Goal: Task Accomplishment & Management: Manage account settings

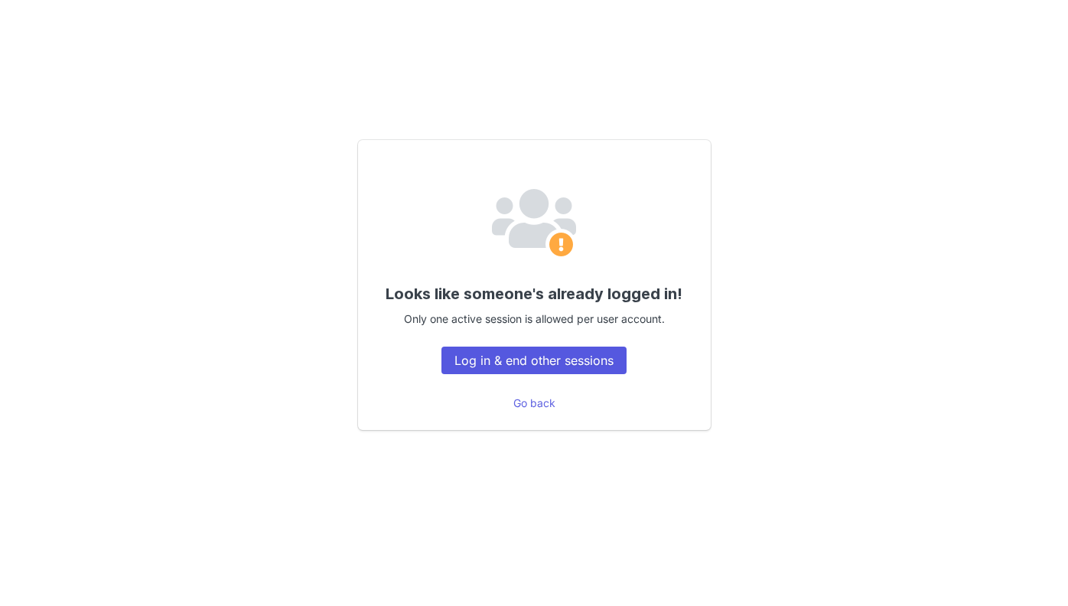
click at [582, 355] on button "Log in & end other sessions" at bounding box center [533, 361] width 185 height 28
click at [526, 361] on button "Log in & end other sessions" at bounding box center [533, 361] width 185 height 28
click at [564, 360] on button "Log in & end other sessions" at bounding box center [533, 361] width 185 height 28
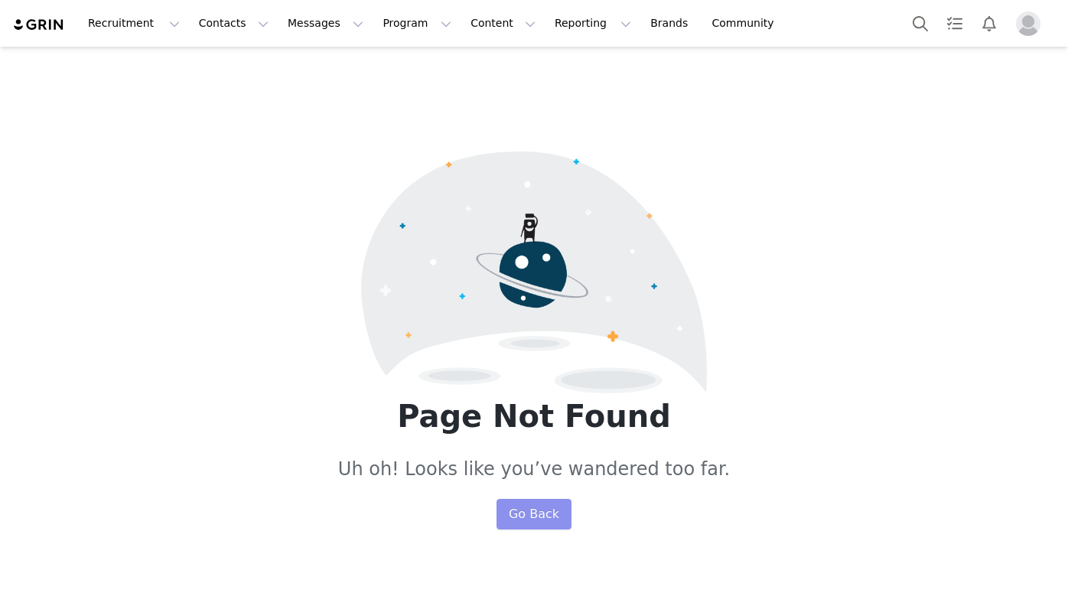
click at [528, 513] on button "Go Back" at bounding box center [533, 514] width 75 height 31
click at [218, 35] on button "Contacts Contacts" at bounding box center [234, 23] width 88 height 34
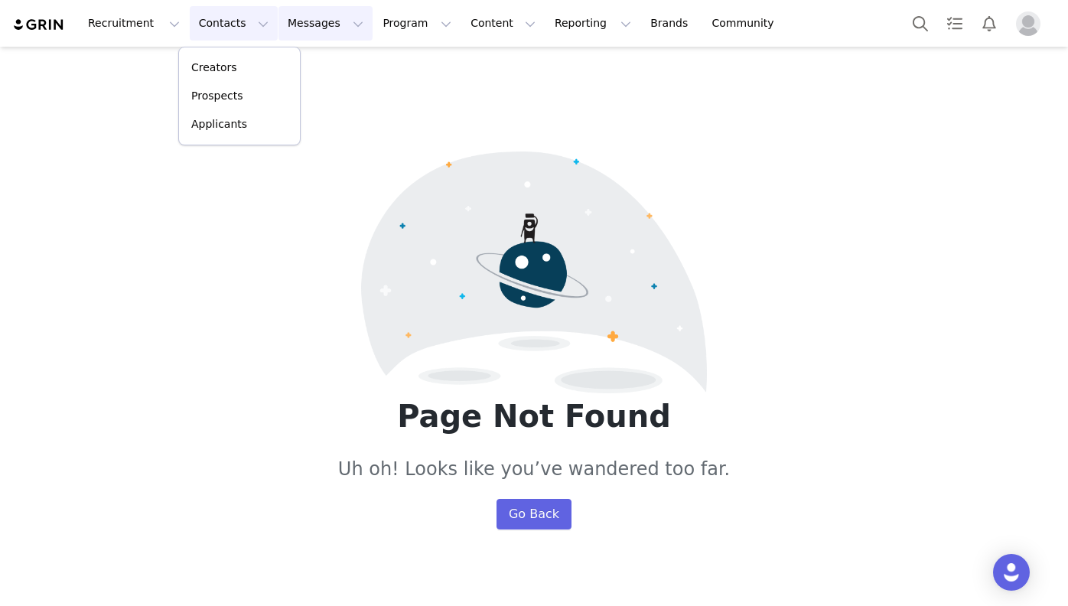
click at [303, 33] on button "Messages Messages" at bounding box center [325, 23] width 94 height 34
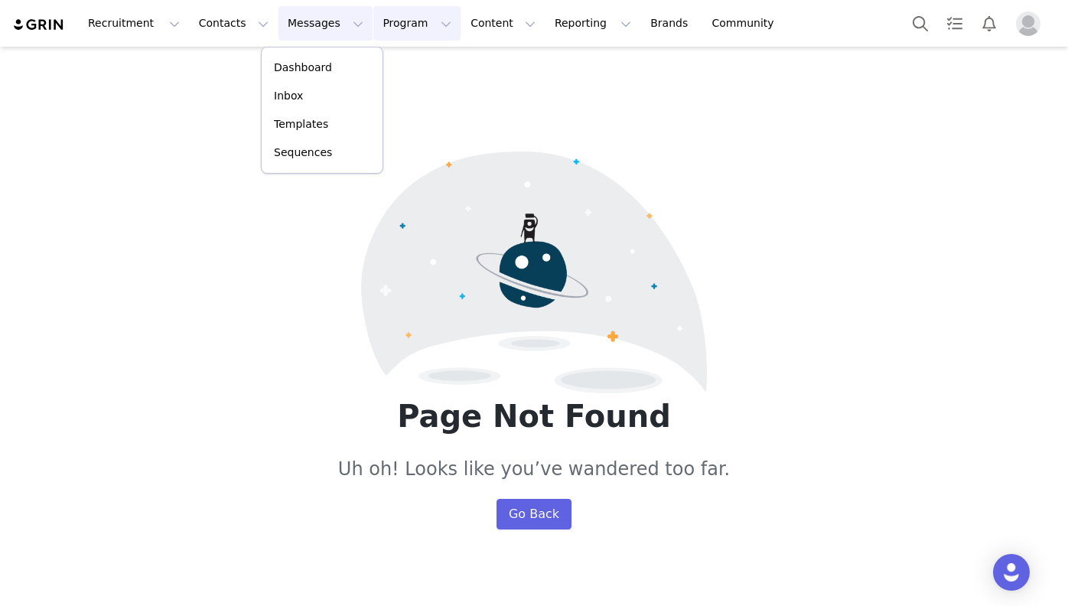
click at [388, 19] on button "Program Program" at bounding box center [416, 23] width 87 height 34
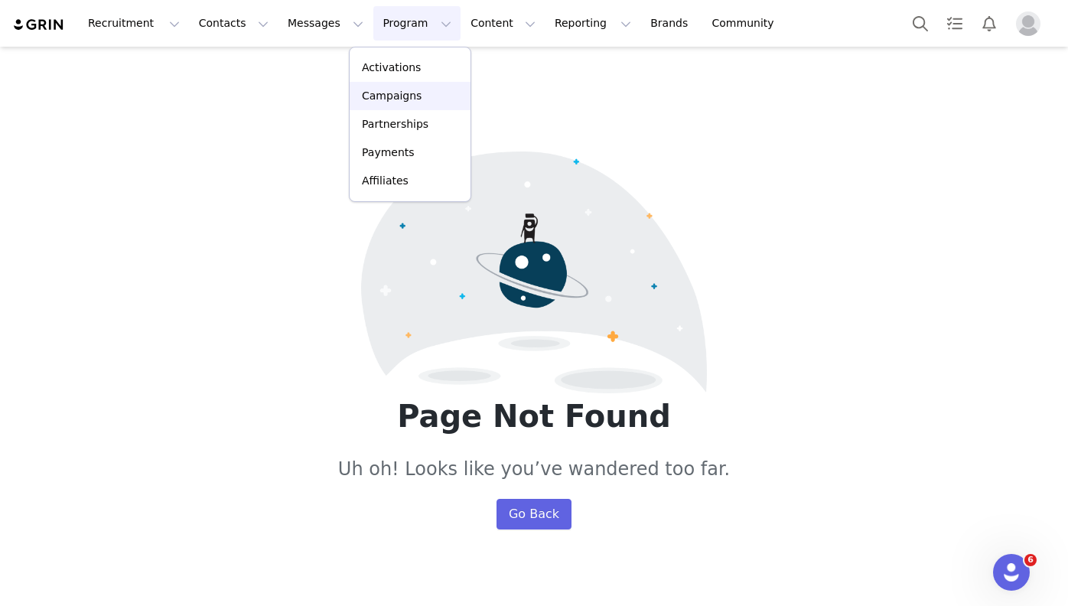
click at [397, 92] on p "Campaigns" at bounding box center [392, 96] width 60 height 16
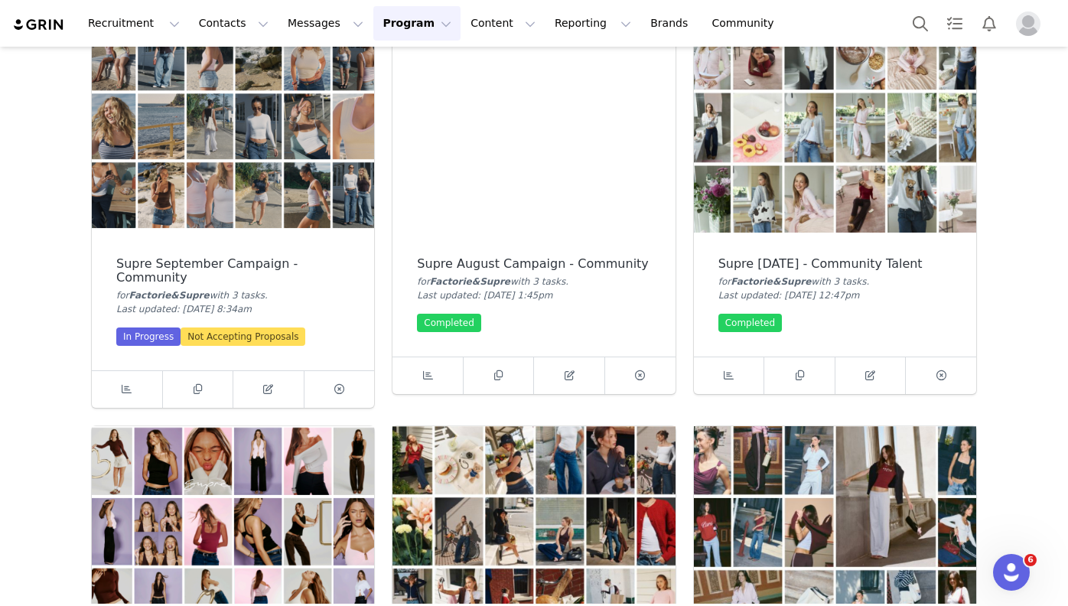
scroll to position [57, 0]
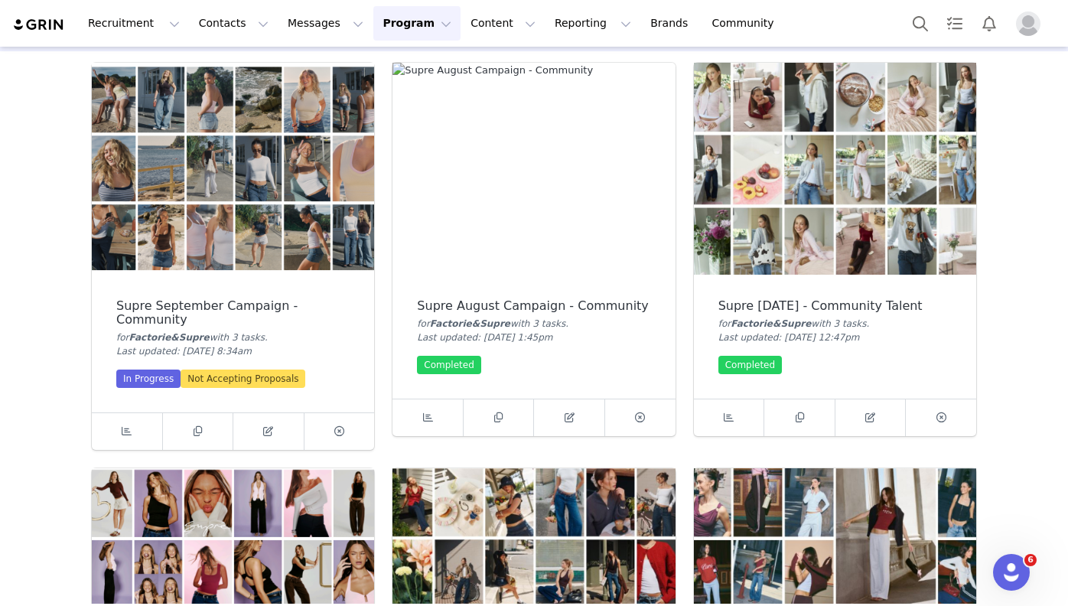
click at [554, 207] on img at bounding box center [533, 169] width 282 height 212
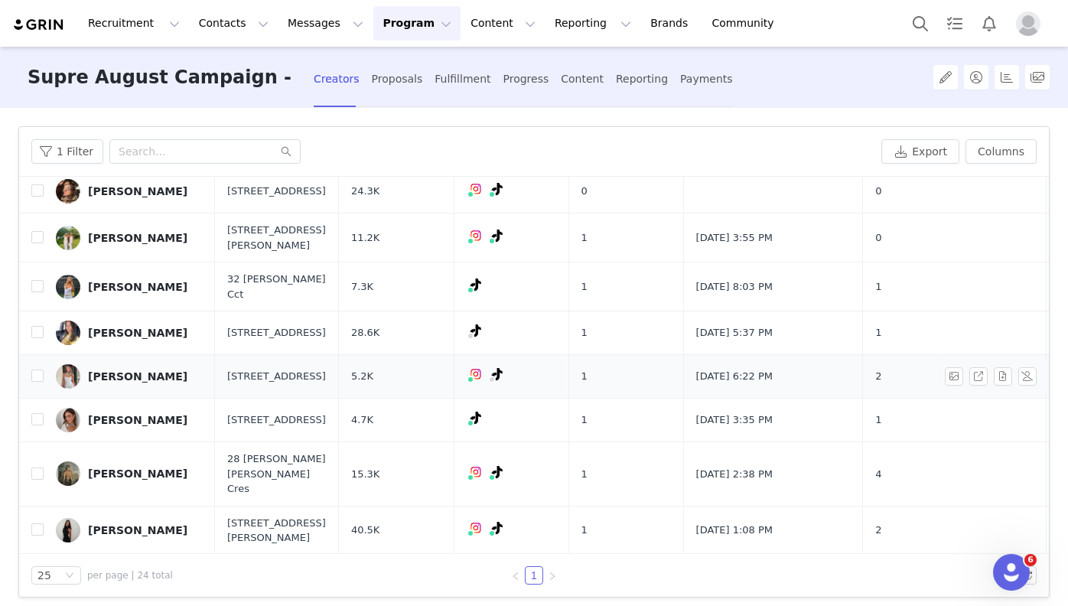
scroll to position [496, 0]
click at [155, 370] on div "[PERSON_NAME]" at bounding box center [137, 376] width 99 height 12
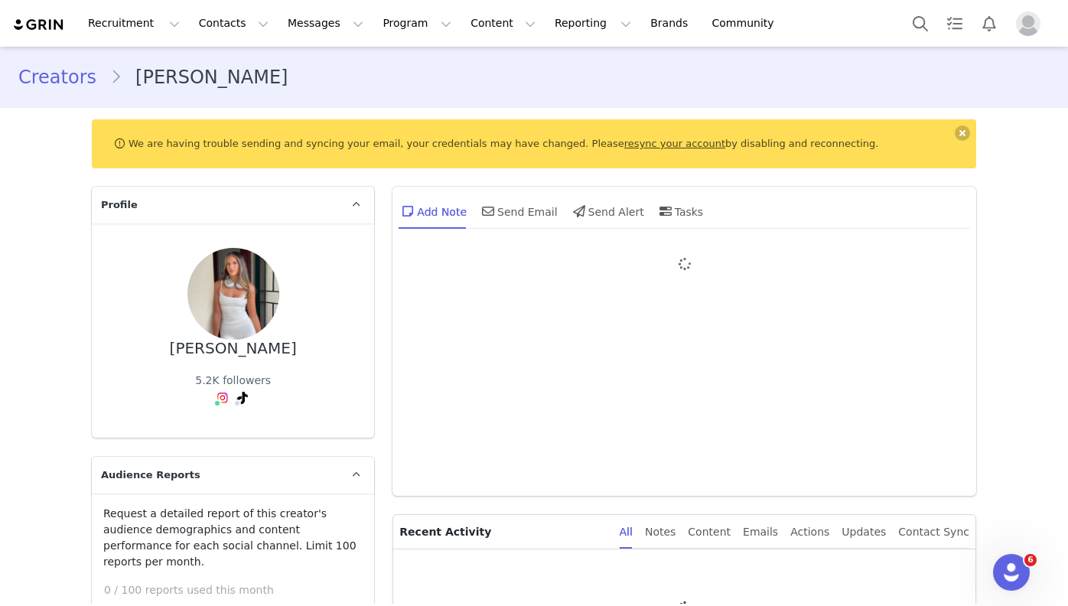
type input "+1 ([GEOGRAPHIC_DATA])"
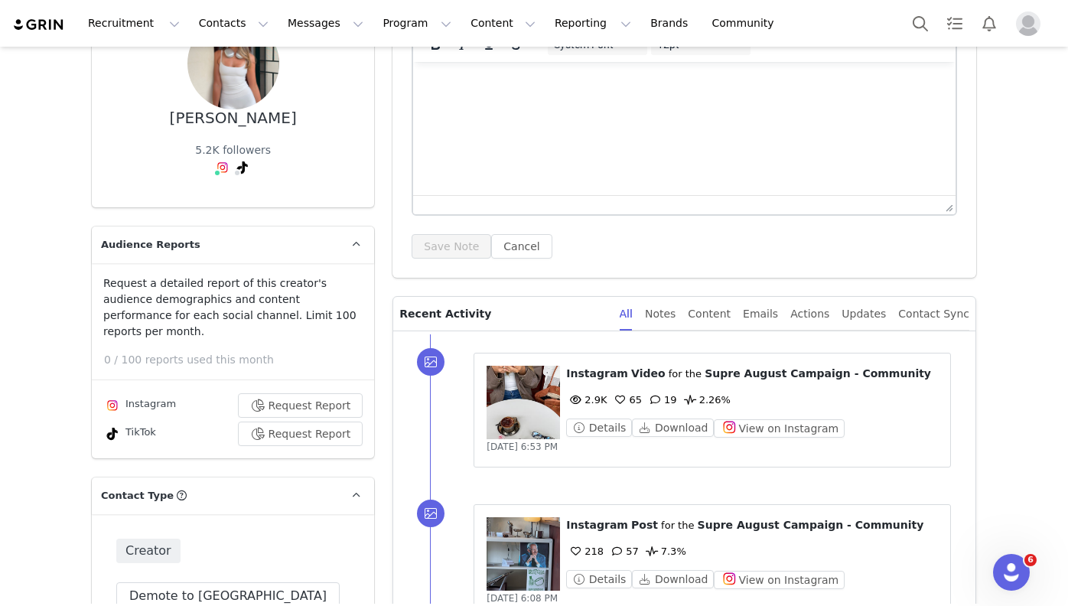
scroll to position [111, 0]
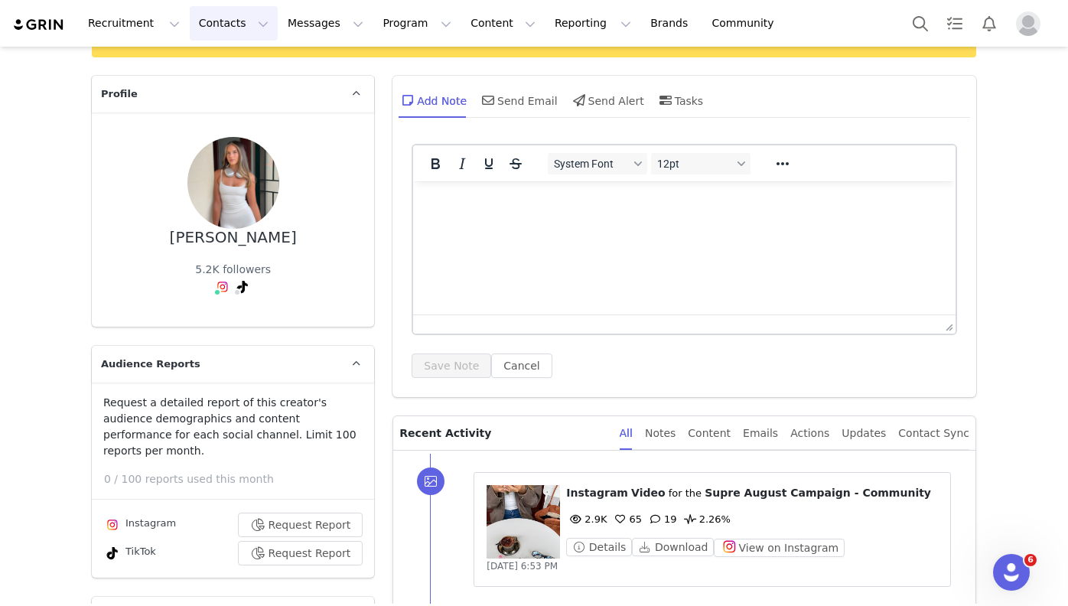
click at [209, 21] on button "Contacts Contacts" at bounding box center [234, 23] width 88 height 34
click at [399, 53] on div "We are having trouble sending and syncing your email, your credentials may have…" at bounding box center [534, 32] width 884 height 49
click at [388, 31] on button "Program Program" at bounding box center [416, 23] width 87 height 34
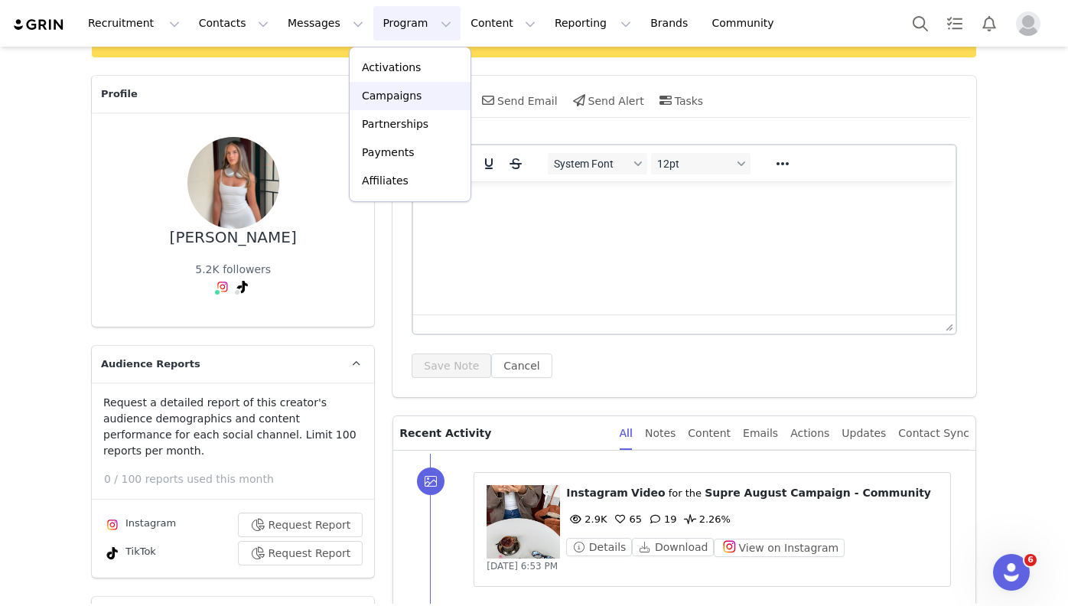
click at [444, 102] on div "Campaigns" at bounding box center [410, 96] width 103 height 16
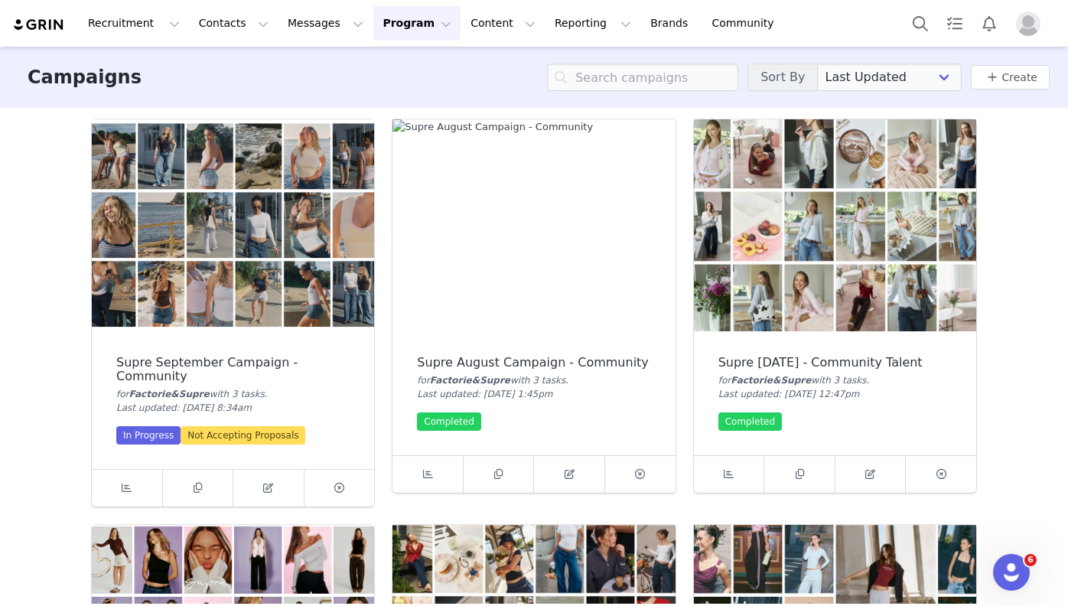
click at [226, 324] on img at bounding box center [233, 225] width 282 height 212
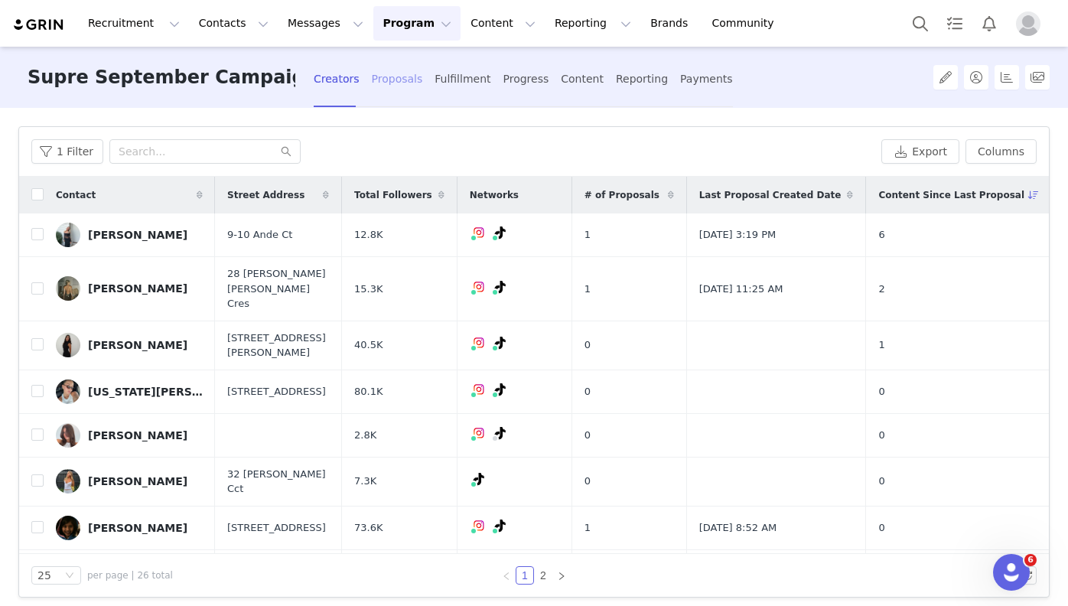
click at [399, 79] on div "Proposals" at bounding box center [397, 79] width 51 height 41
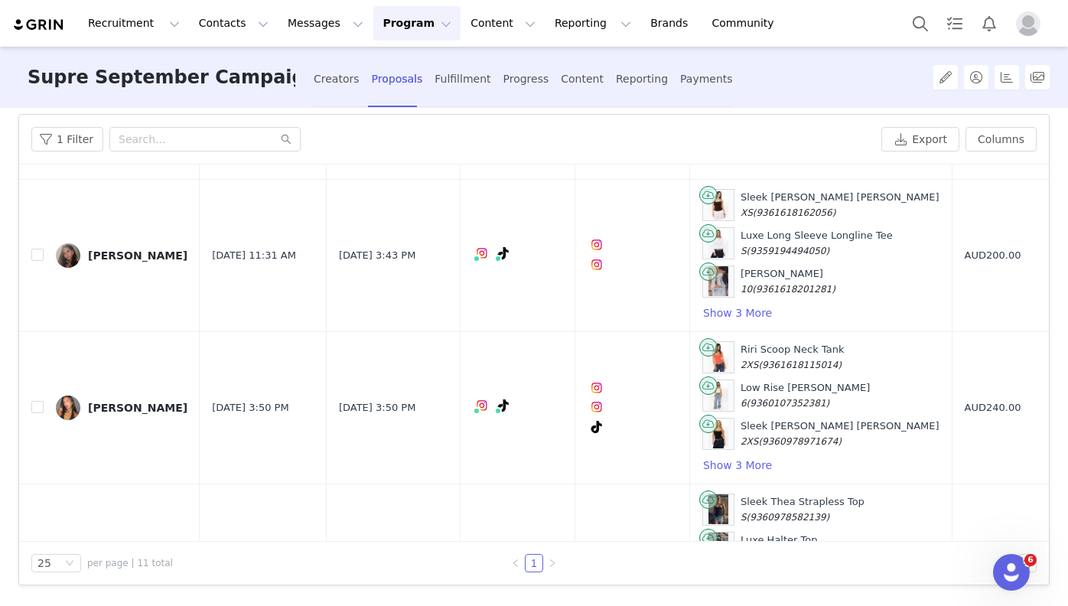
scroll to position [98, 0]
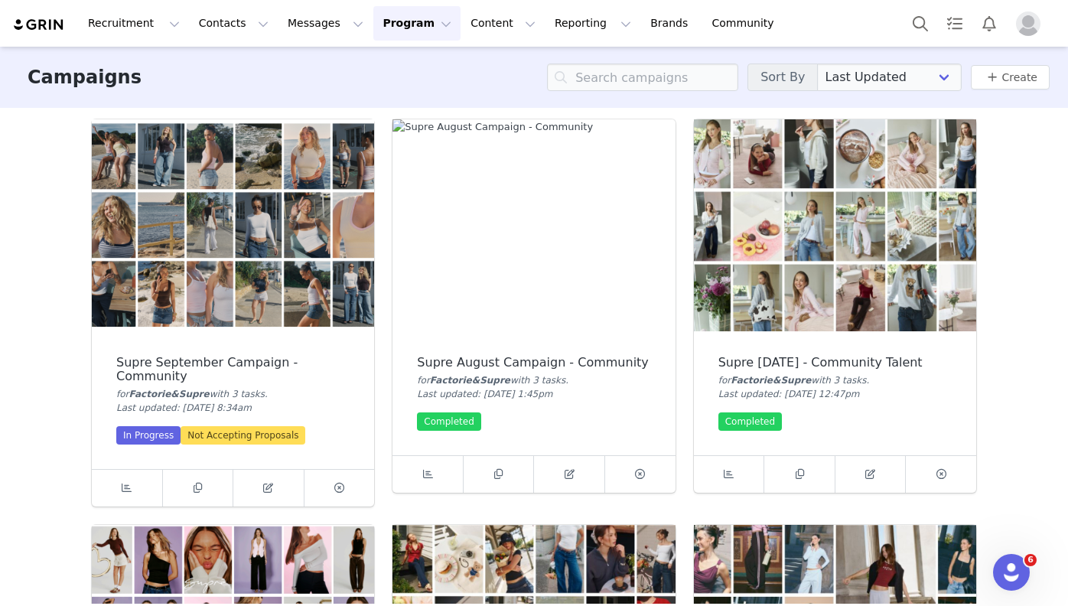
click at [238, 262] on img at bounding box center [233, 225] width 282 height 212
click at [272, 493] on icon at bounding box center [268, 488] width 10 height 10
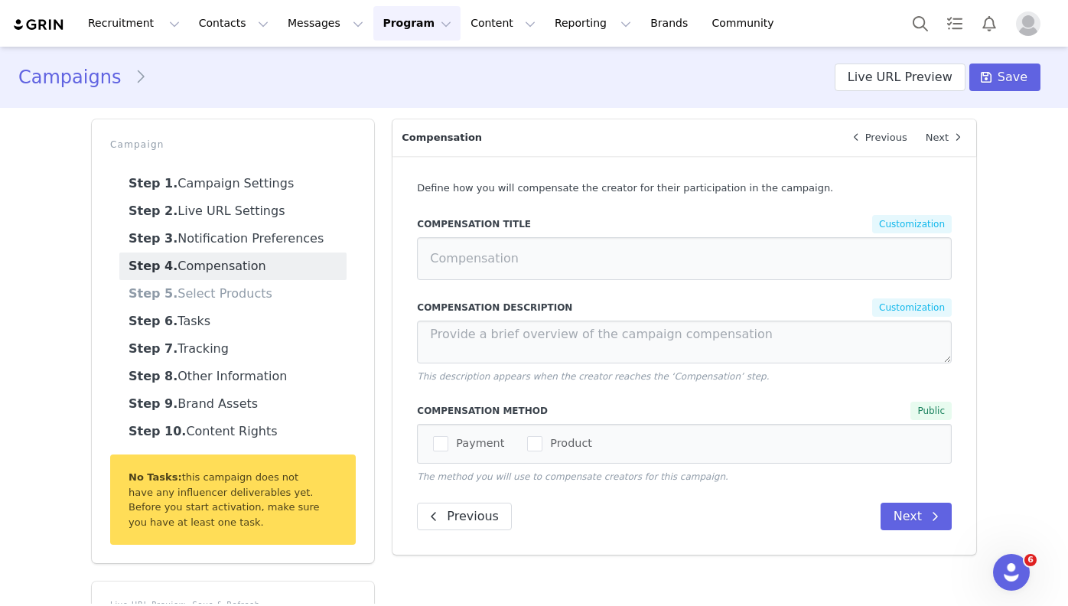
type input "AUD0.00"
select select "23e02776-2ee4-4b60-8369-56a0f88c538b"
type input "Supre September Campaign - Community"
radio input "true"
radio input "false"
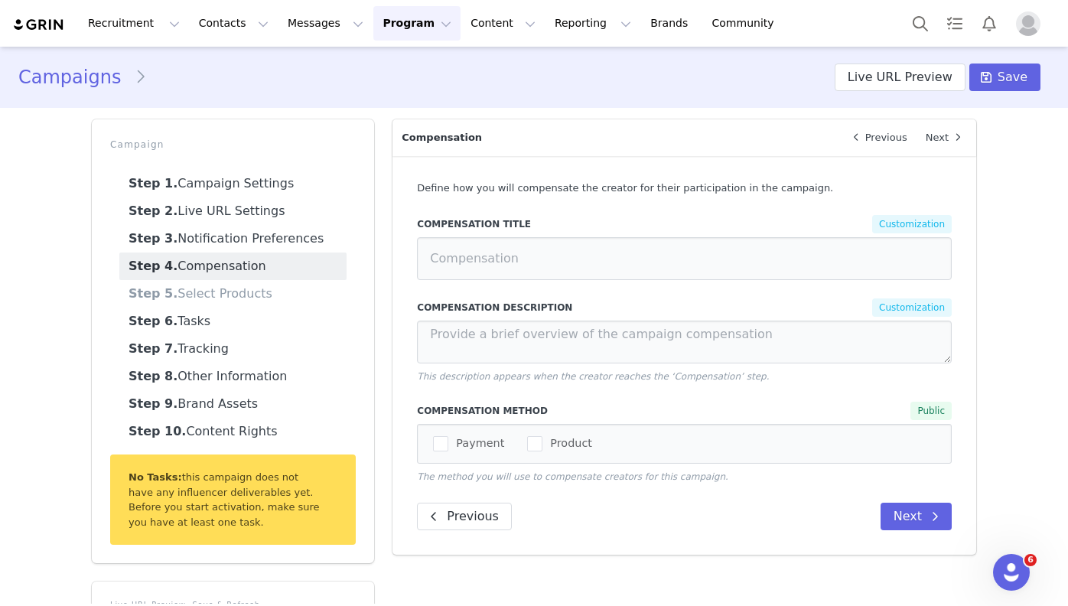
radio input "true"
radio input "false"
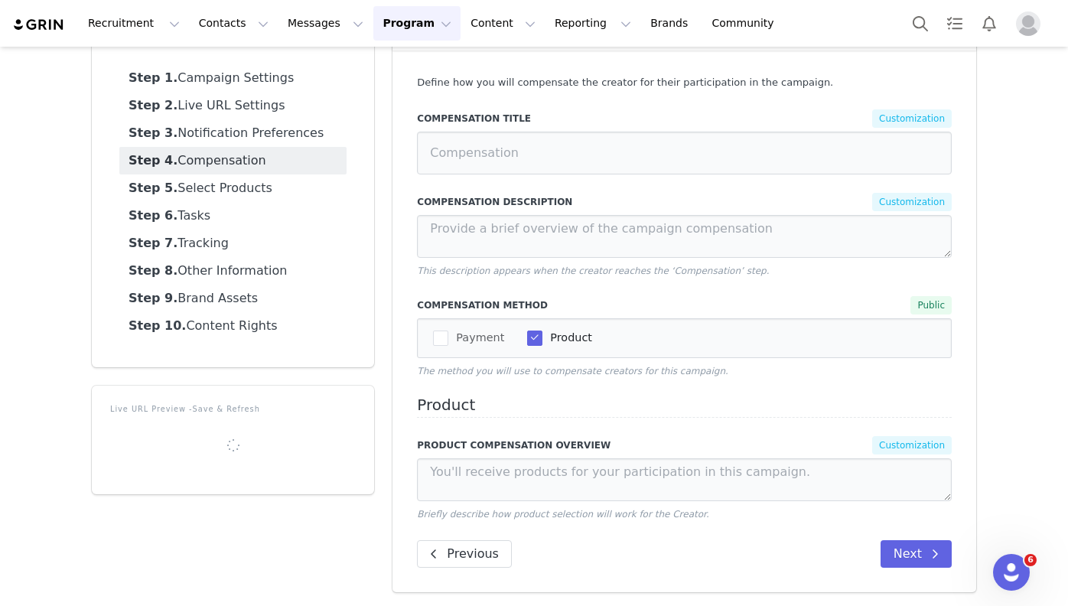
scroll to position [105, 0]
click at [316, 80] on link "Step 1. Campaign Settings" at bounding box center [232, 79] width 227 height 28
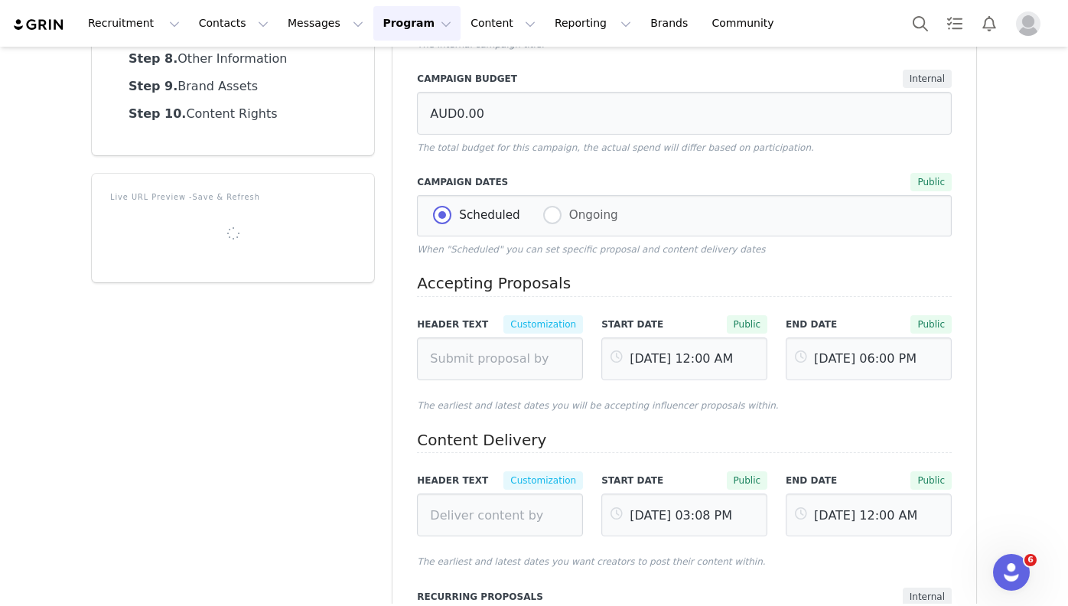
scroll to position [323, 0]
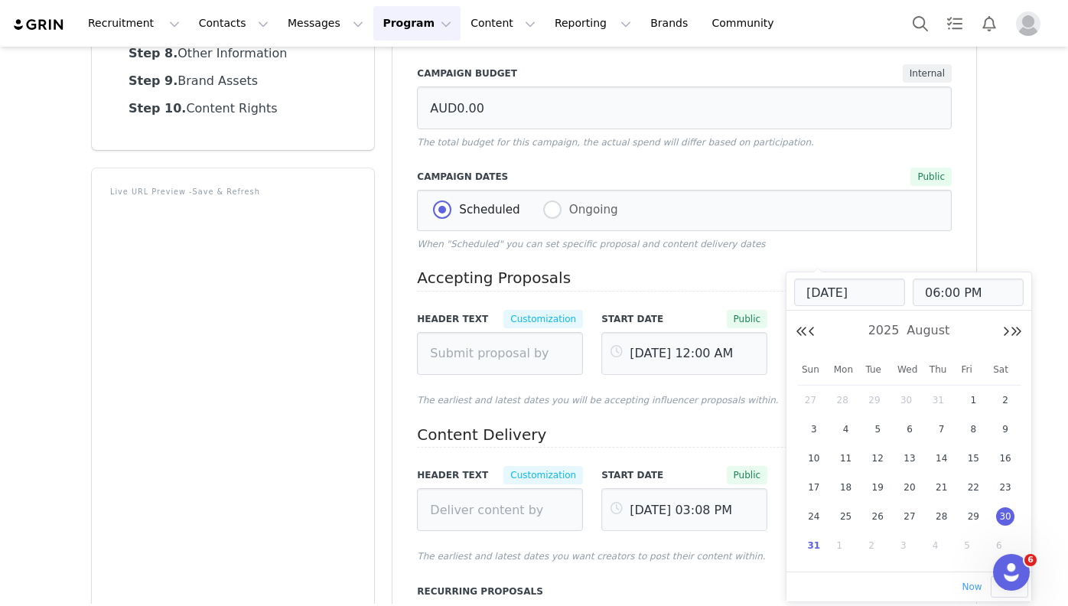
click at [859, 356] on input "[DATE] 06:00 PM" at bounding box center [869, 353] width 166 height 43
click at [1010, 330] on button "Next Year" at bounding box center [1016, 332] width 12 height 12
click at [810, 328] on button "Previous Month" at bounding box center [812, 332] width 8 height 12
click at [1016, 330] on button "Next Year" at bounding box center [1016, 332] width 12 height 12
click at [808, 317] on div "[DATE] 06:00 PM 12 AM 01 AM 02 AM 03 AM 04 AM 05 AM 06 AM 07 AM 08 AM 09 AM 10 …" at bounding box center [908, 421] width 245 height 299
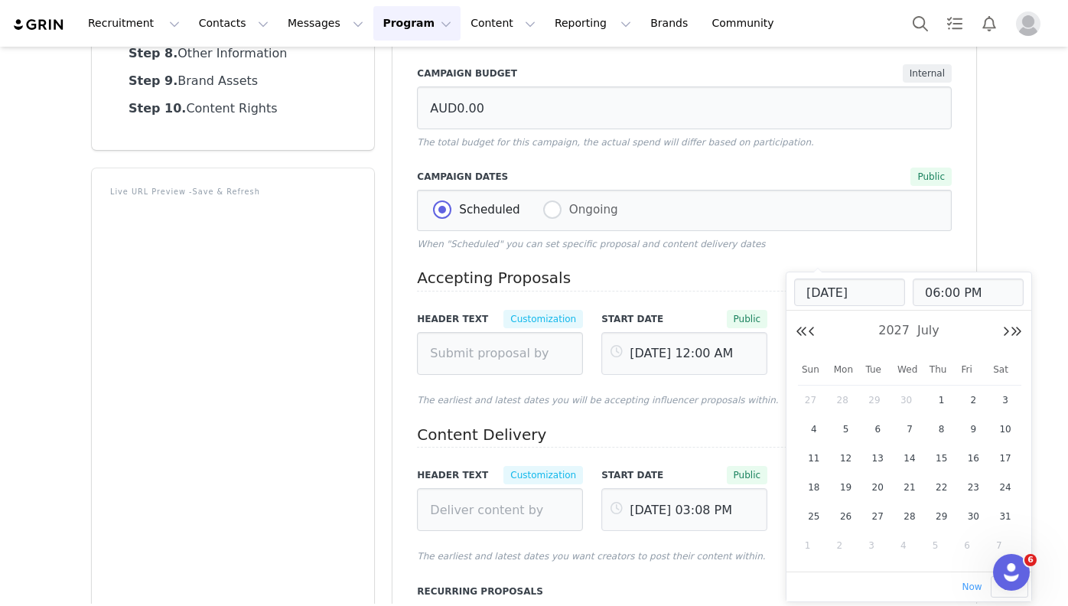
click at [992, 147] on div "Campaigns Supre September Campaign - Community Last updated: [DATE] 8:34am Live…" at bounding box center [534, 291] width 1068 height 1135
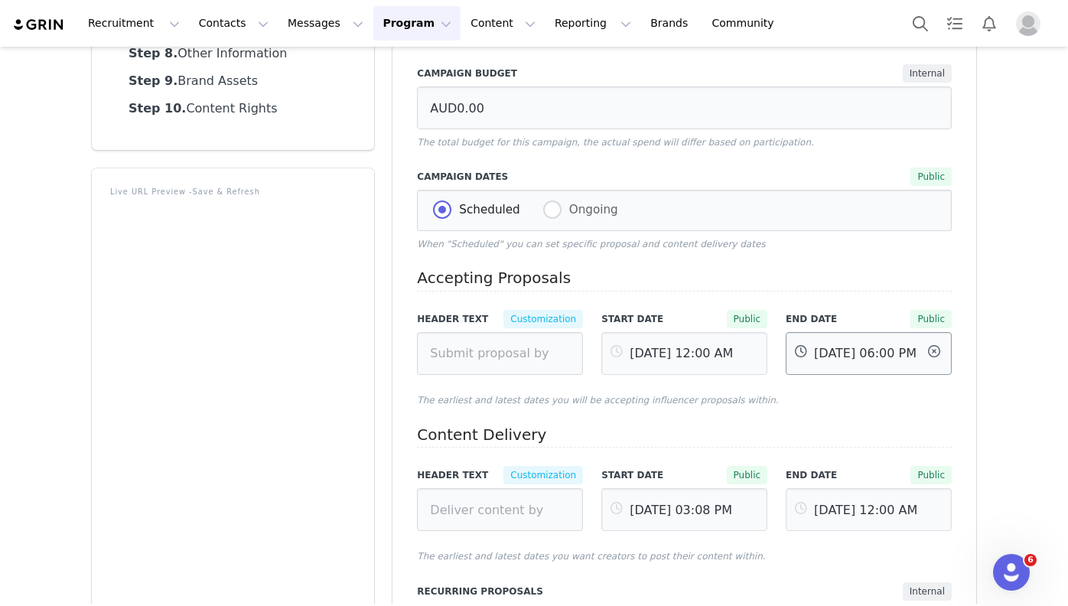
click at [895, 361] on input "[DATE] 06:00 PM" at bounding box center [869, 353] width 166 height 43
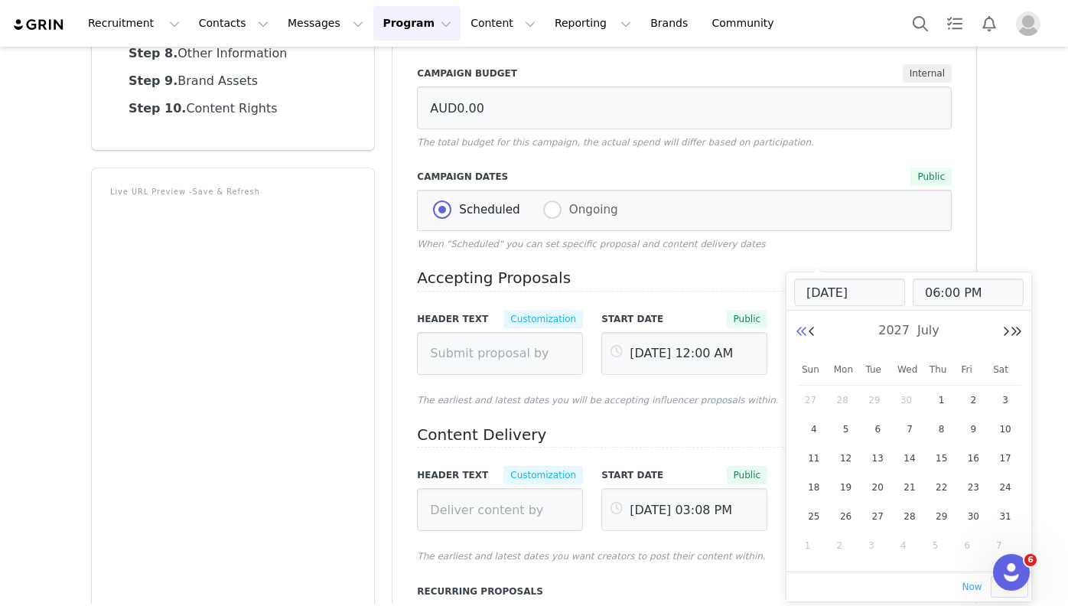
click at [807, 330] on button "Previous Year" at bounding box center [802, 332] width 12 height 12
click at [1011, 327] on button "Next Year" at bounding box center [1016, 332] width 12 height 12
click at [845, 295] on input "[DATE]" at bounding box center [849, 292] width 111 height 28
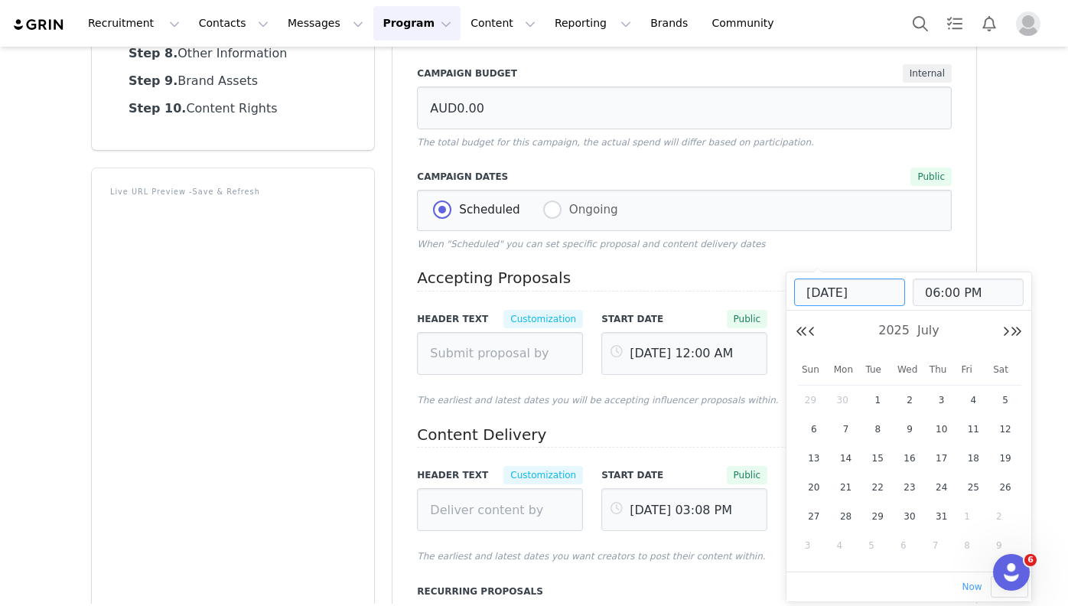
type input "[DATE]"
type input "[DATE] 06:00 PM"
type input "[DATE]"
click at [979, 224] on div "Campaign Settings Next Brand Public Factorie&Supre Factorie You can manage your…" at bounding box center [684, 321] width 602 height 1069
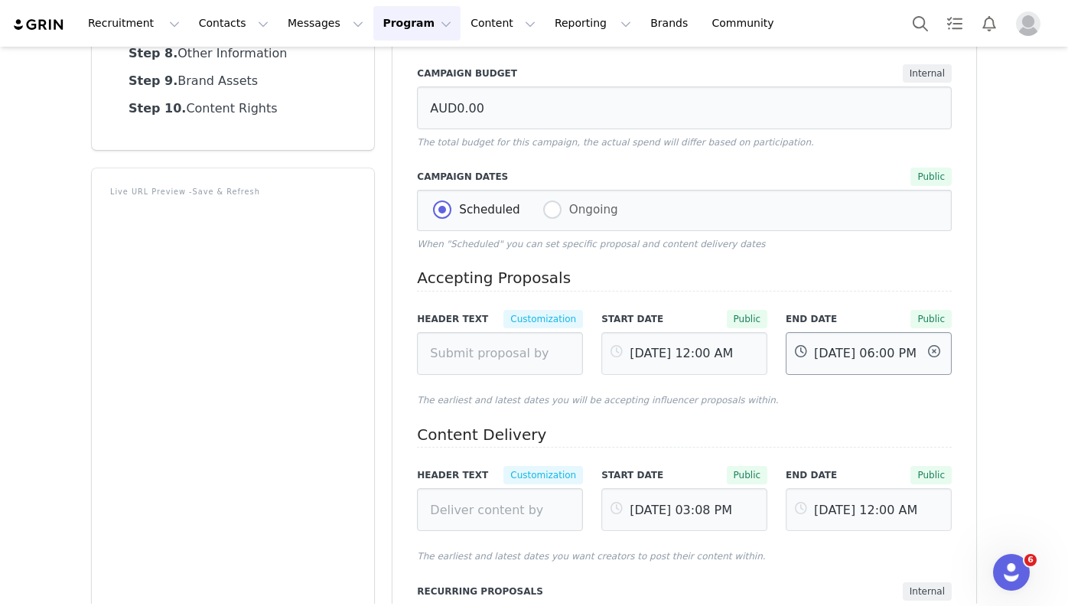
click at [822, 357] on input "[DATE] 06:00 PM" at bounding box center [869, 353] width 166 height 43
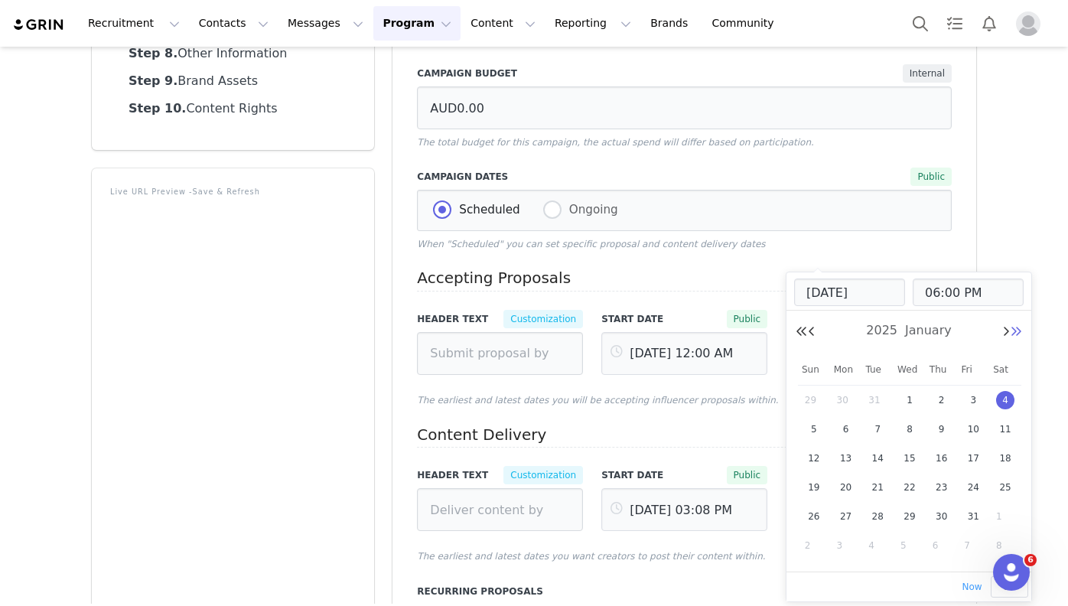
click at [1016, 335] on button "Next Year" at bounding box center [1016, 332] width 12 height 12
click at [968, 584] on span "Now" at bounding box center [972, 586] width 20 height 11
type input "[DATE] 06:06 PM"
type input "[DATE]"
type input "06:06 PM"
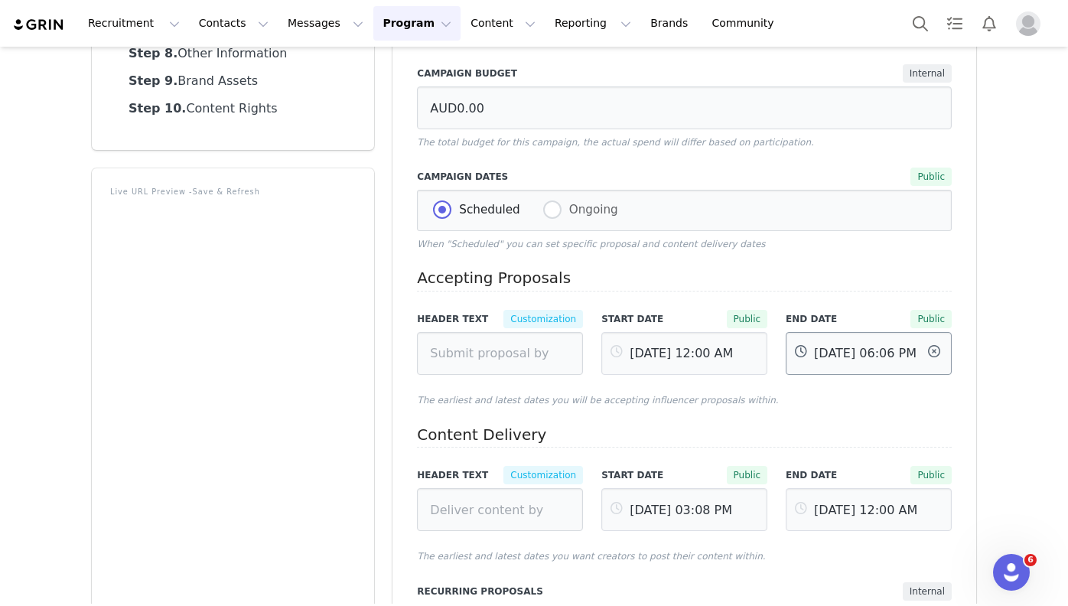
click at [906, 360] on input "[DATE] 06:06 PM" at bounding box center [869, 353] width 166 height 43
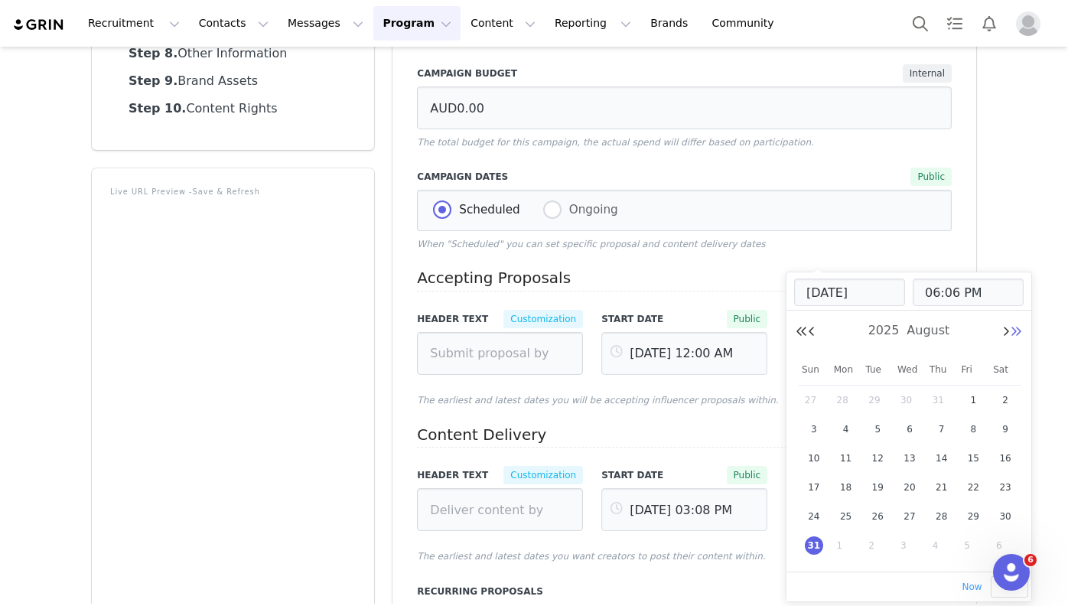
click at [1013, 334] on button "Next Year" at bounding box center [1016, 332] width 12 height 12
click at [807, 334] on button "Previous Year" at bounding box center [802, 332] width 12 height 12
click at [741, 300] on div "Accepting Proposals Header Text Customization Start date Public [DATE] 12:00 AM…" at bounding box center [684, 416] width 535 height 294
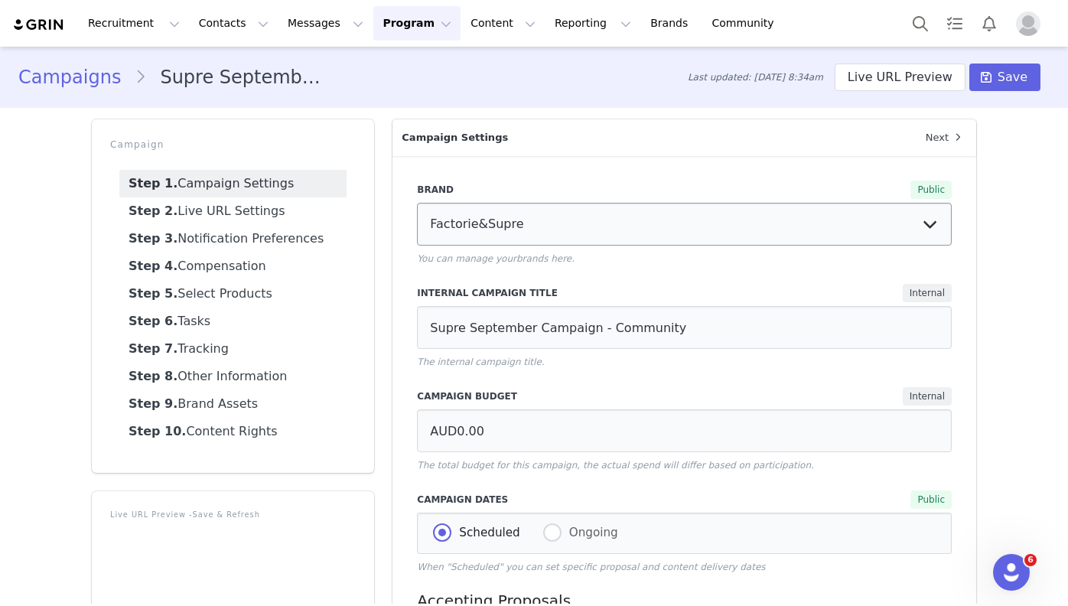
scroll to position [0, 0]
click at [1017, 80] on span "Save" at bounding box center [1013, 77] width 30 height 18
click at [408, 30] on button "Program Program" at bounding box center [416, 23] width 87 height 34
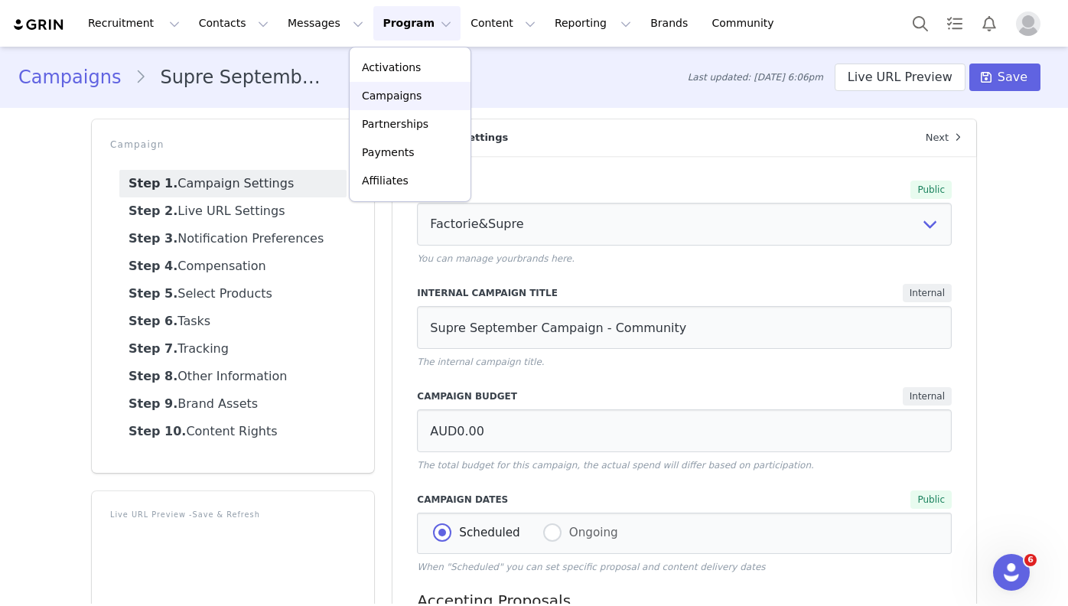
click at [418, 106] on link "Campaigns" at bounding box center [410, 96] width 121 height 28
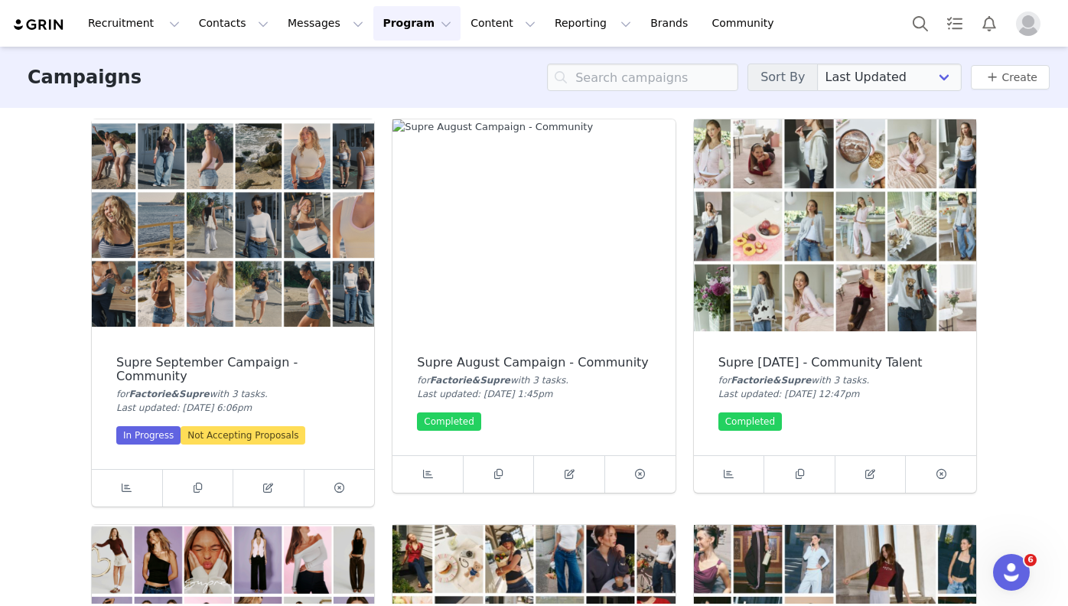
click at [202, 210] on img at bounding box center [233, 225] width 282 height 212
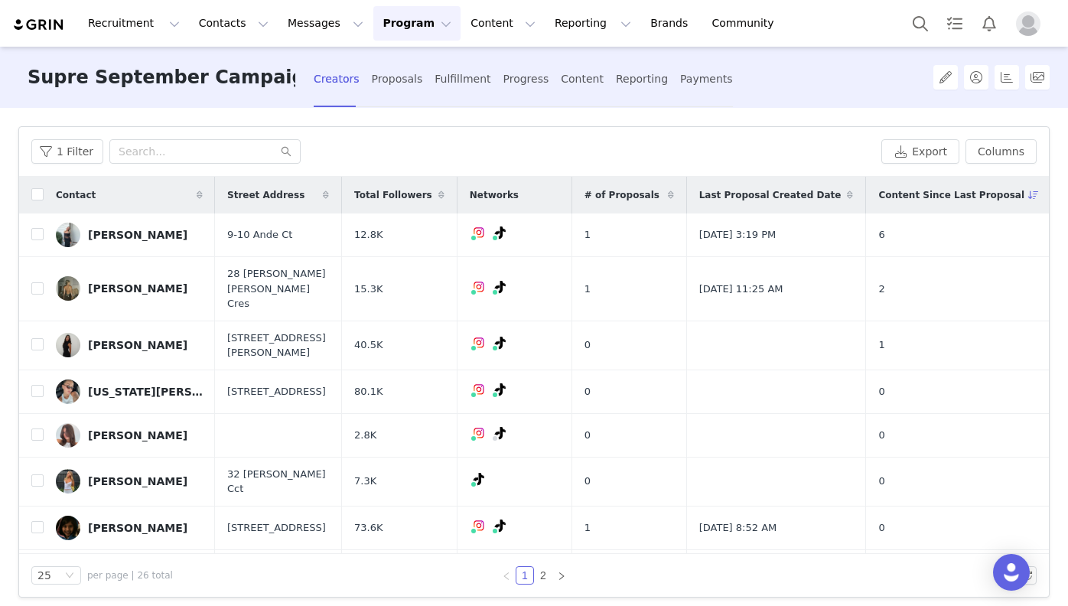
click at [382, 27] on button "Program Program" at bounding box center [416, 23] width 87 height 34
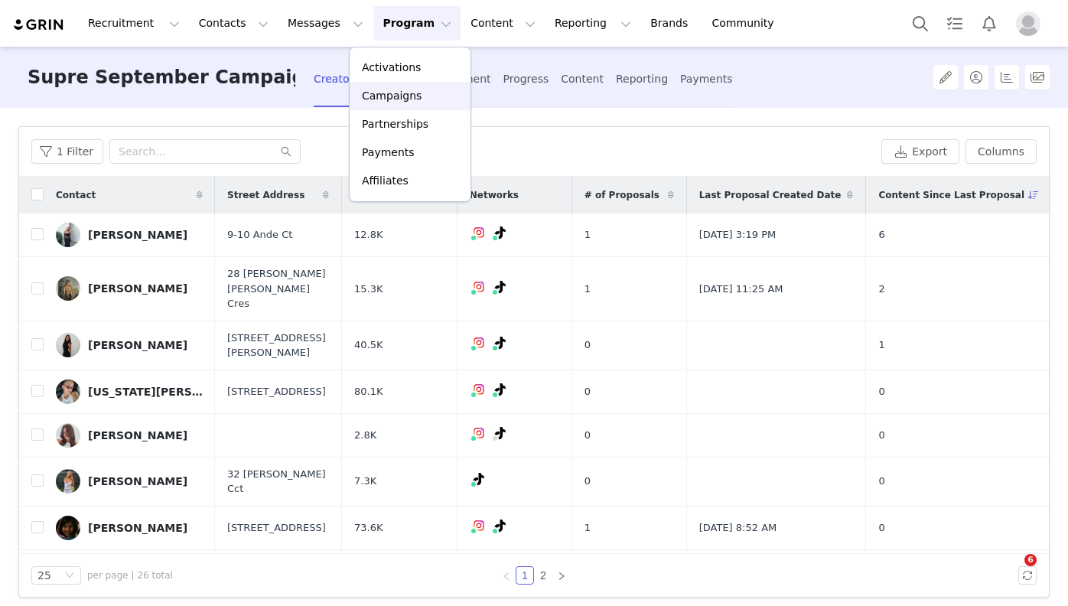
click at [399, 101] on p "Campaigns" at bounding box center [392, 96] width 60 height 16
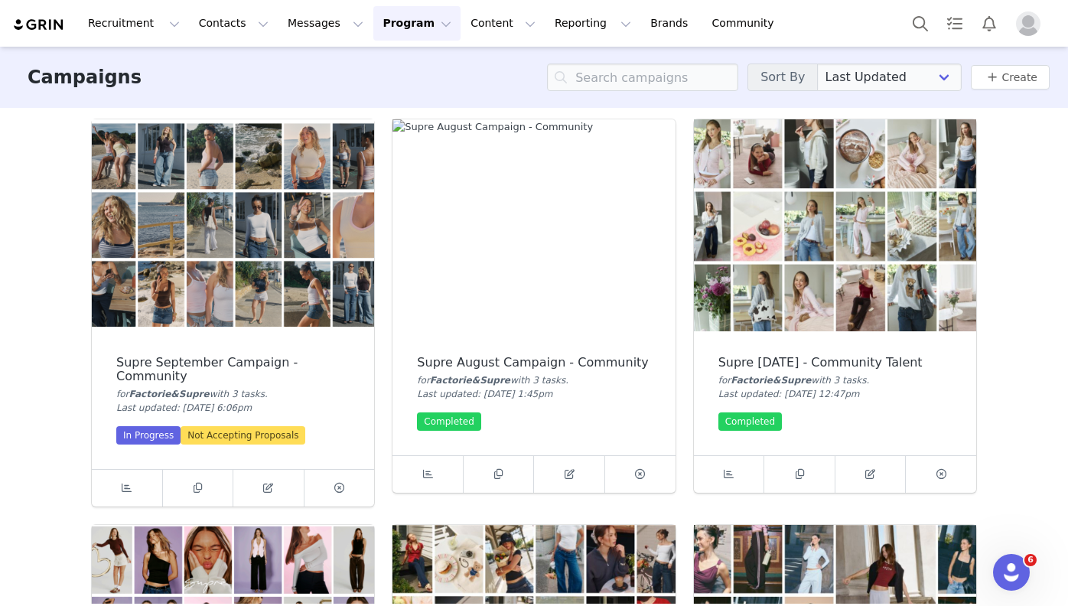
click at [214, 435] on div "Not Accepting Proposals" at bounding box center [243, 435] width 125 height 18
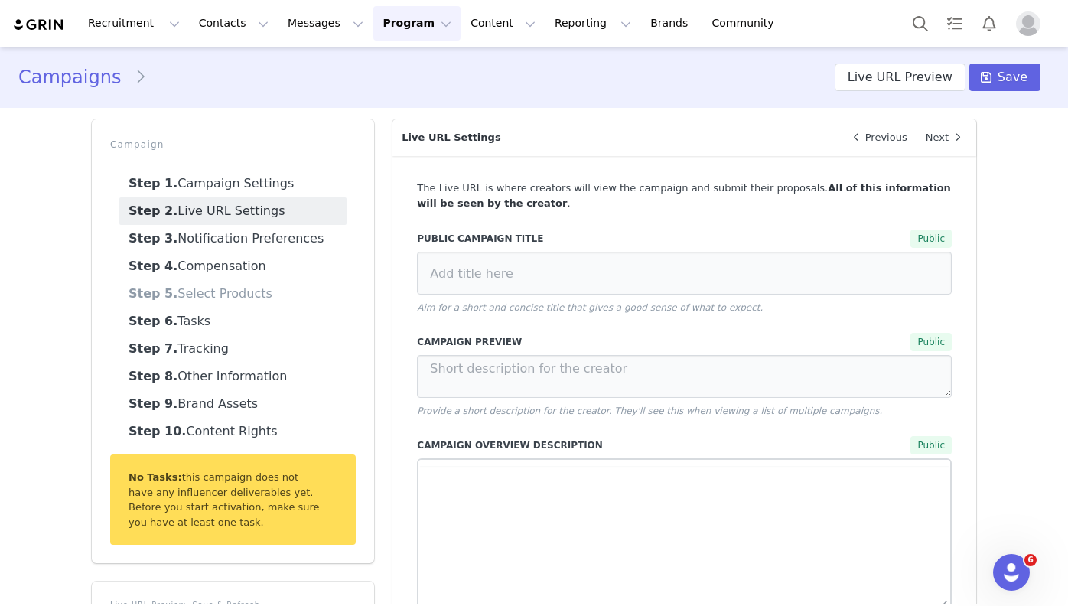
type input "Supré September Campaign"
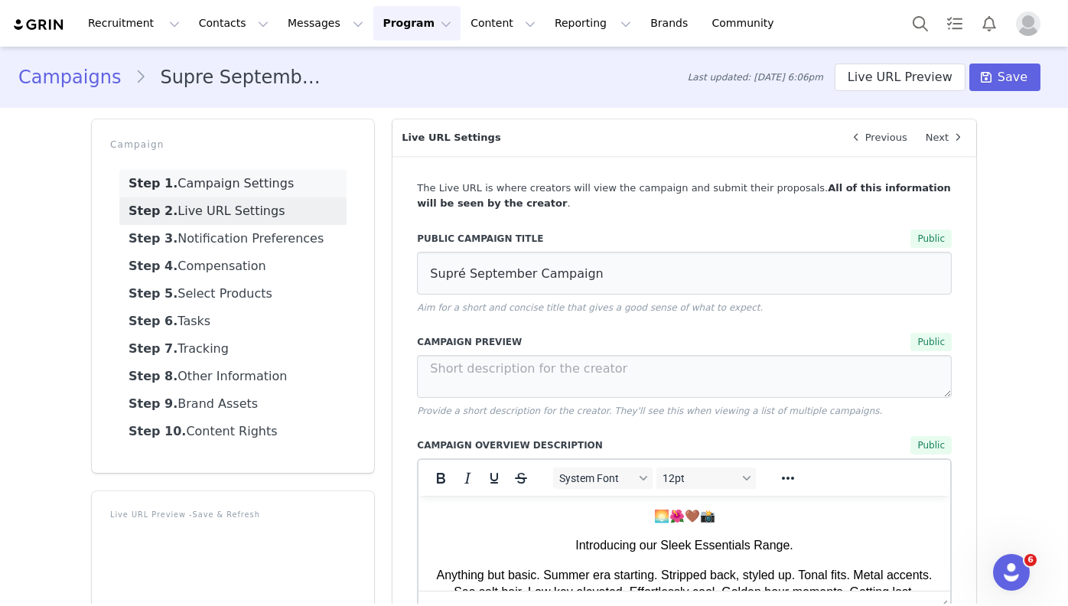
click at [314, 177] on link "Step 1. Campaign Settings" at bounding box center [232, 184] width 227 height 28
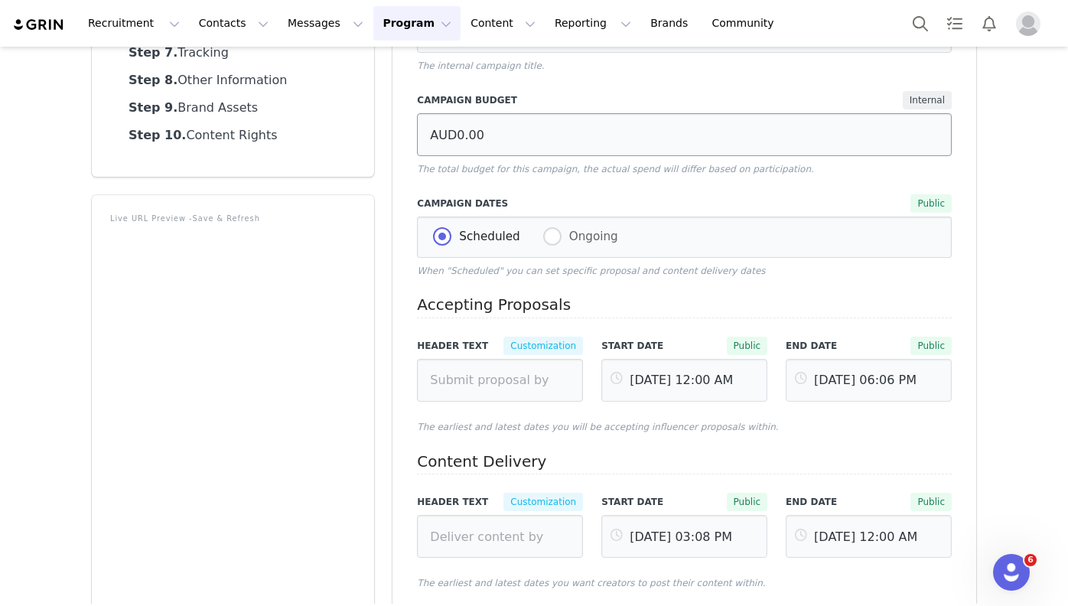
scroll to position [303, 0]
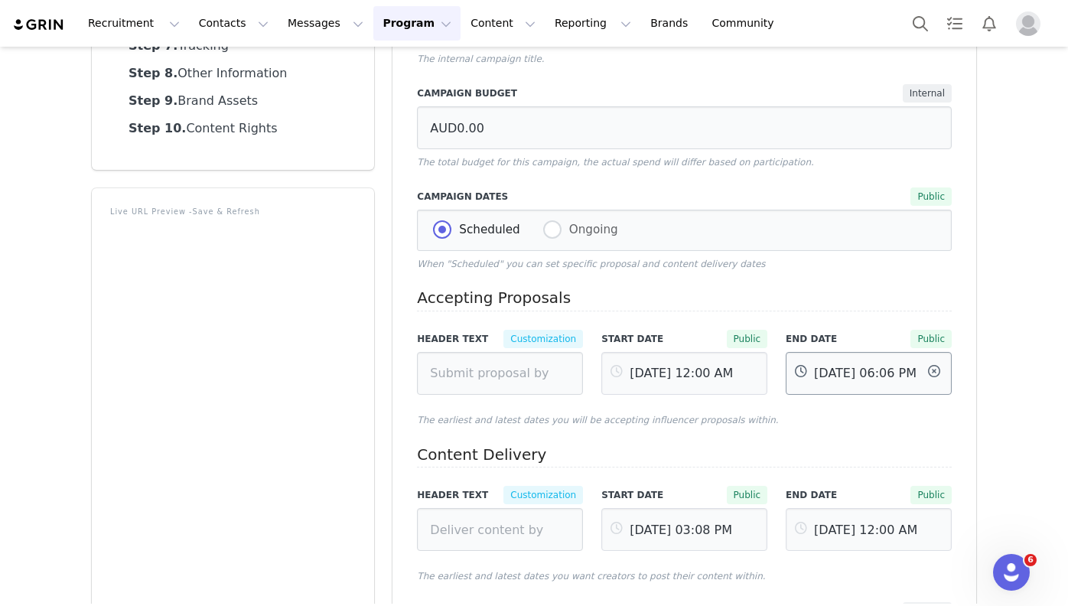
click at [894, 375] on input "[DATE] 06:06 PM" at bounding box center [869, 373] width 166 height 43
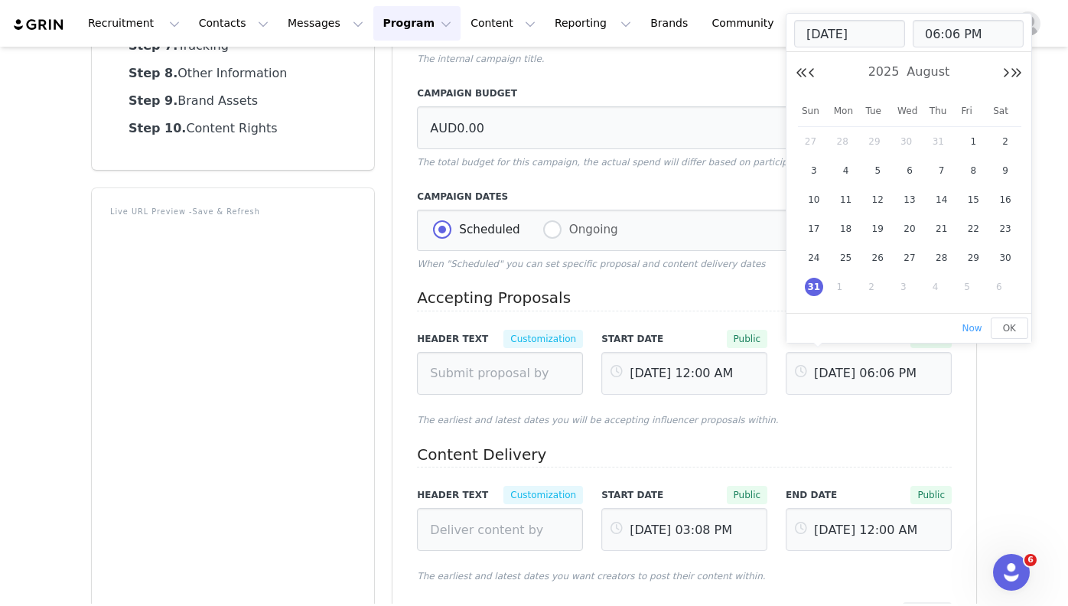
click at [939, 288] on span "4" at bounding box center [942, 287] width 18 height 18
type input "Sep 04 2025 06:06 PM"
type input "Sep 04 2025"
click at [1013, 329] on span "OK" at bounding box center [1009, 328] width 13 height 11
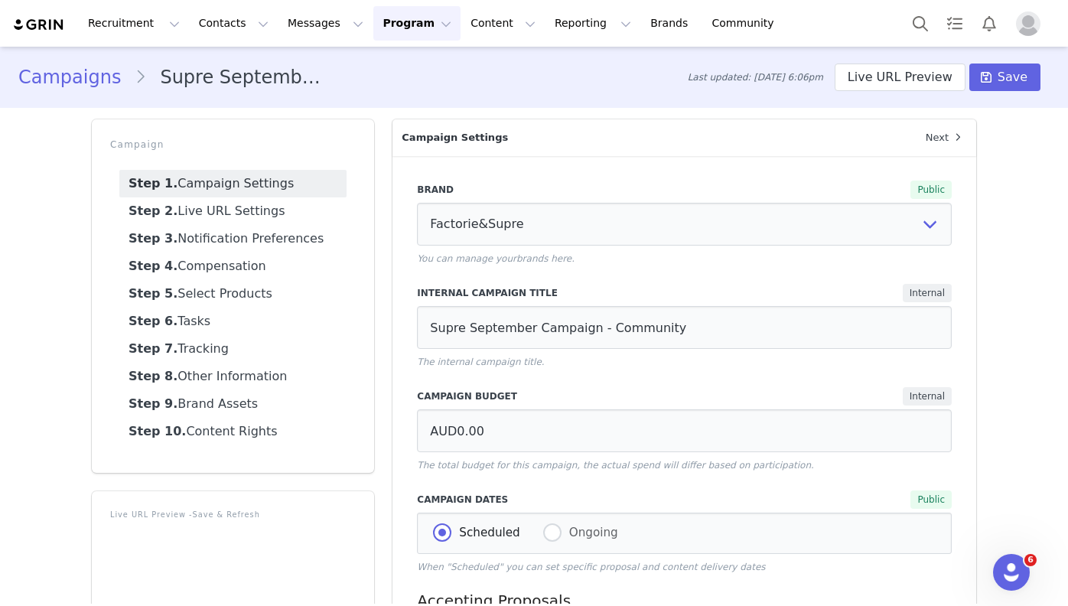
scroll to position [0, 0]
click at [1011, 80] on span "Save" at bounding box center [1013, 77] width 30 height 18
click at [222, 28] on button "Contacts Contacts" at bounding box center [234, 23] width 88 height 34
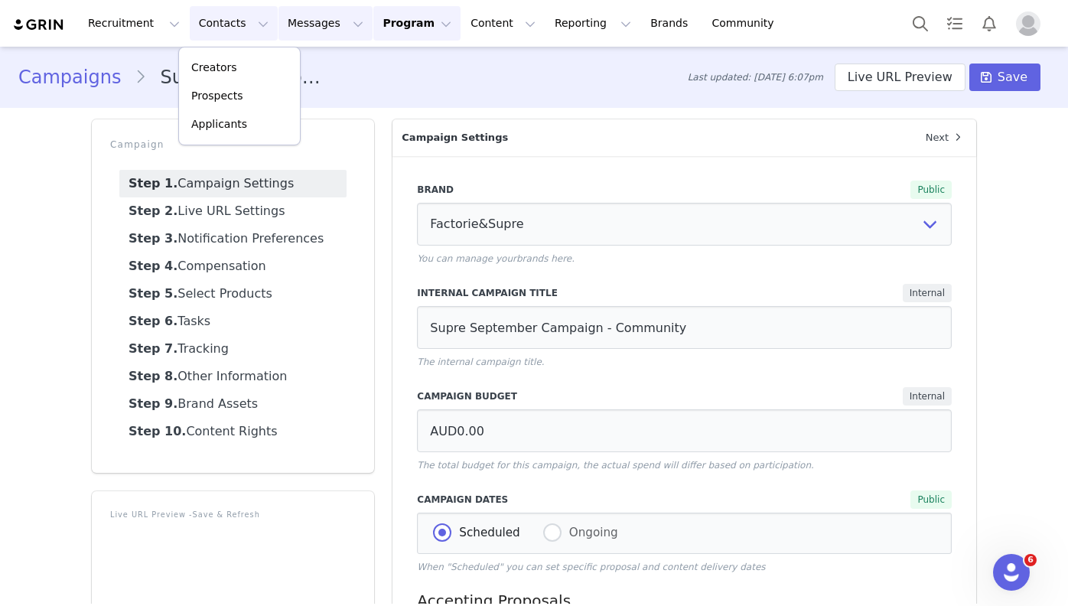
click at [295, 26] on button "Messages Messages" at bounding box center [325, 23] width 94 height 34
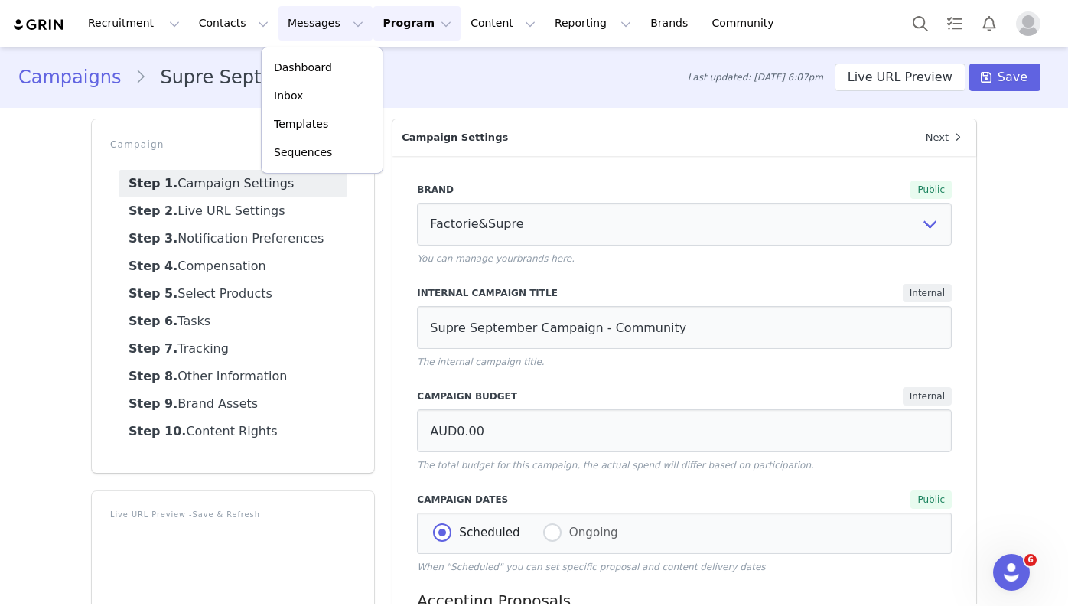
click at [373, 18] on button "Program Program" at bounding box center [416, 23] width 87 height 34
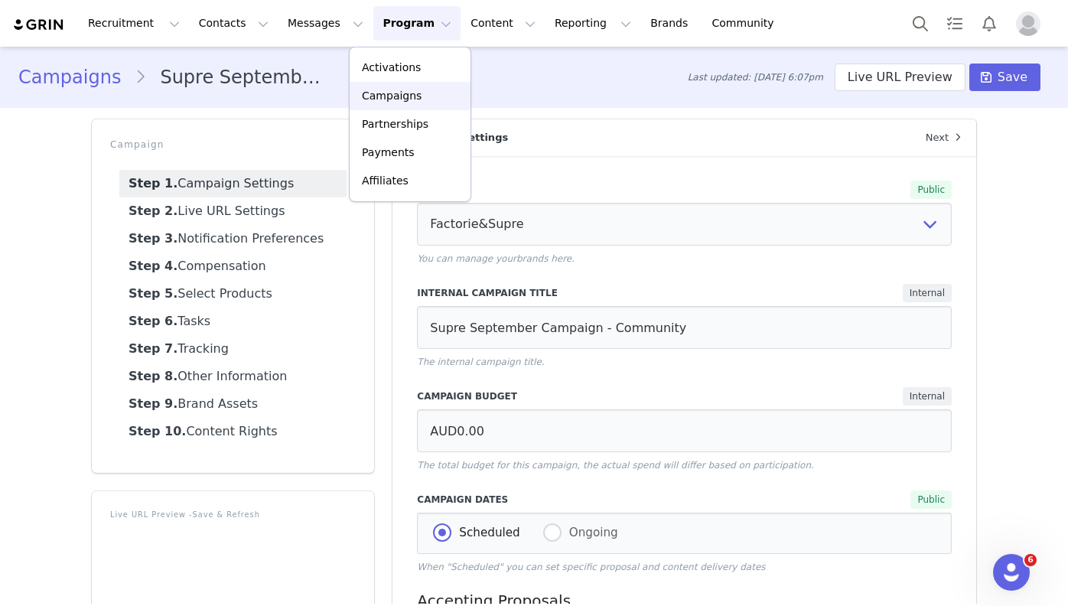
click at [439, 99] on div "Campaigns" at bounding box center [410, 96] width 103 height 16
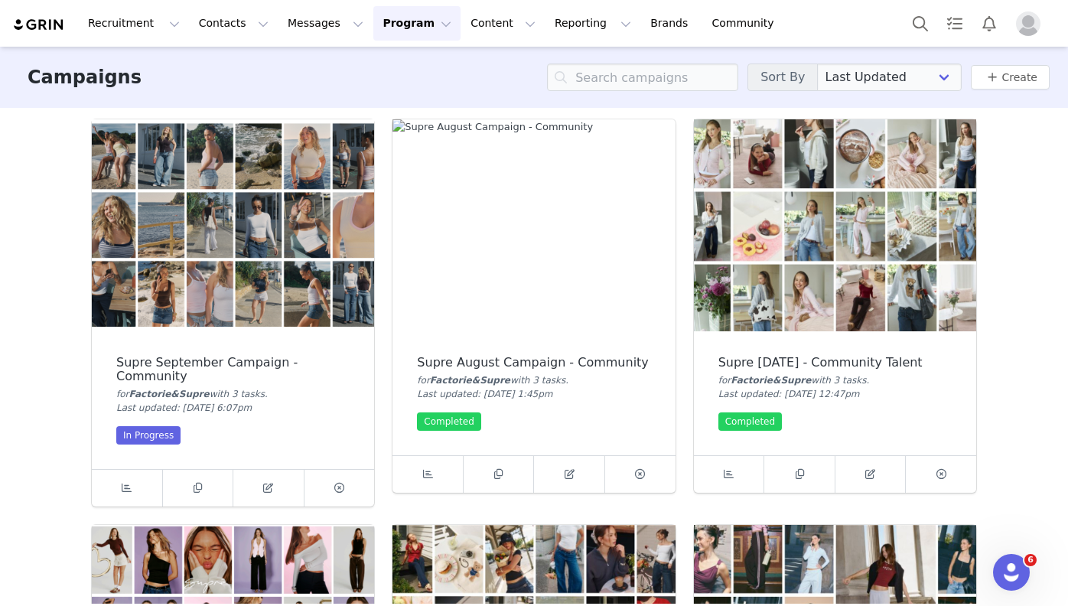
click at [226, 261] on img at bounding box center [233, 225] width 282 height 212
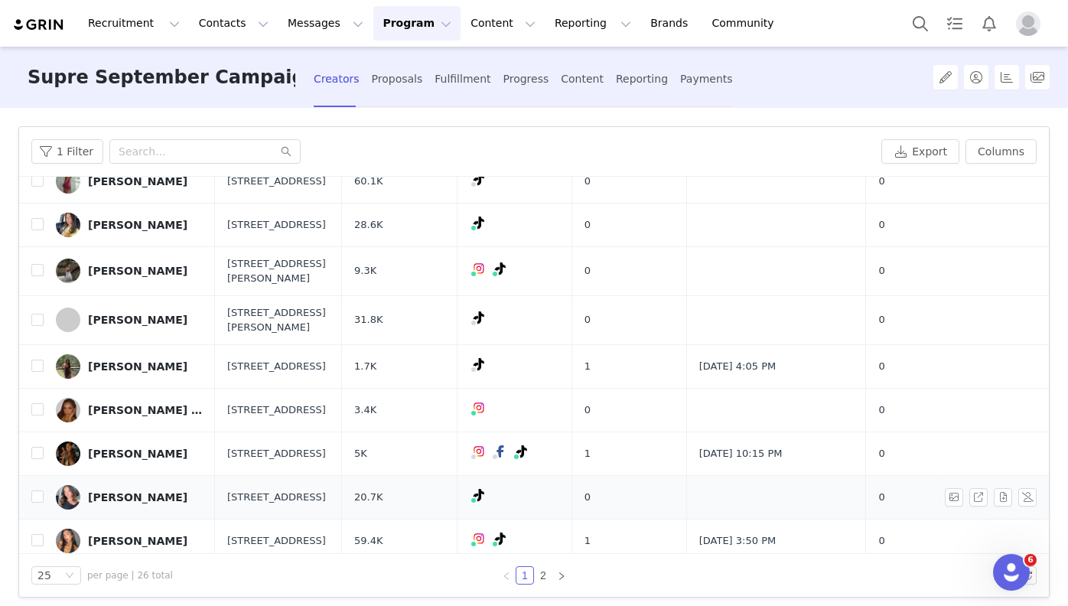
scroll to position [754, 0]
click at [162, 492] on div "[PERSON_NAME]" at bounding box center [137, 498] width 99 height 12
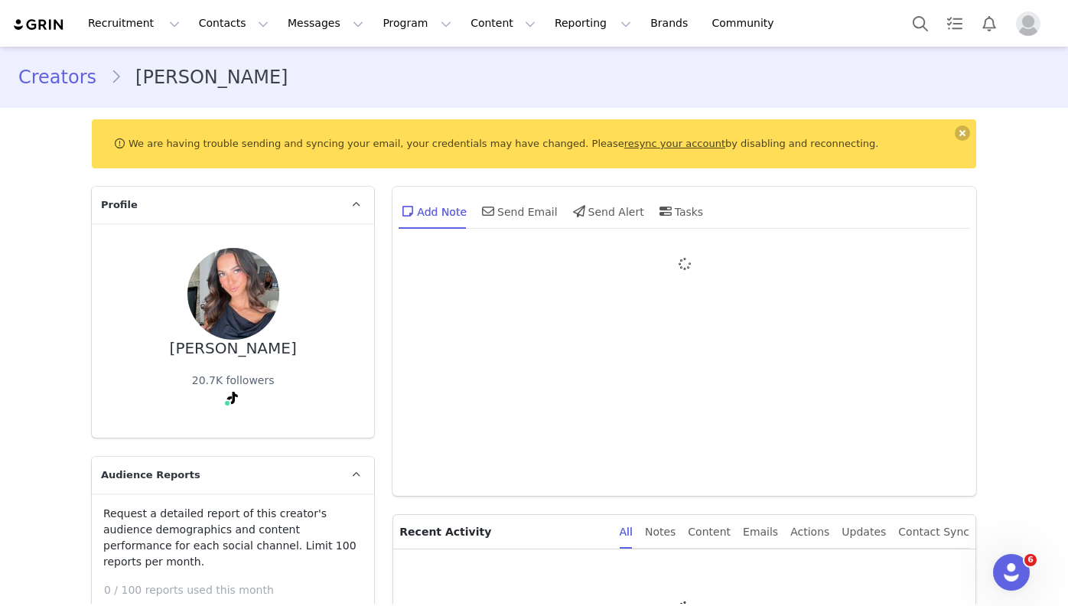
type input "+1 ([GEOGRAPHIC_DATA])"
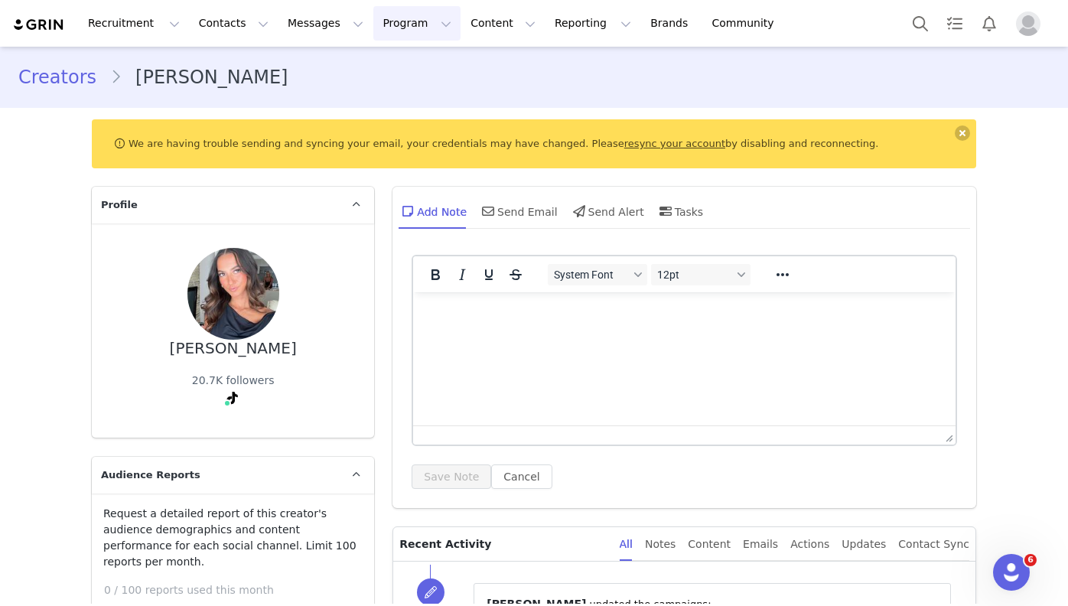
click at [379, 29] on button "Program Program" at bounding box center [416, 23] width 87 height 34
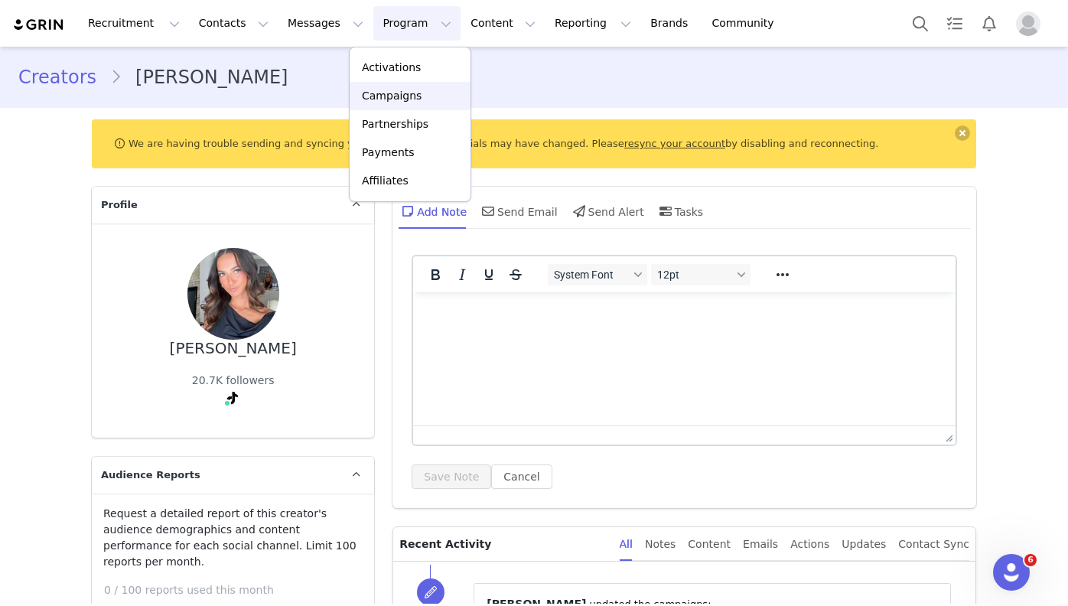
click at [430, 98] on div "Campaigns" at bounding box center [410, 96] width 103 height 16
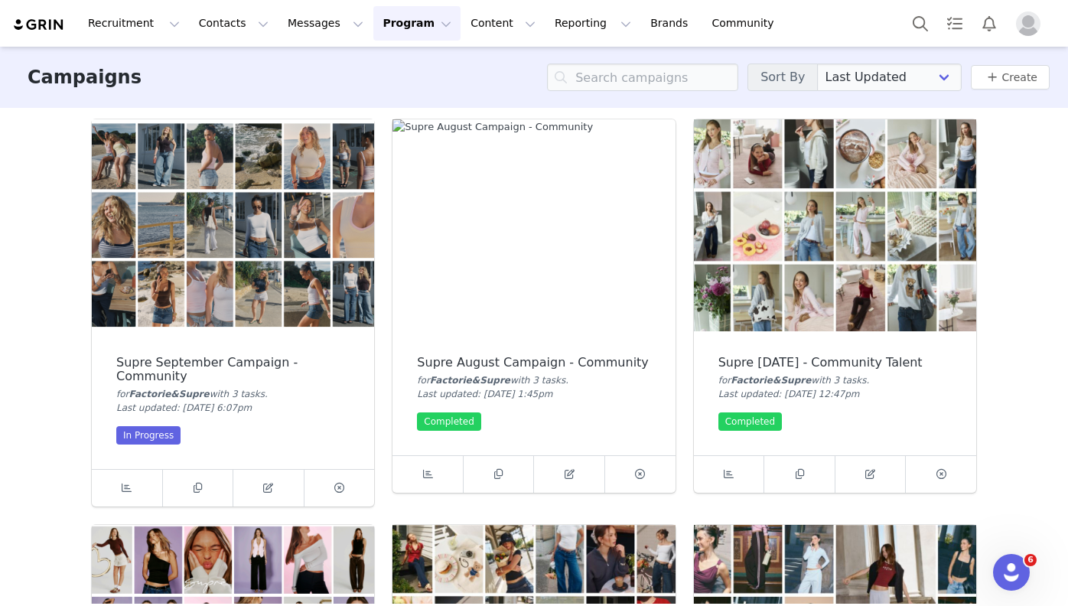
click at [212, 317] on img at bounding box center [233, 225] width 282 height 212
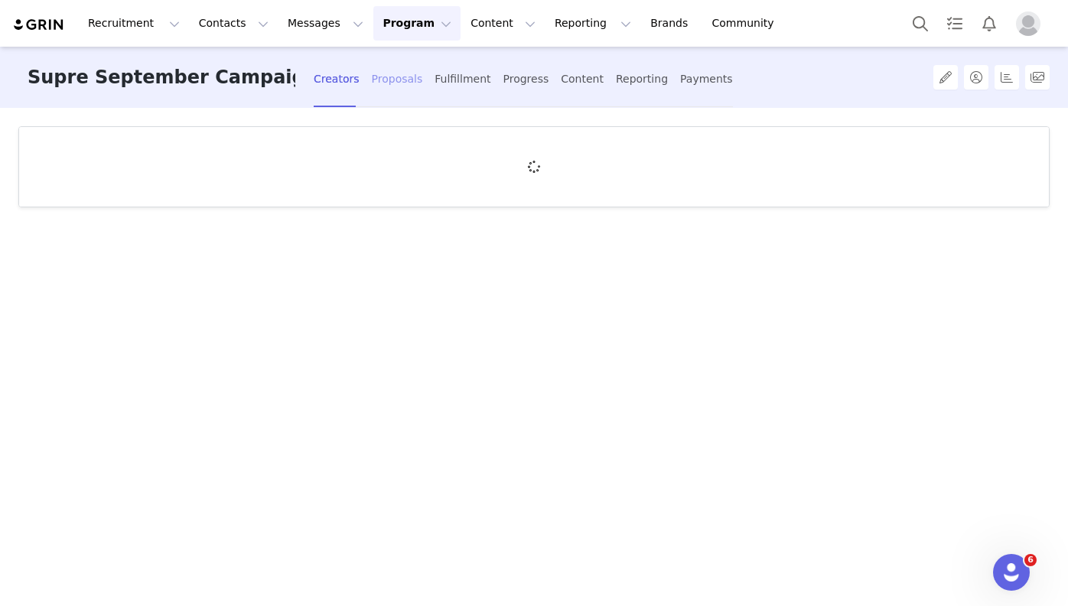
click at [405, 84] on div "Proposals" at bounding box center [397, 79] width 51 height 41
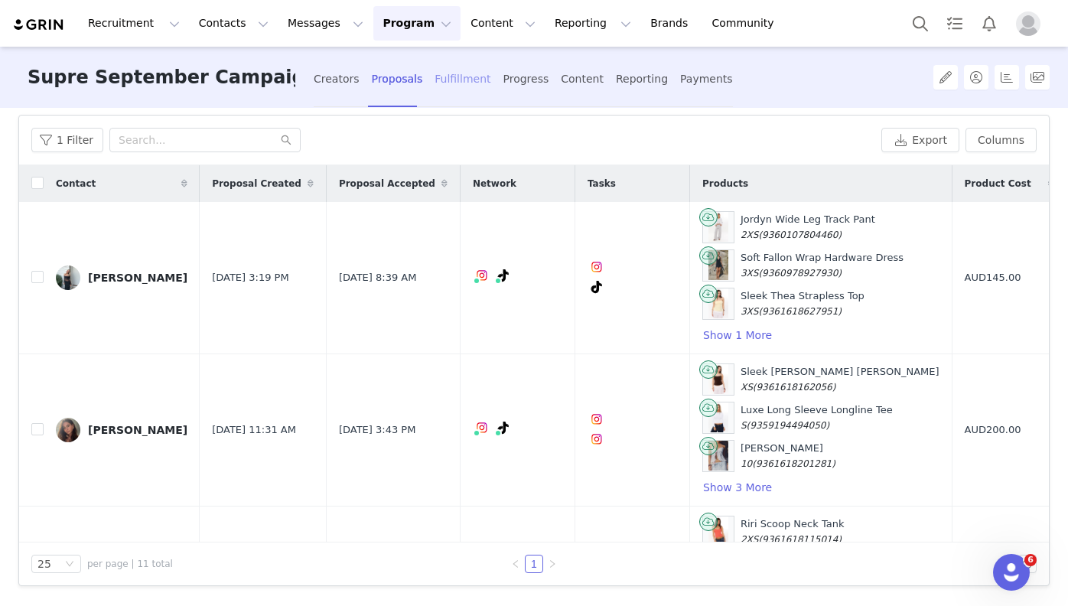
click at [468, 83] on div "Fulfillment" at bounding box center [463, 79] width 56 height 41
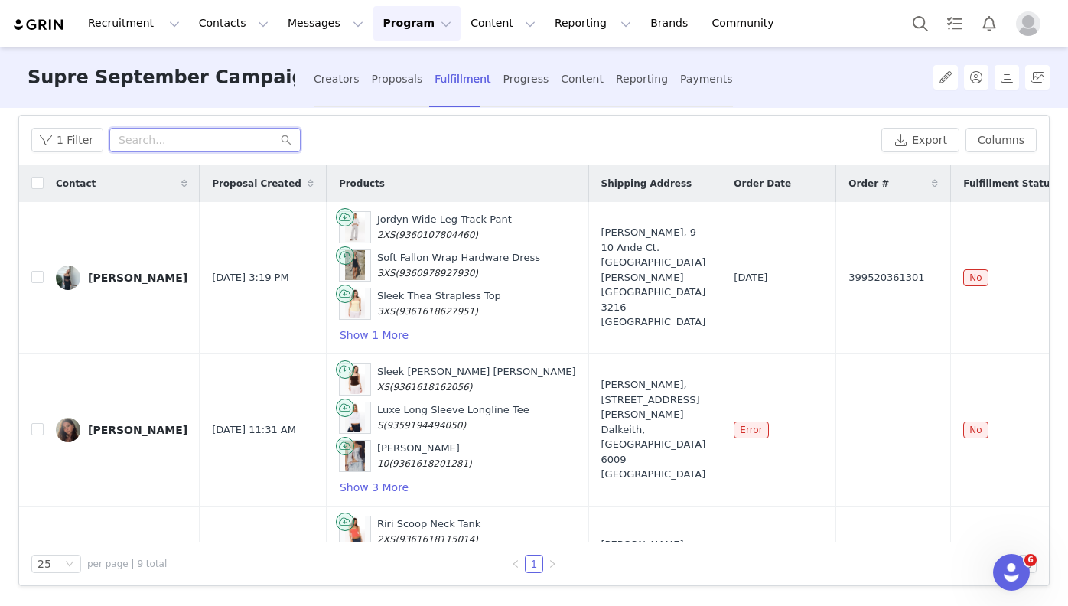
click at [138, 143] on input "text" at bounding box center [204, 140] width 191 height 24
click at [343, 77] on div "Creators" at bounding box center [337, 79] width 46 height 41
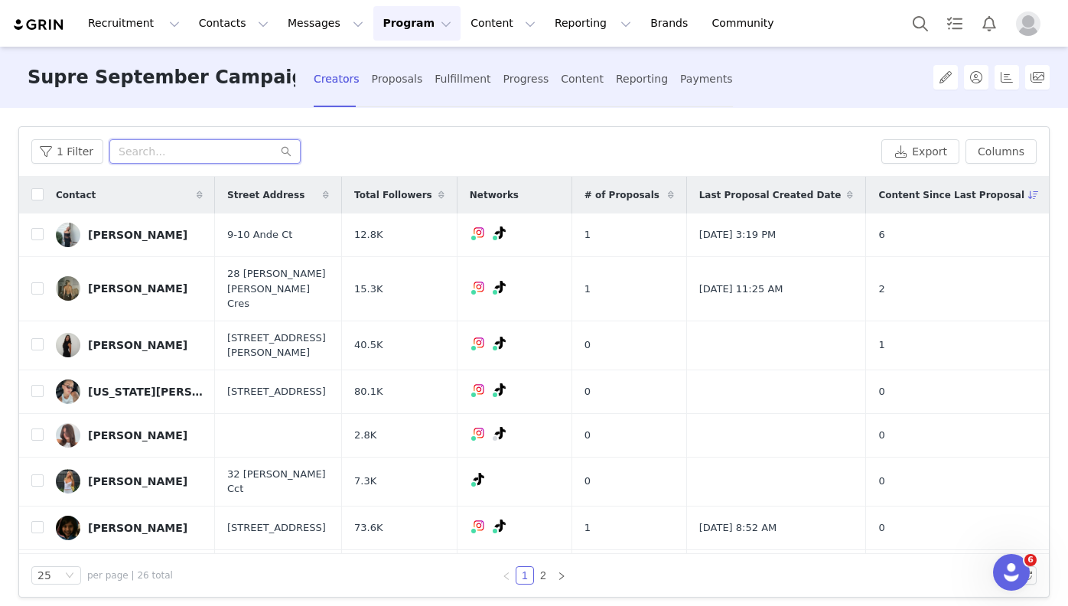
click at [202, 151] on input "text" at bounding box center [204, 151] width 191 height 24
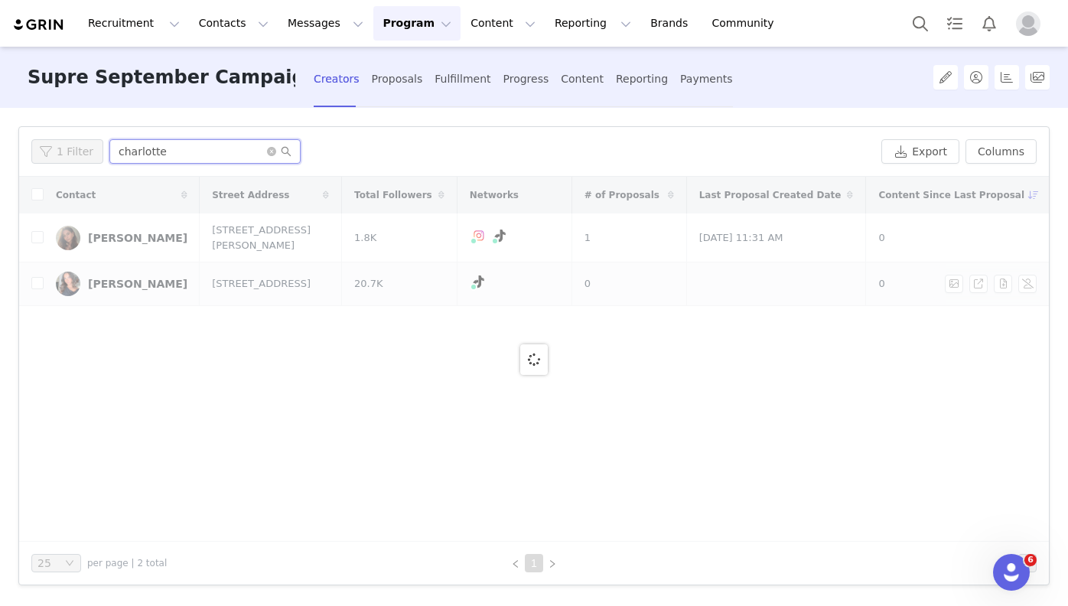
type input "charlotte"
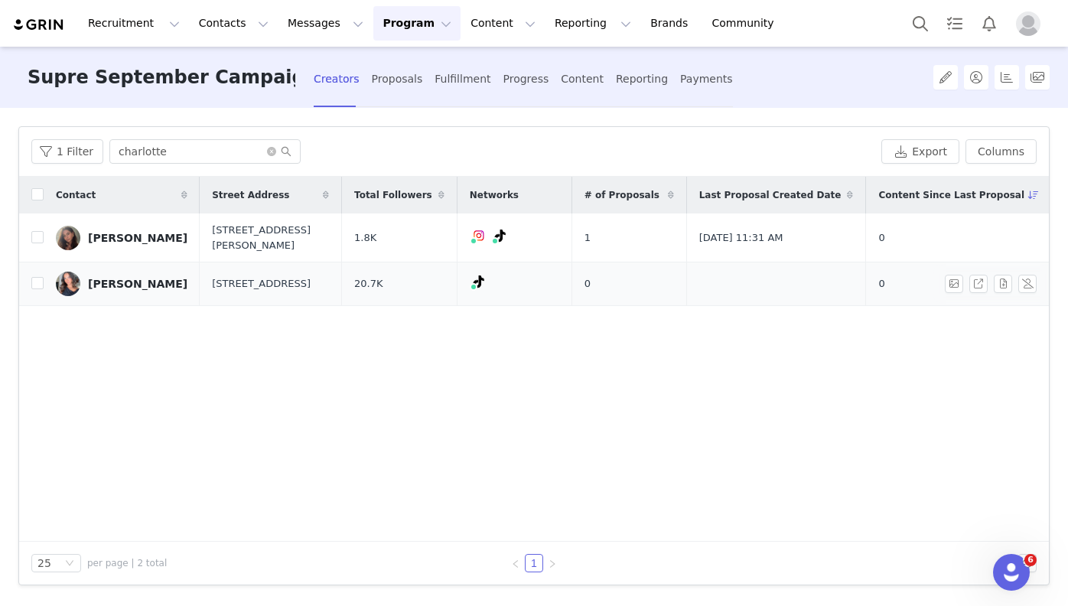
click at [138, 278] on div "[PERSON_NAME]" at bounding box center [137, 284] width 99 height 12
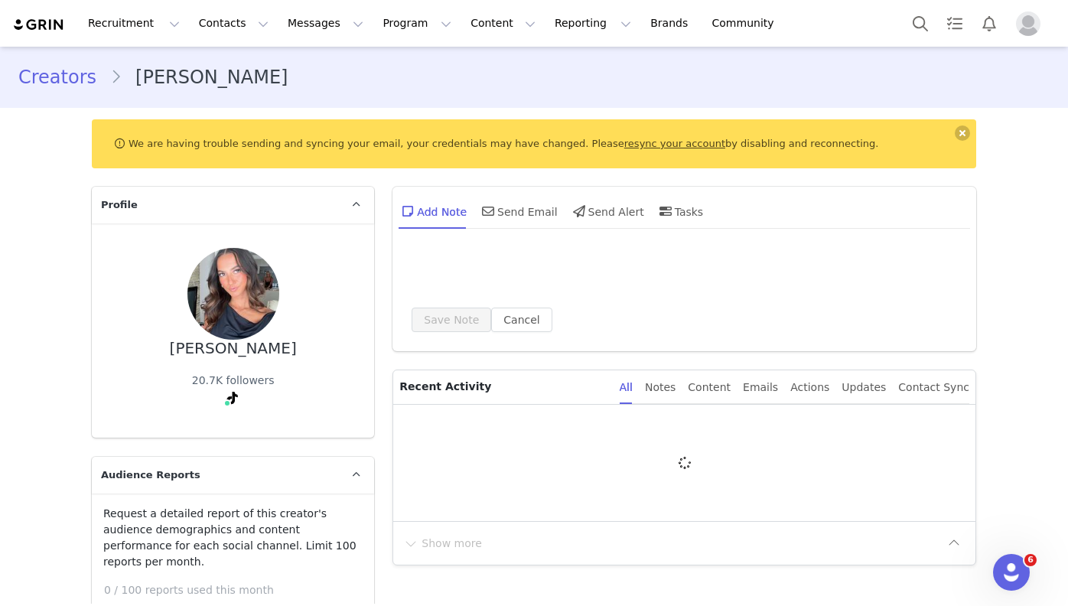
type input "+1 ([GEOGRAPHIC_DATA])"
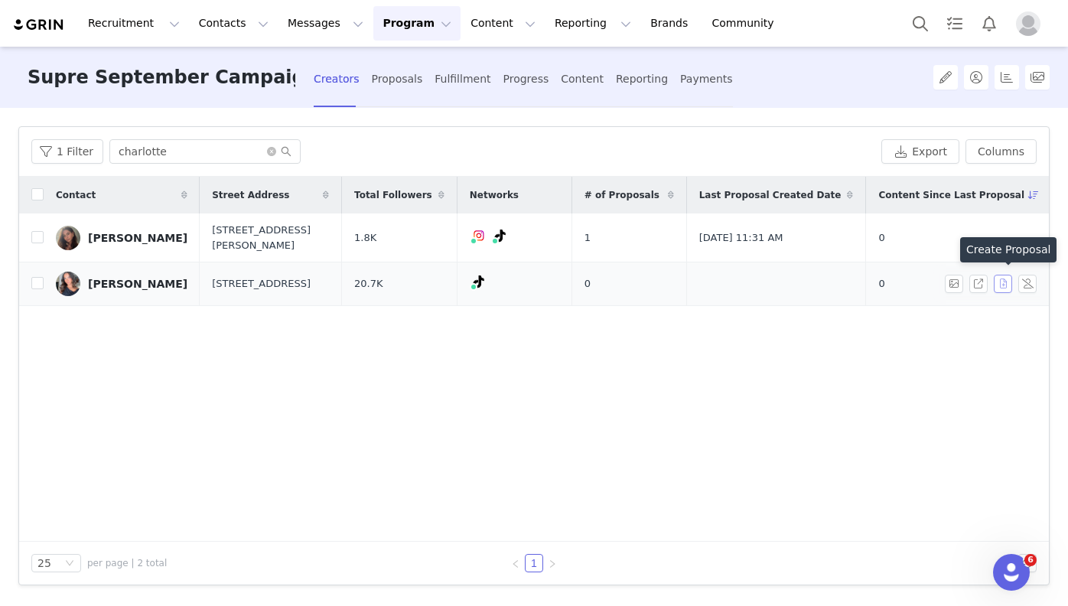
click at [1003, 281] on button "button" at bounding box center [1003, 284] width 18 height 18
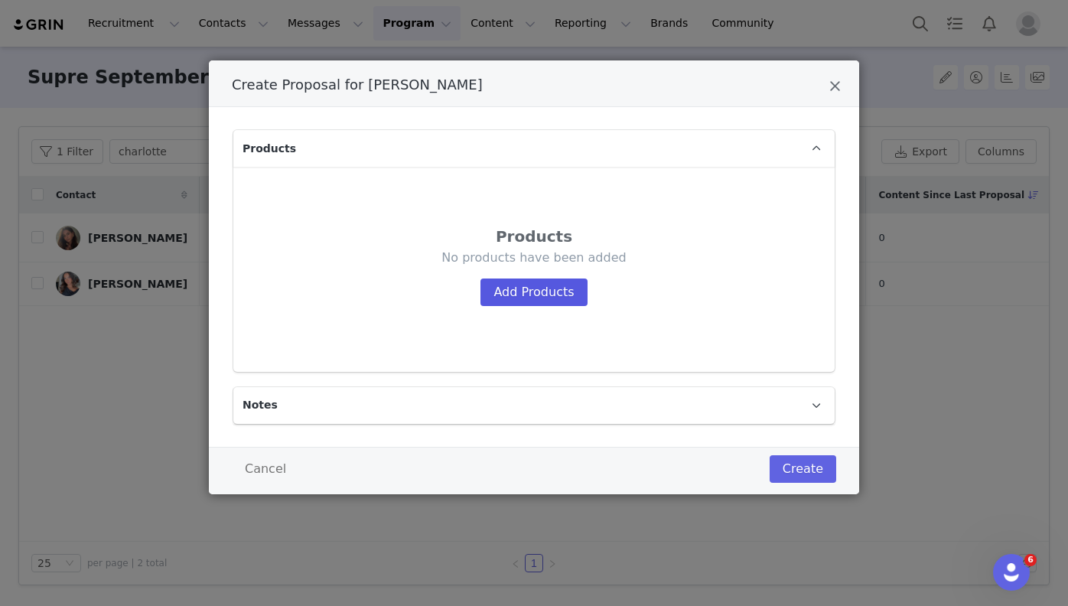
click at [532, 287] on button "Add Products" at bounding box center [533, 292] width 106 height 28
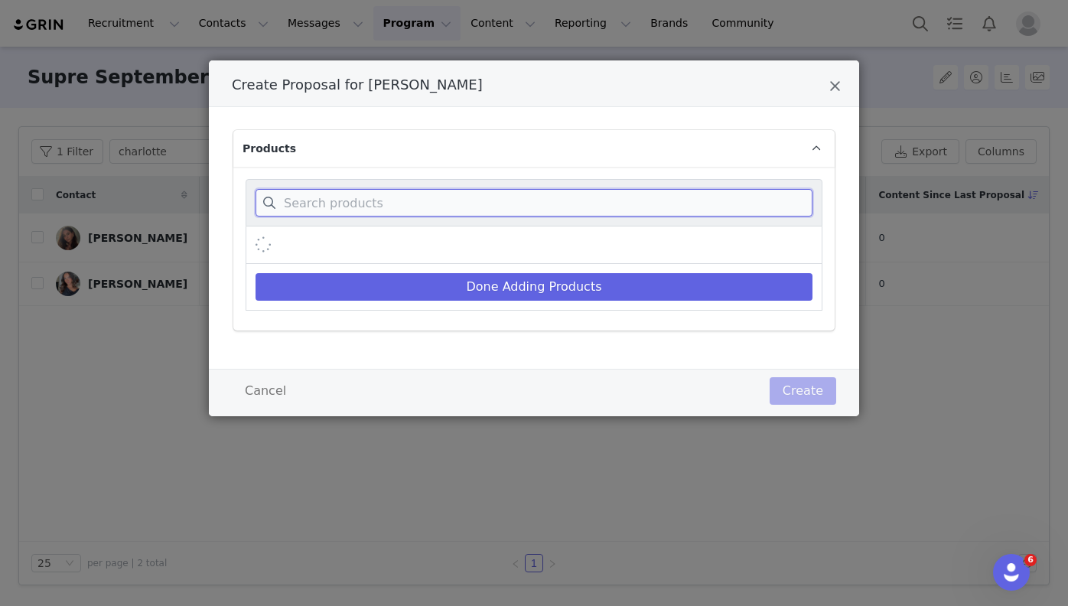
click at [395, 191] on input "Create Proposal for Charlotte Weera" at bounding box center [534, 203] width 557 height 28
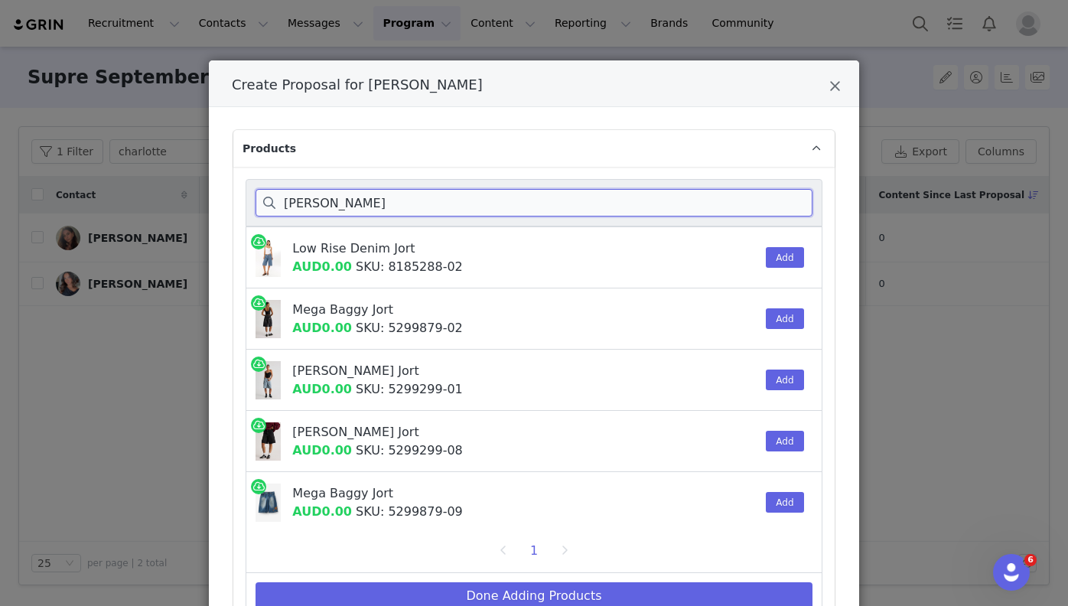
click at [295, 206] on input "joryn" at bounding box center [534, 203] width 557 height 28
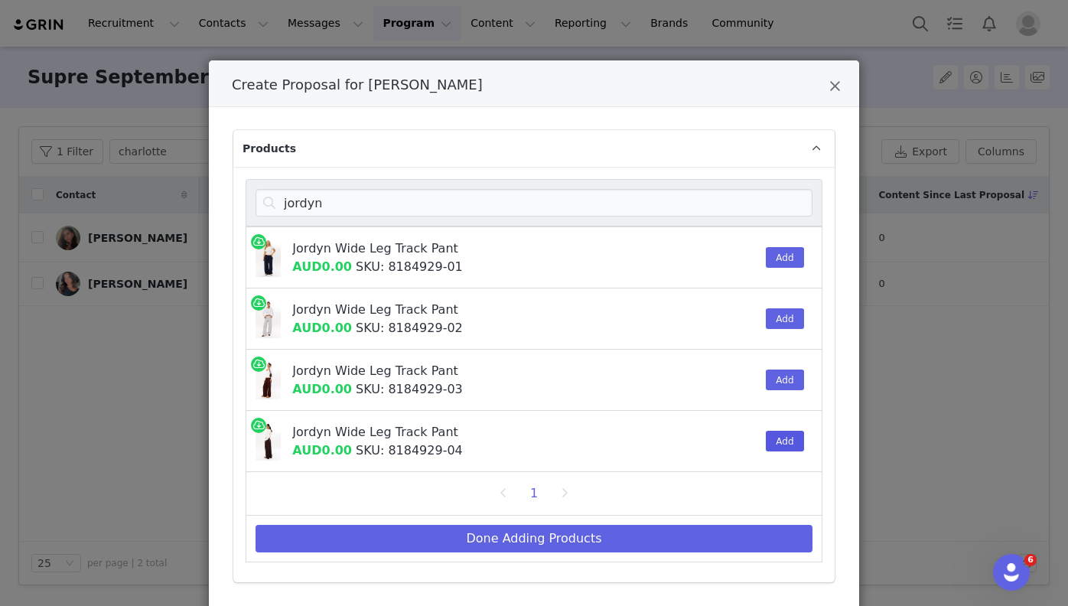
click at [786, 442] on button "Add" at bounding box center [784, 441] width 37 height 21
click at [434, 221] on div "jordyn" at bounding box center [534, 202] width 577 height 47
click at [426, 207] on input "jordyn" at bounding box center [534, 203] width 557 height 28
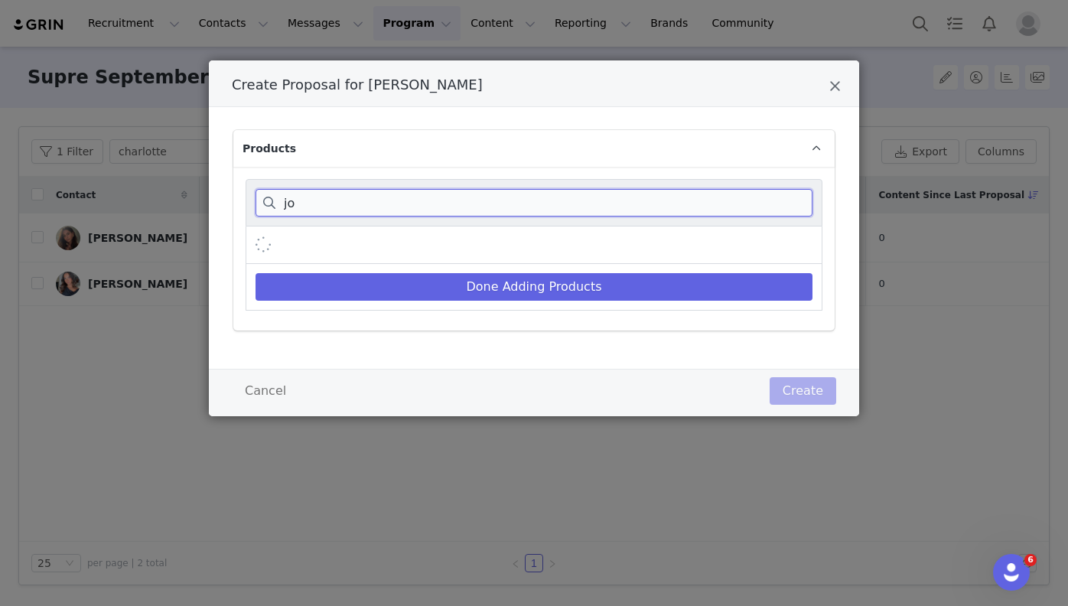
type input "j"
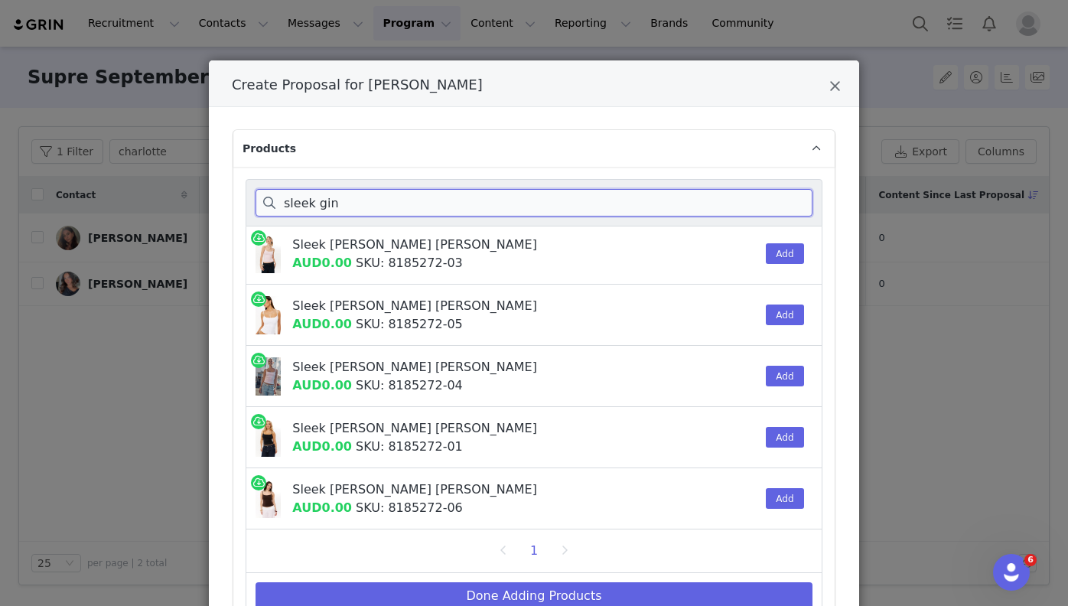
scroll to position [65, 0]
click at [787, 496] on button "Add" at bounding box center [784, 498] width 37 height 21
click at [457, 193] on input "sleek gin" at bounding box center [534, 203] width 557 height 28
click at [445, 209] on input "sleek gin" at bounding box center [534, 203] width 557 height 28
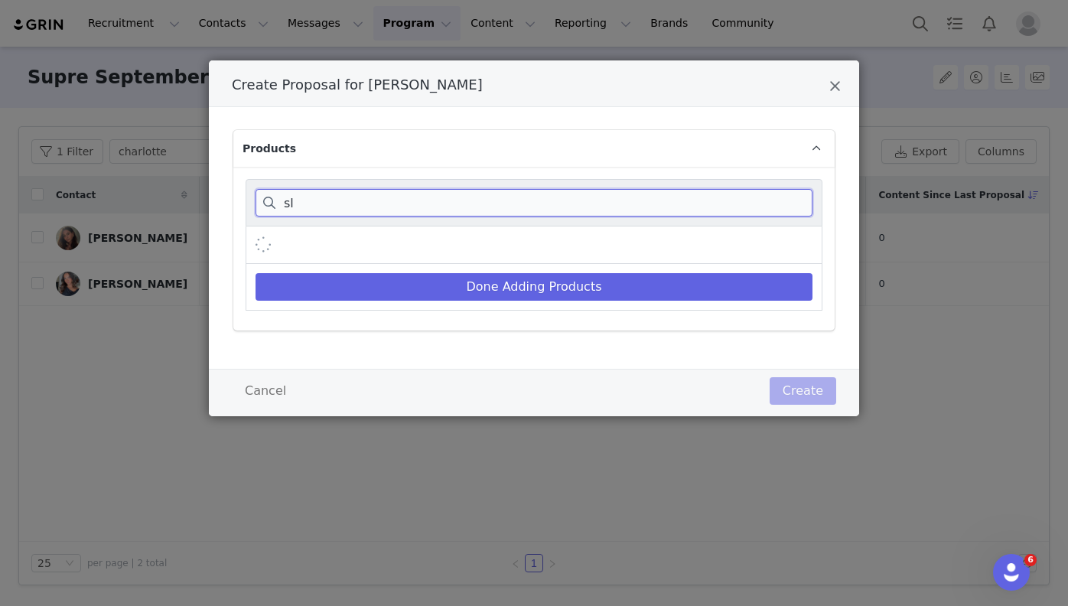
type input "s"
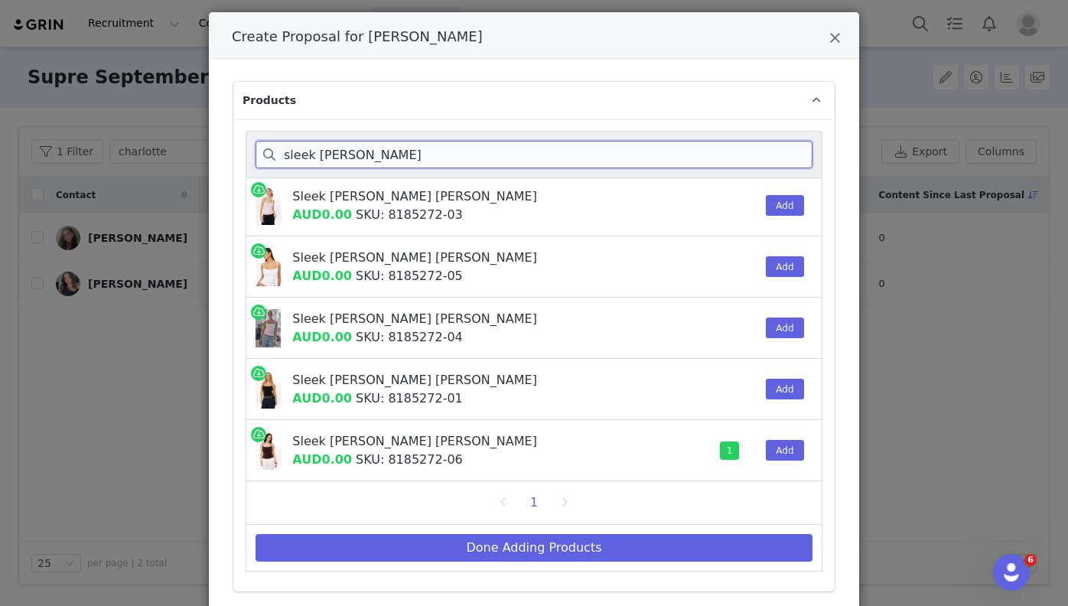
scroll to position [50, 0]
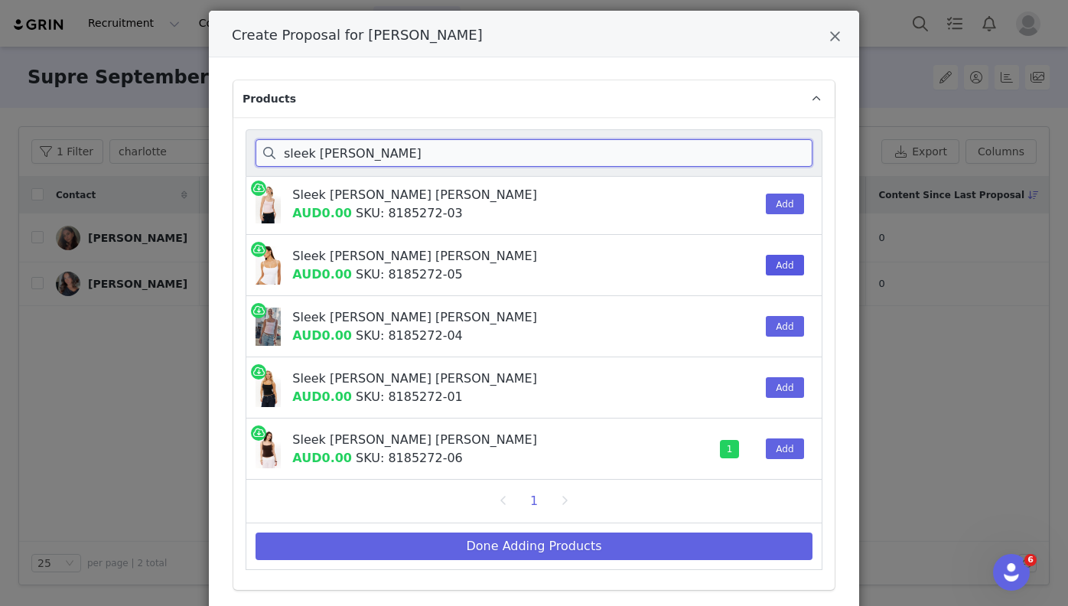
type input "sleek gina"
click at [780, 271] on button "Add" at bounding box center [784, 265] width 37 height 21
drag, startPoint x: 355, startPoint y: 153, endPoint x: 111, endPoint y: 150, distance: 244.1
click at [111, 150] on div "Create Proposal for Charlotte Weera Products sleek gina Sleek Gina Strappy Cami…" at bounding box center [534, 303] width 1068 height 606
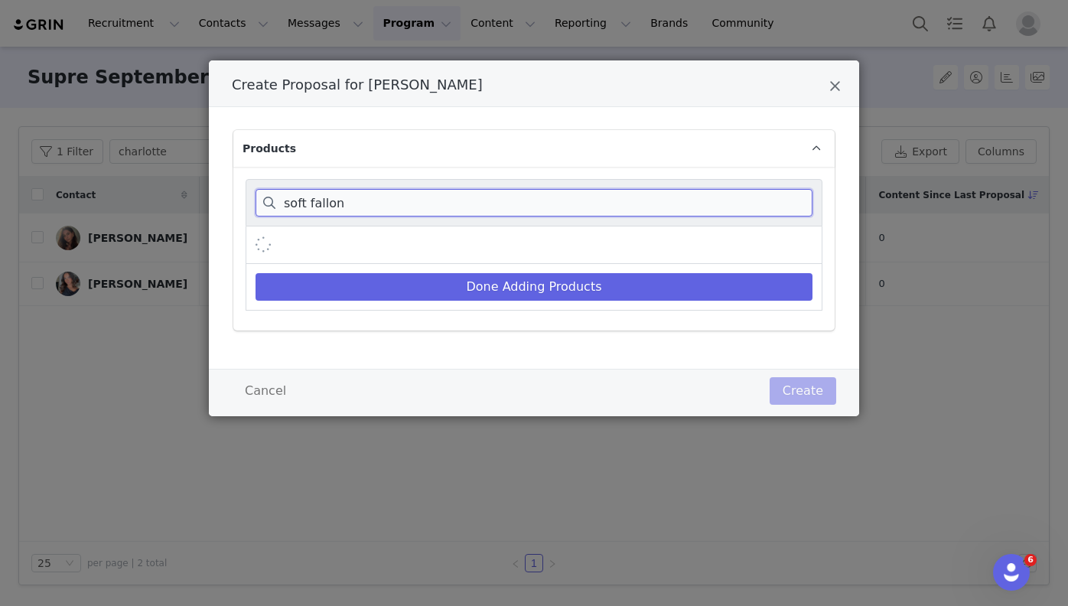
scroll to position [0, 0]
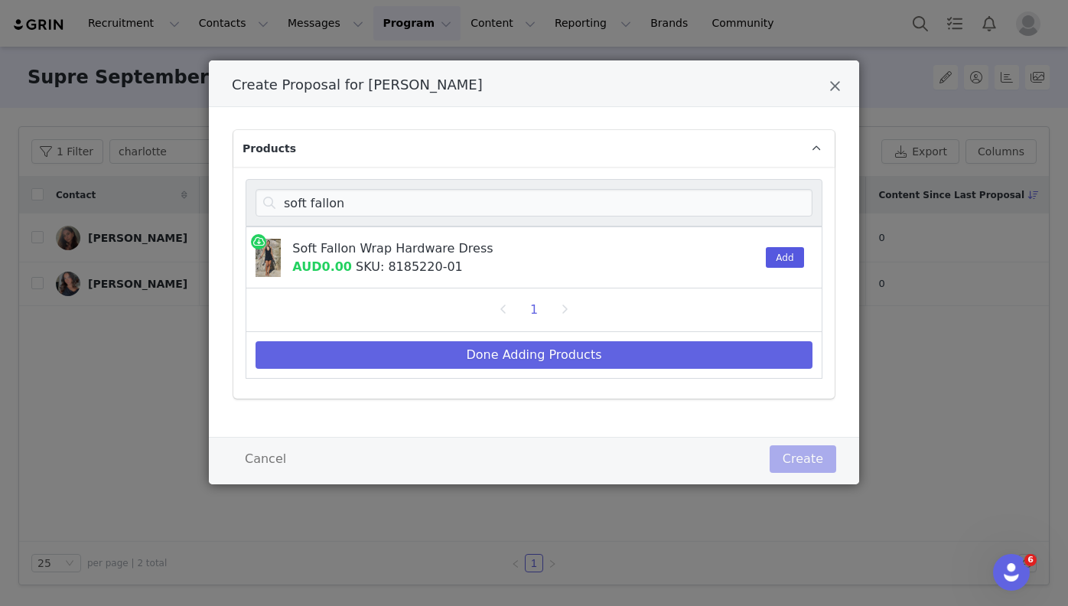
click at [791, 255] on button "Add" at bounding box center [784, 257] width 37 height 21
click at [526, 224] on div "soft fallon" at bounding box center [534, 202] width 577 height 47
click at [519, 210] on input "soft fallon" at bounding box center [534, 203] width 557 height 28
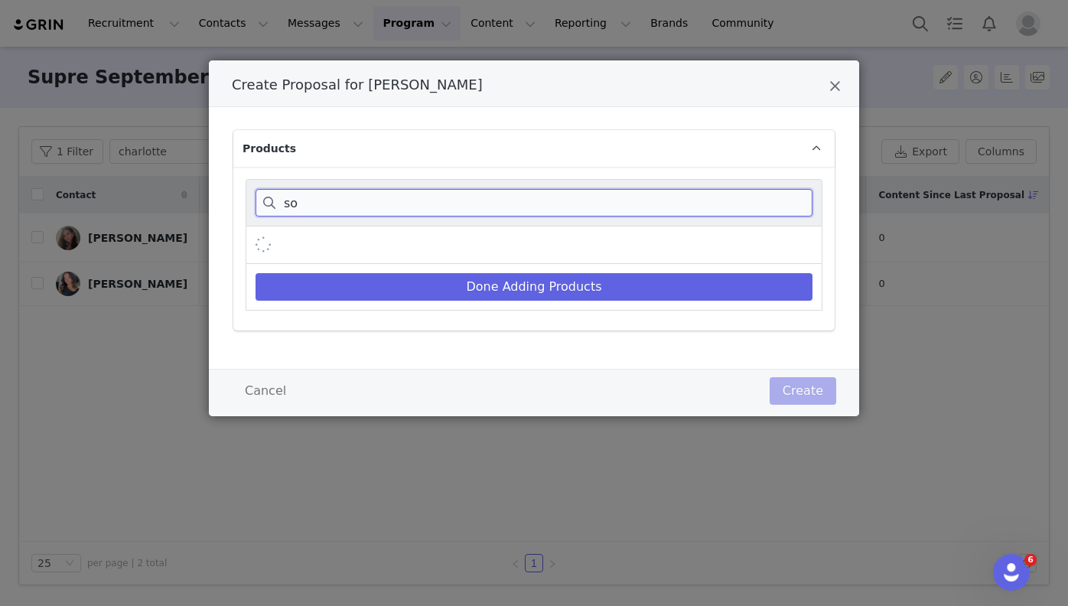
type input "s"
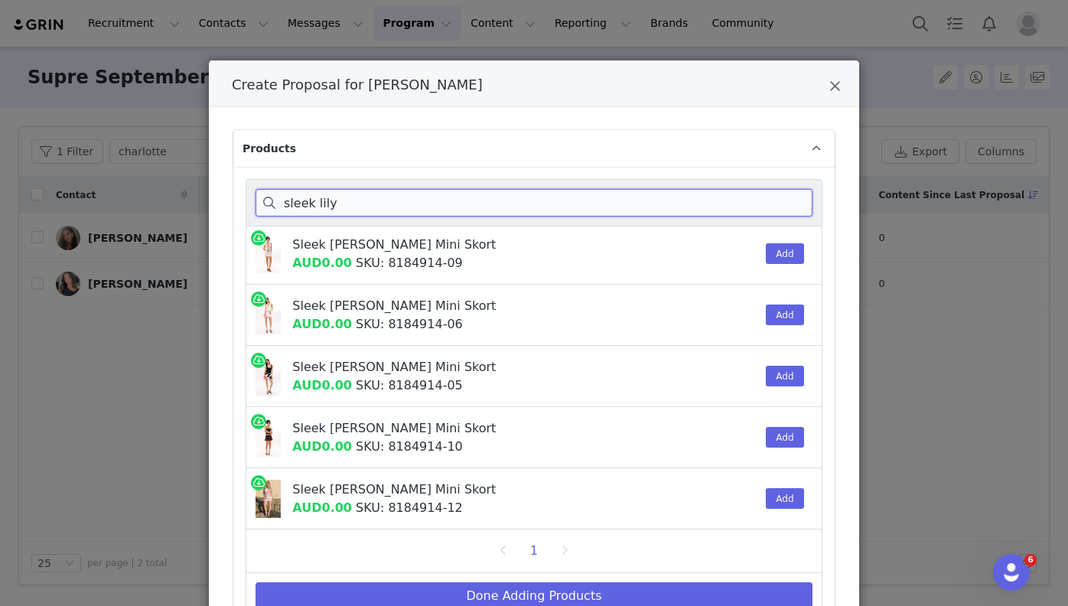
scroll to position [65, 0]
type input "sleek lily"
click at [783, 432] on button "Add" at bounding box center [784, 437] width 37 height 21
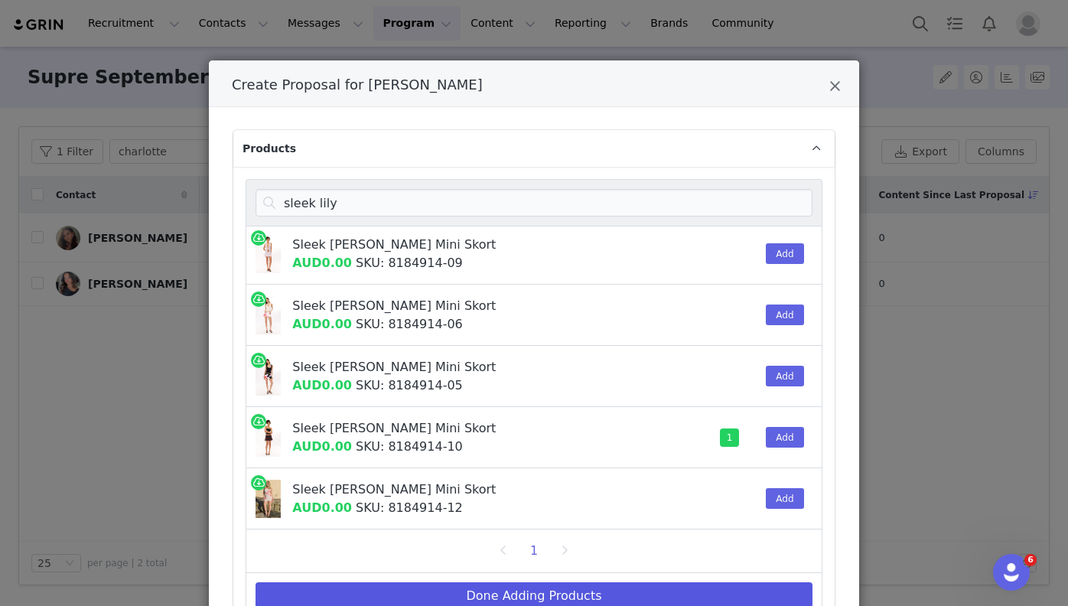
click at [526, 595] on button "Done Adding Products" at bounding box center [534, 596] width 557 height 28
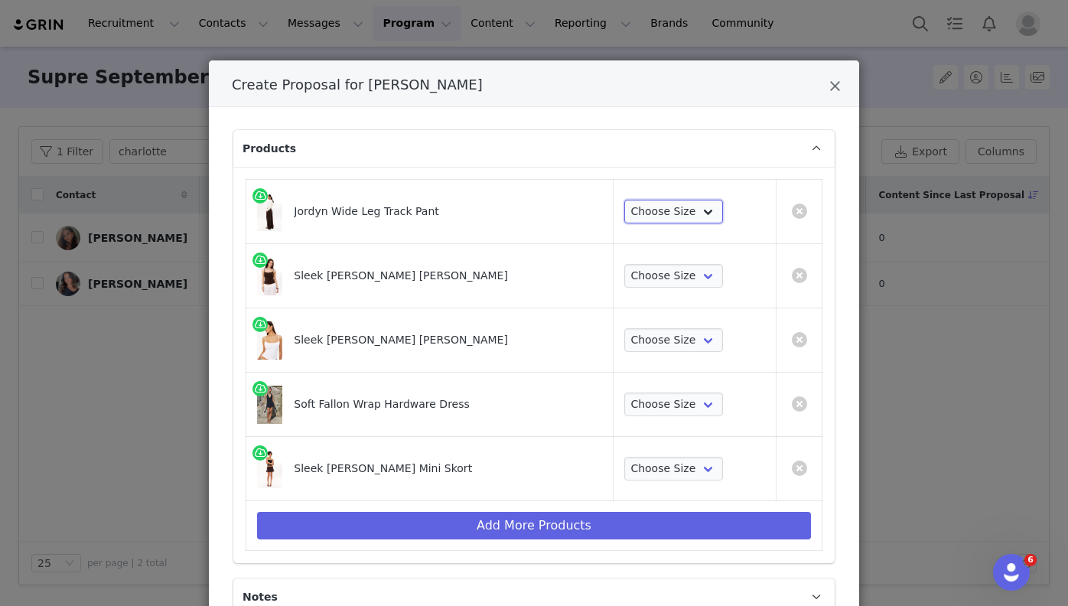
select select "27765205"
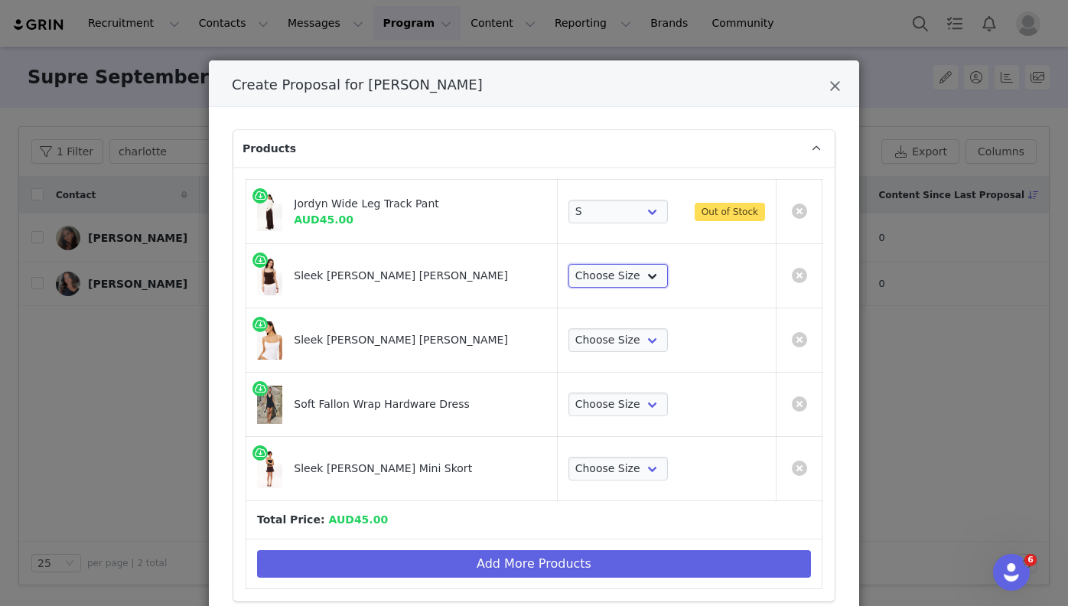
select select "28483406"
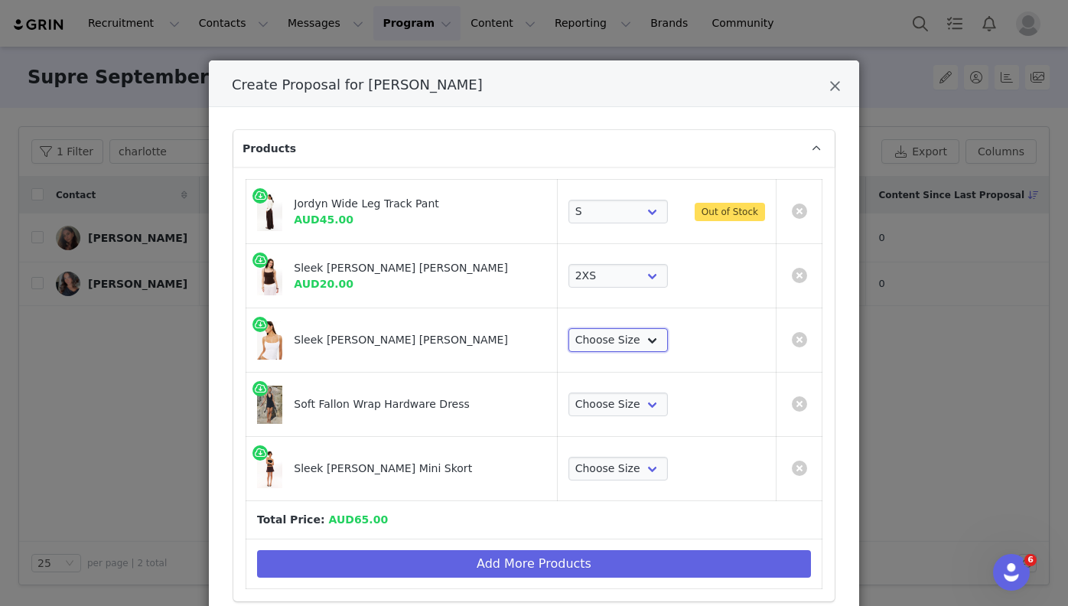
select select "28483398"
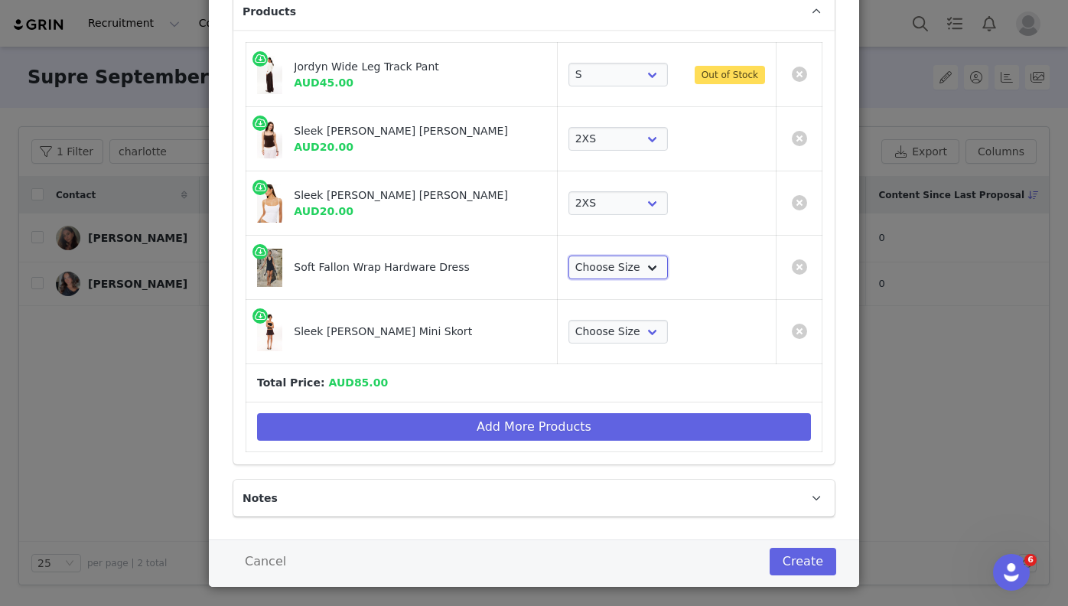
select select "28483552"
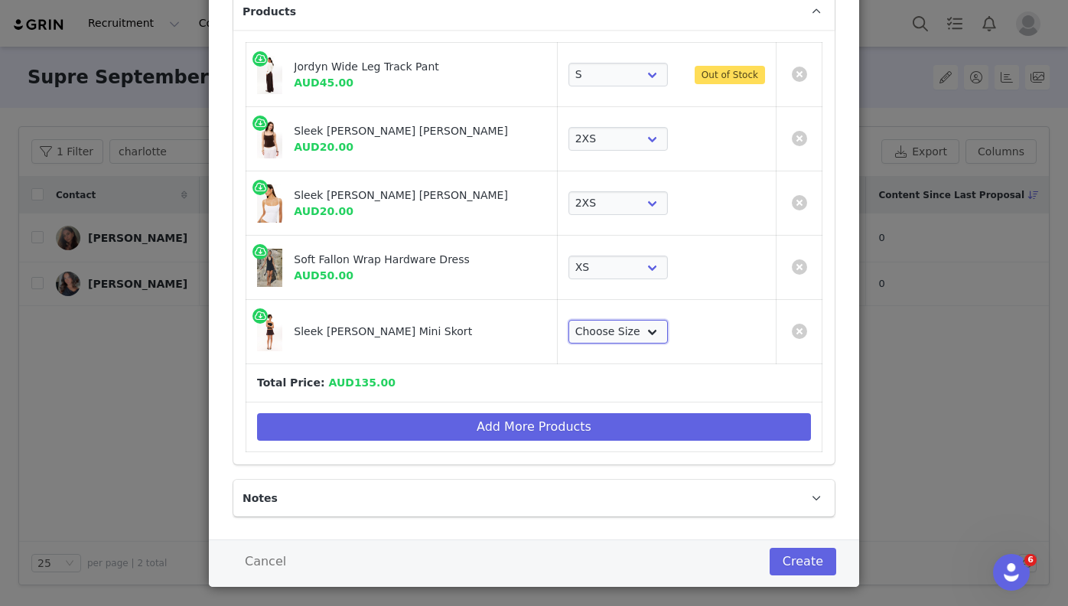
select select "28241212"
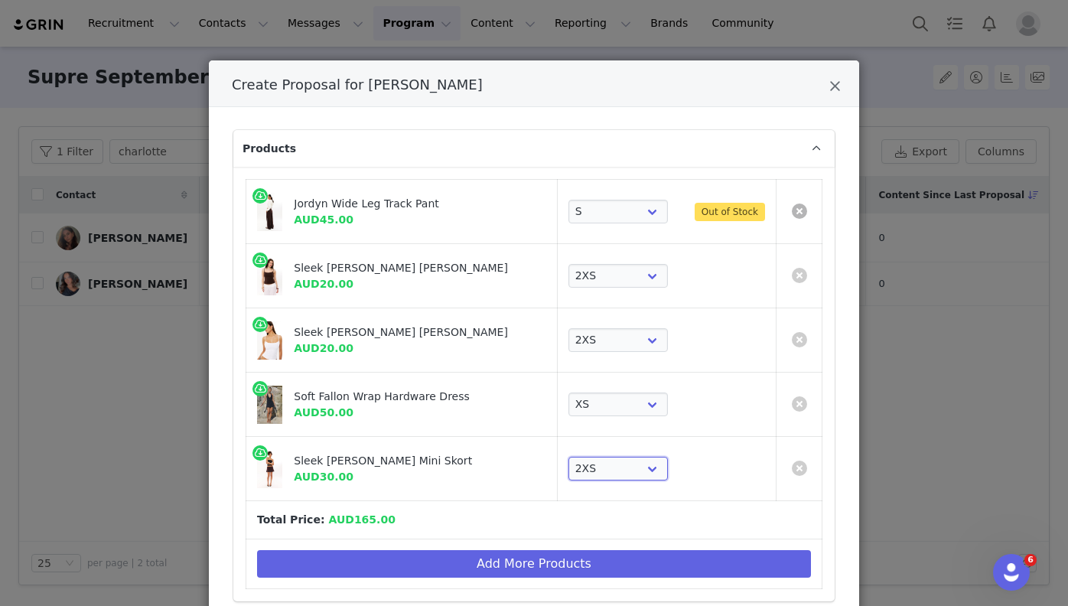
scroll to position [0, 0]
click at [798, 211] on link "Create Proposal for Charlotte Weera" at bounding box center [799, 210] width 15 height 15
select select "28483406"
select select "28483552"
select select "28241212"
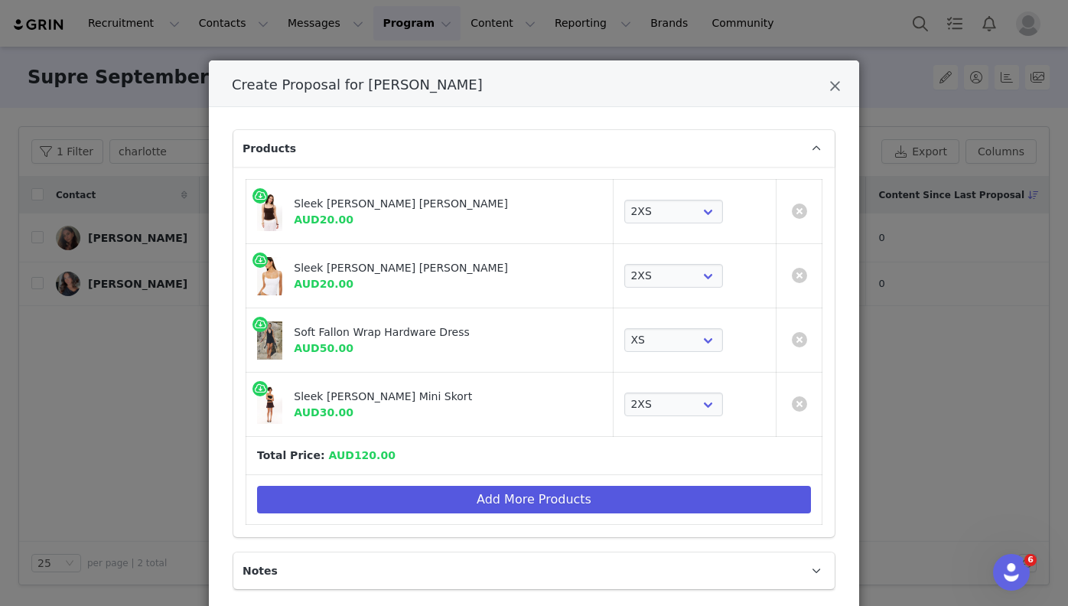
click at [558, 500] on button "Add More Products" at bounding box center [534, 500] width 554 height 28
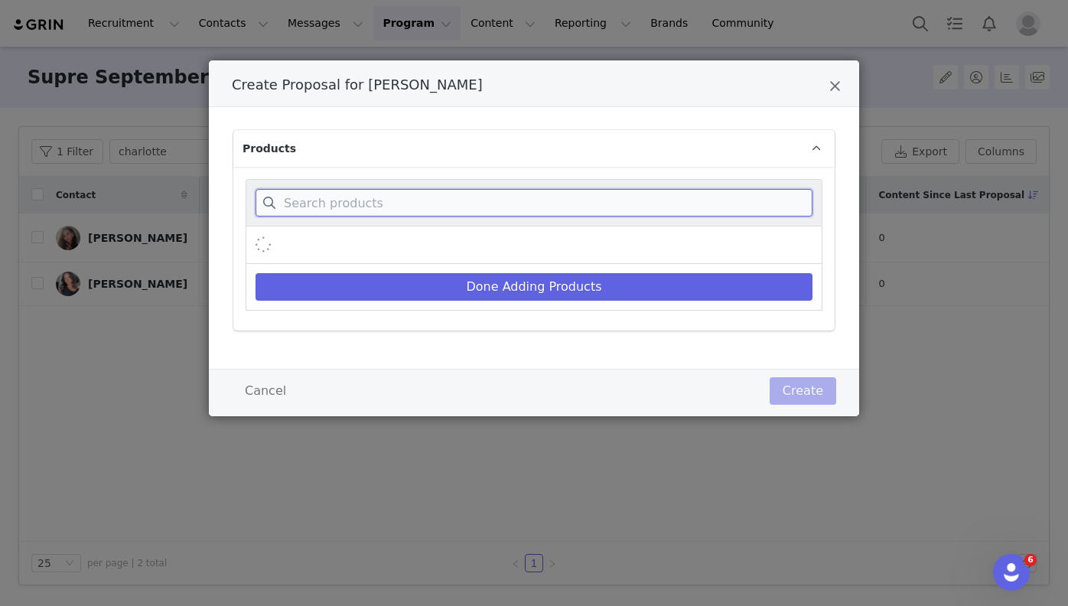
click at [409, 189] on input "Create Proposal for Charlotte Weera" at bounding box center [534, 203] width 557 height 28
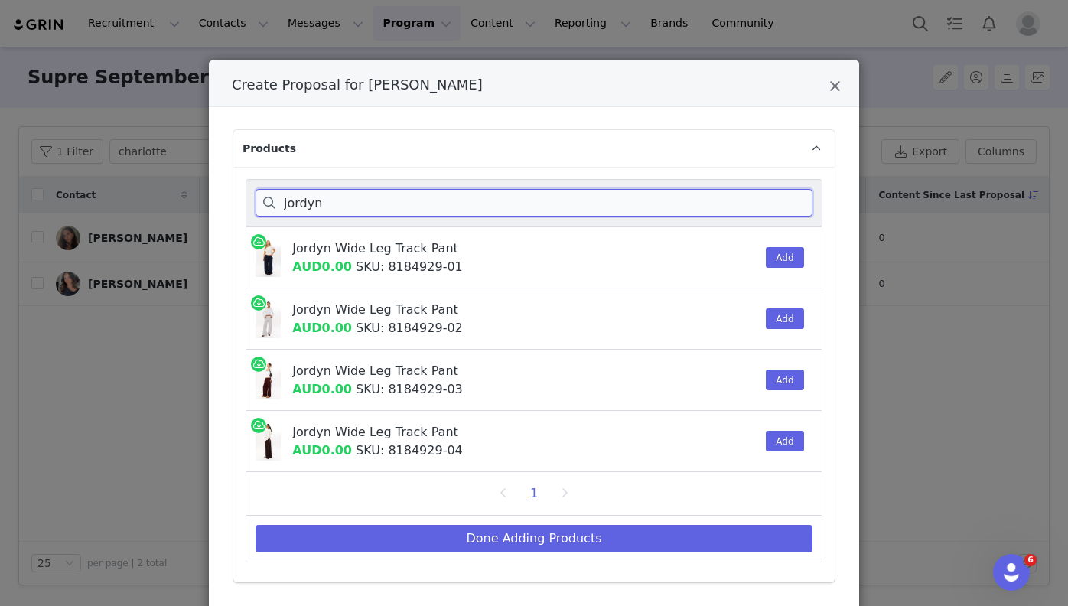
type input "Jordyn"
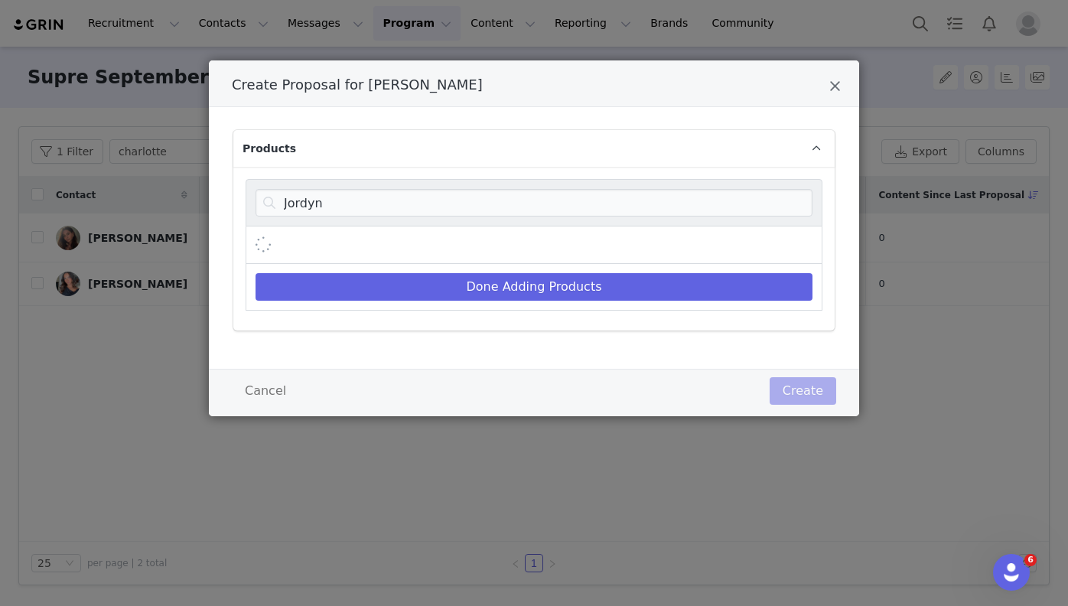
drag, startPoint x: 409, startPoint y: 201, endPoint x: 790, endPoint y: 261, distance: 385.6
click at [790, 261] on div "Create Proposal for Charlotte Weera" at bounding box center [534, 244] width 577 height 37
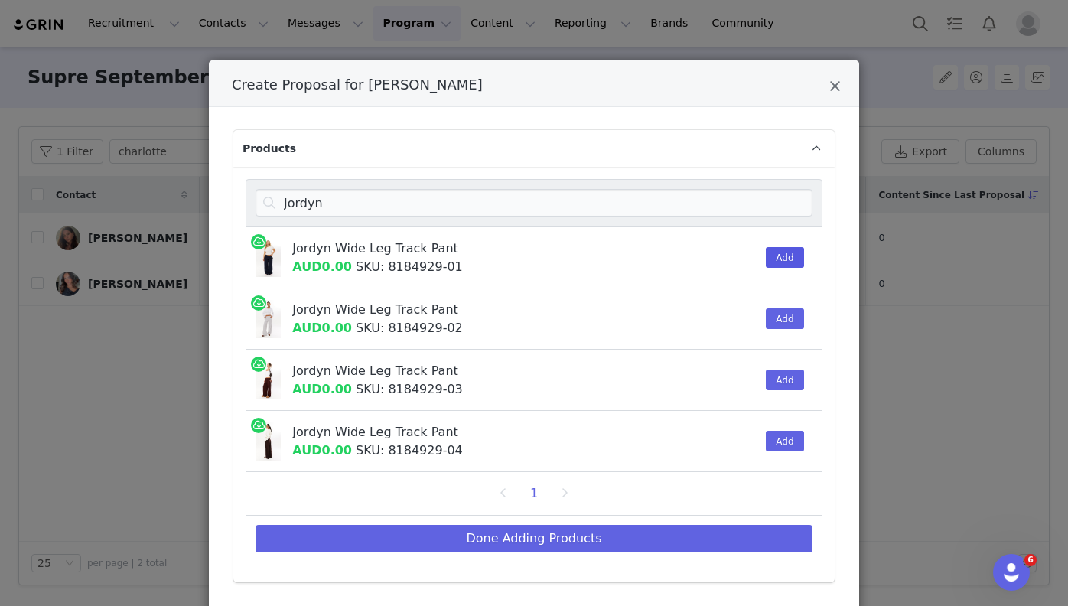
click at [788, 254] on button "Add" at bounding box center [784, 257] width 37 height 21
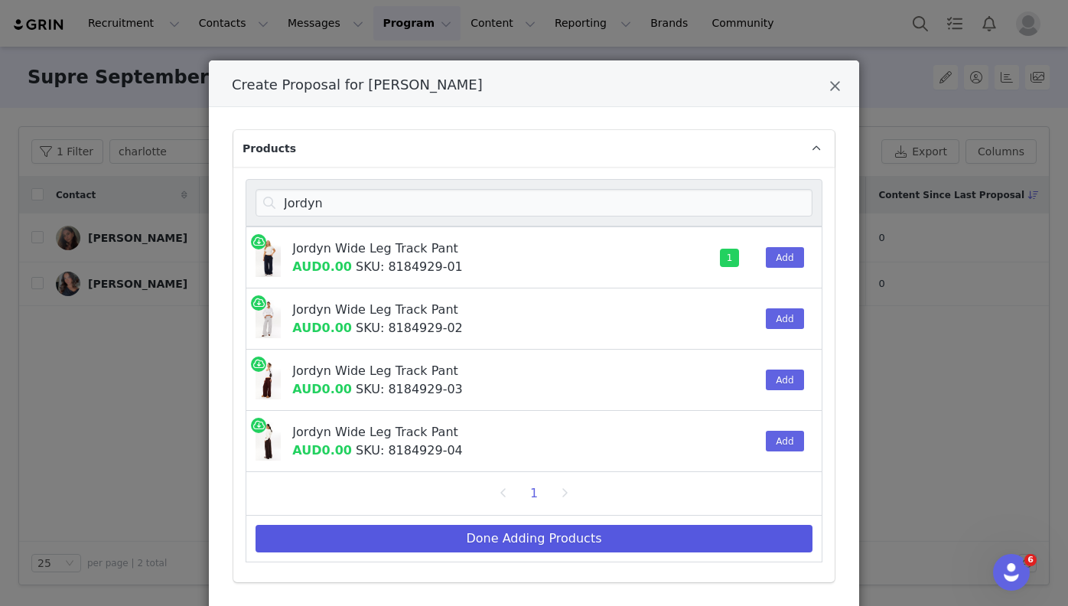
click at [597, 535] on button "Done Adding Products" at bounding box center [534, 539] width 557 height 28
select select "28483406"
select select "28483398"
select select "28483552"
select select "28241212"
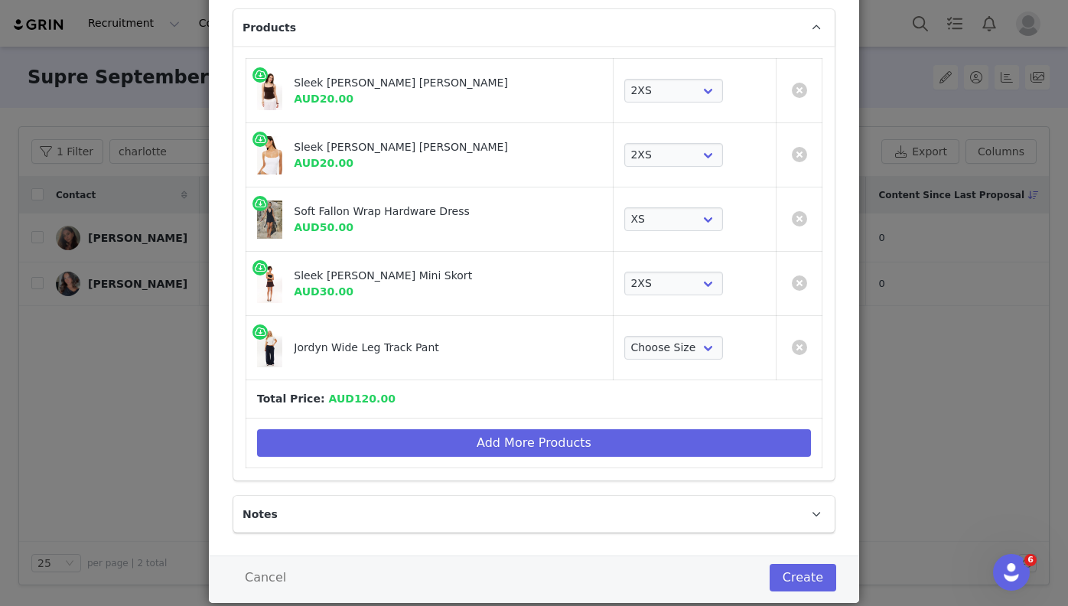
scroll to position [115, 0]
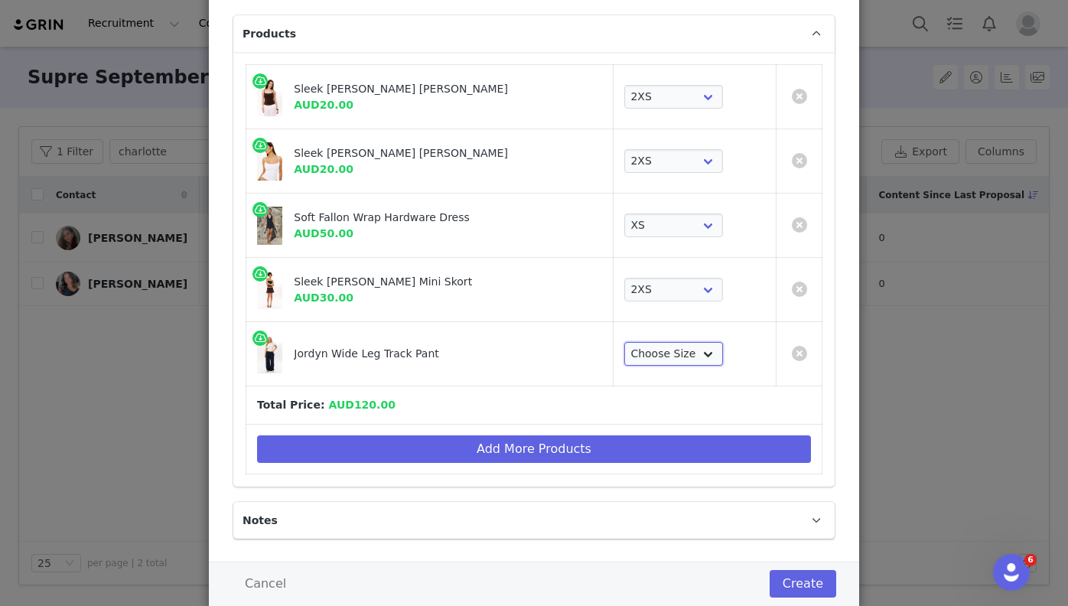
select select "26743221"
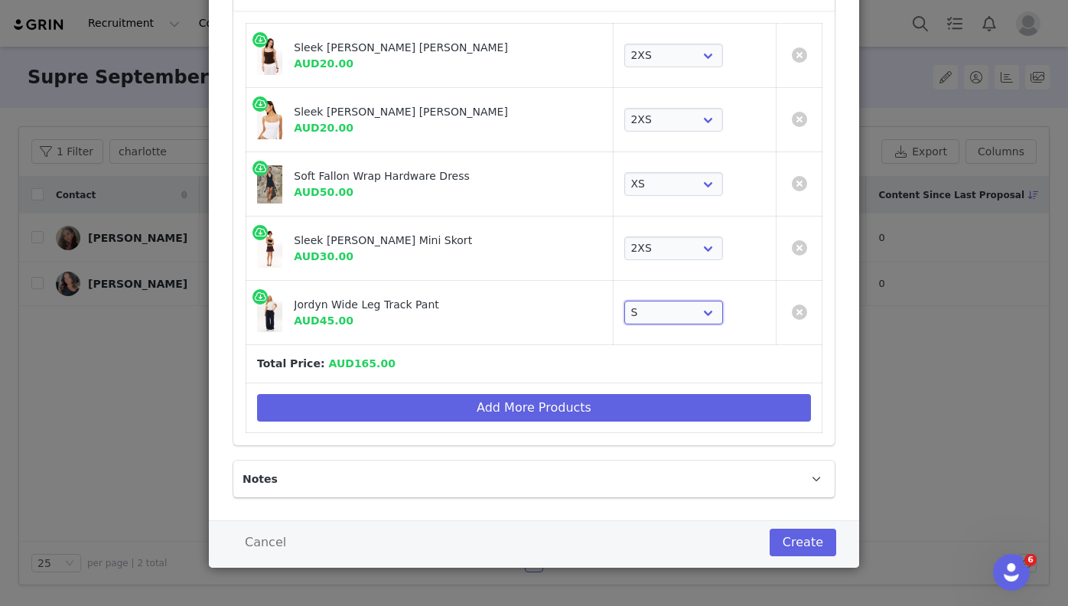
scroll to position [156, 0]
click at [817, 548] on button "Create" at bounding box center [803, 543] width 67 height 28
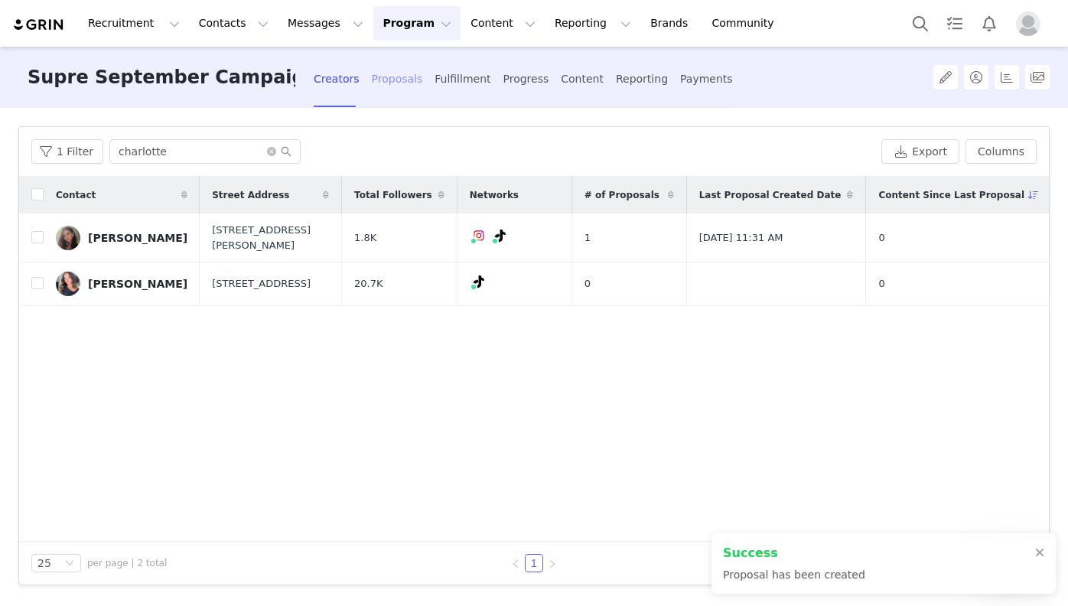
click at [397, 79] on div "Proposals" at bounding box center [397, 79] width 51 height 41
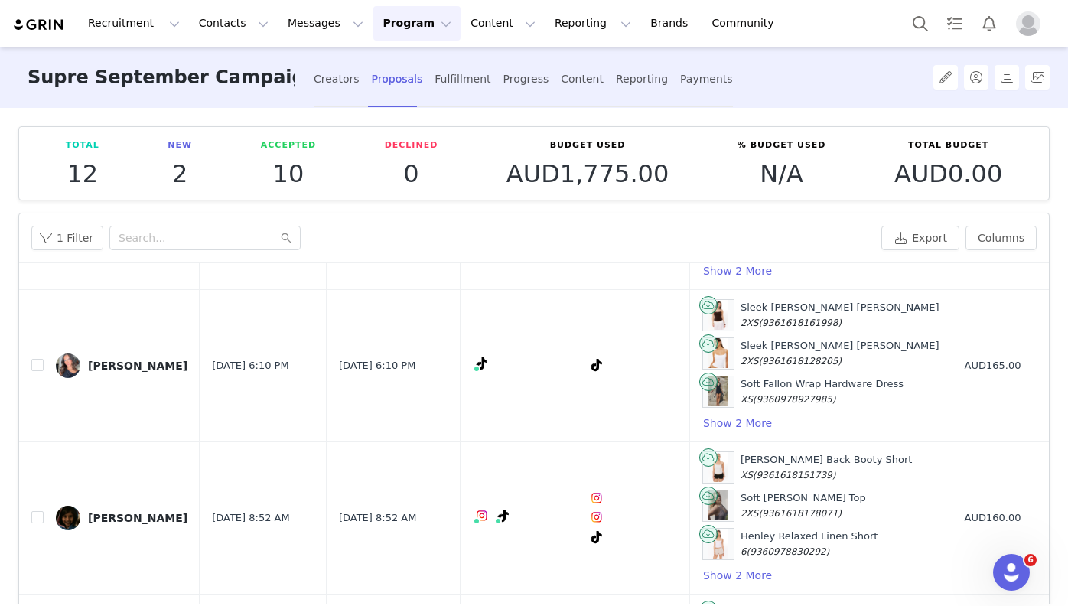
scroll to position [1427, 0]
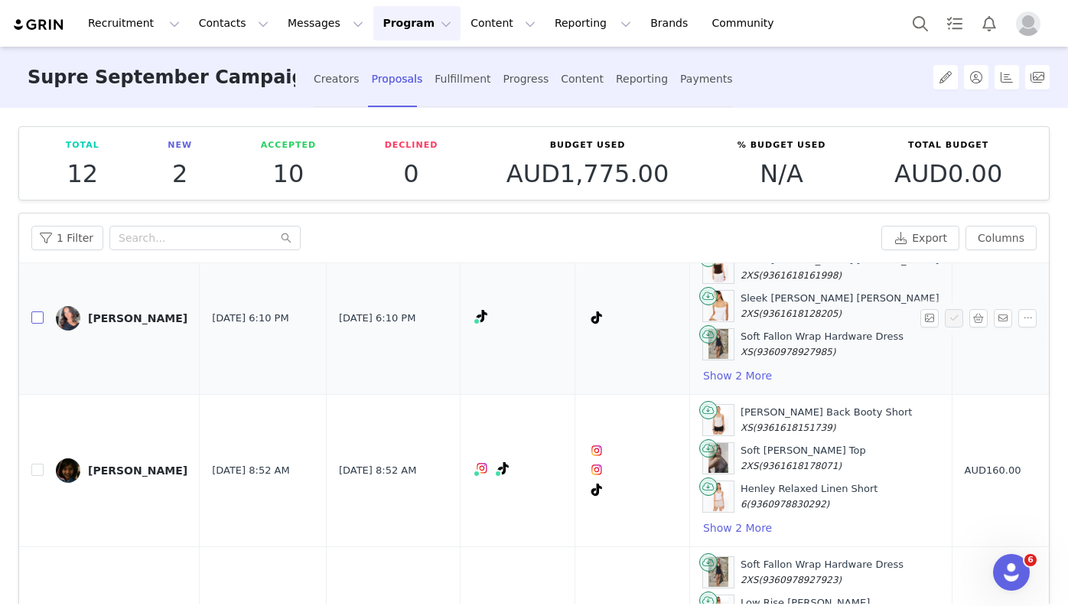
click at [37, 320] on input "checkbox" at bounding box center [37, 317] width 12 height 12
checkbox input "true"
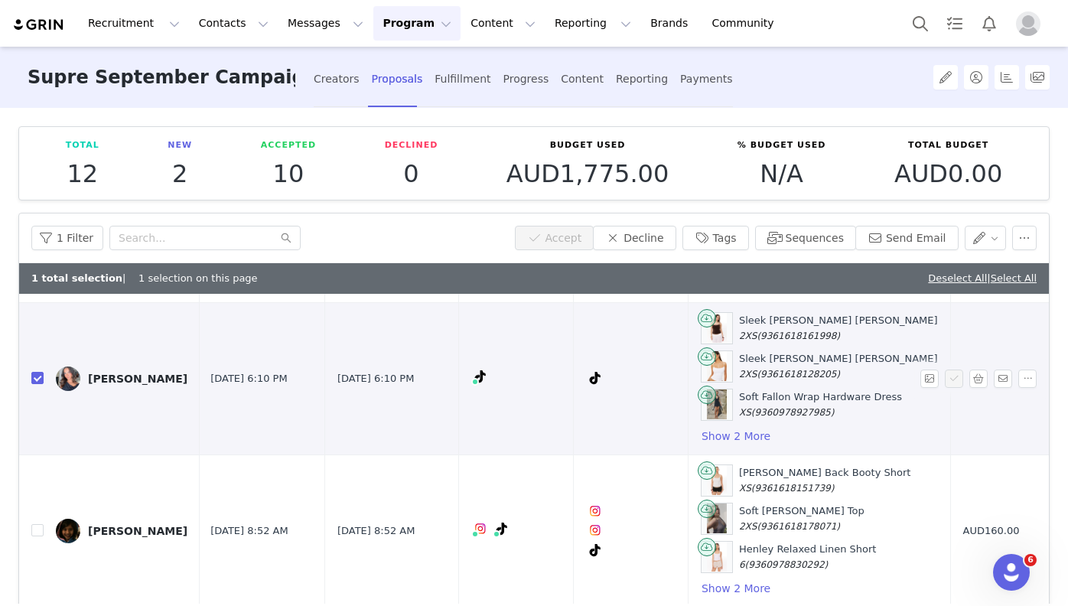
scroll to position [1384, 2]
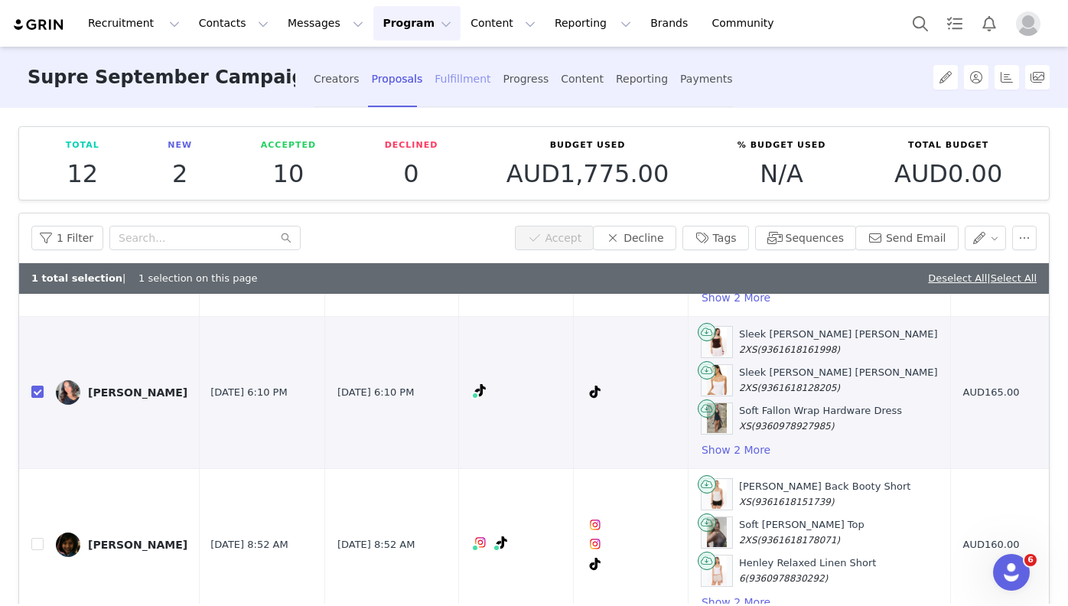
click at [447, 68] on div "Fulfillment" at bounding box center [463, 79] width 56 height 41
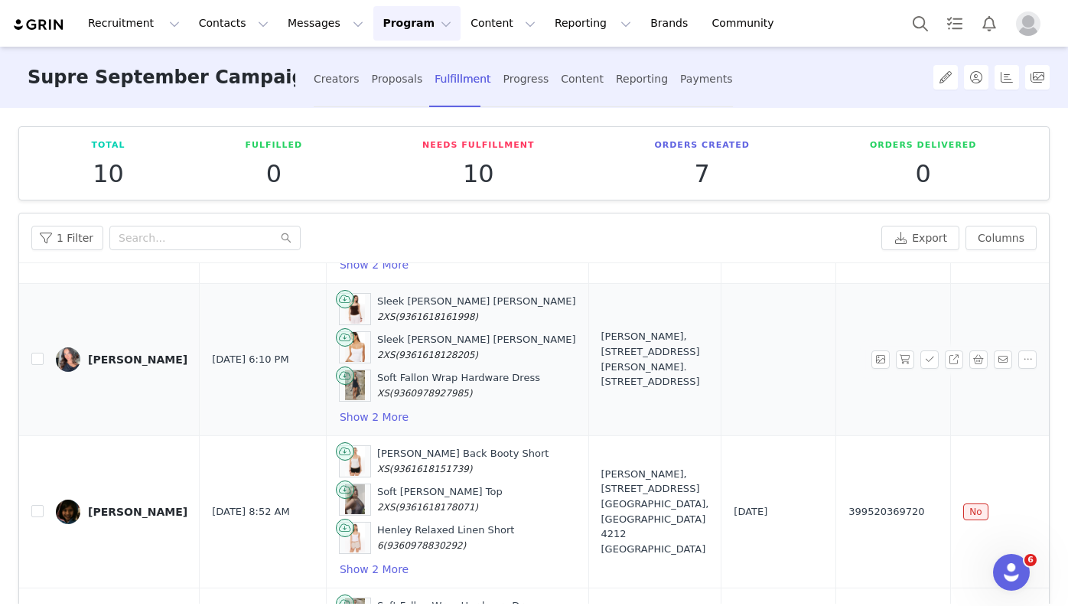
scroll to position [1052, 0]
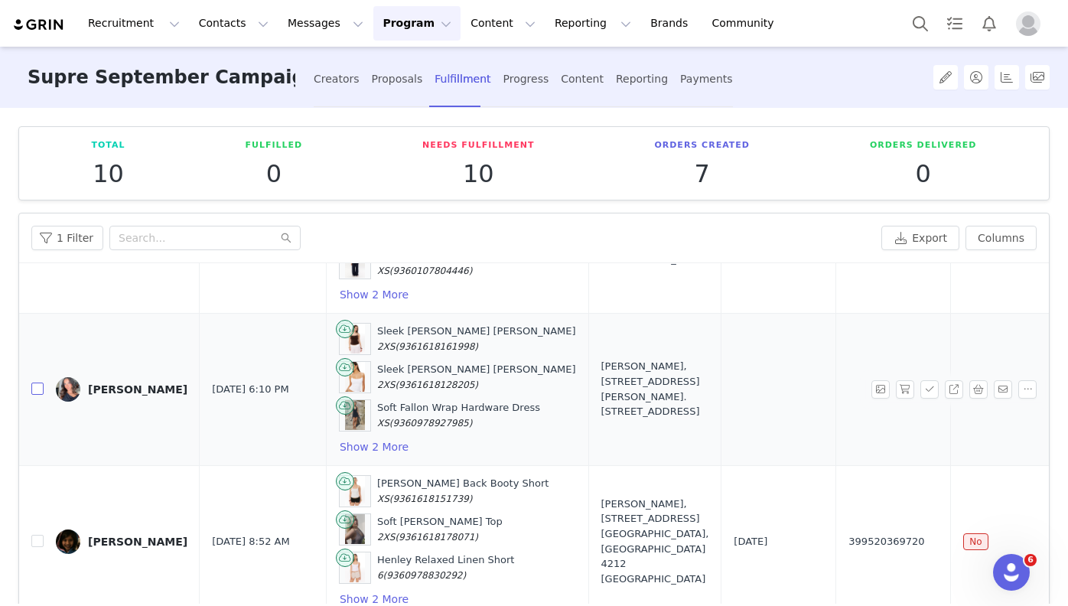
click at [41, 388] on input "checkbox" at bounding box center [37, 388] width 12 height 12
checkbox input "true"
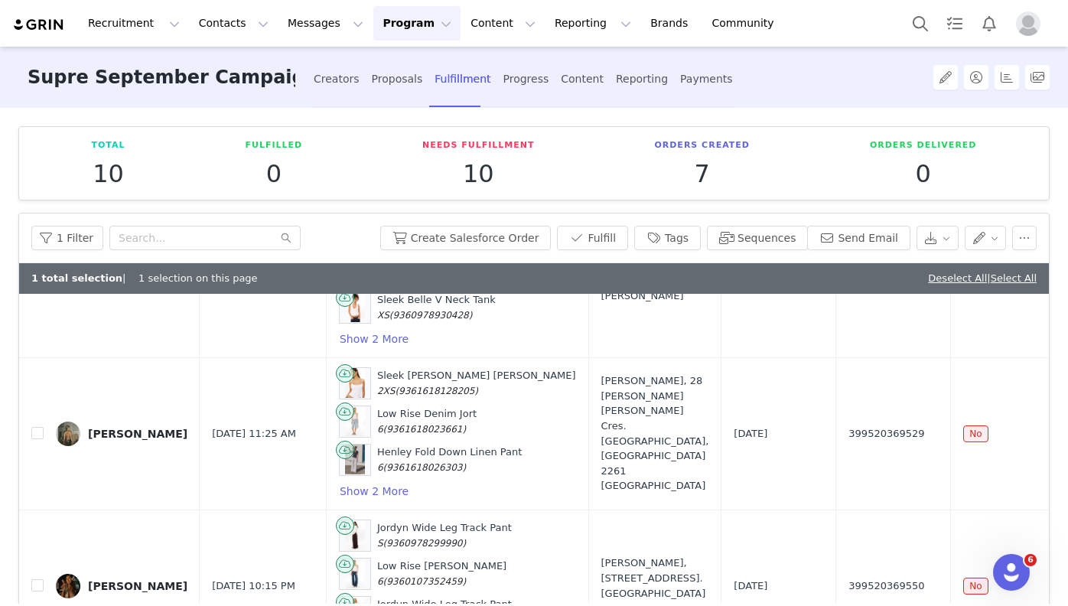
scroll to position [688, 0]
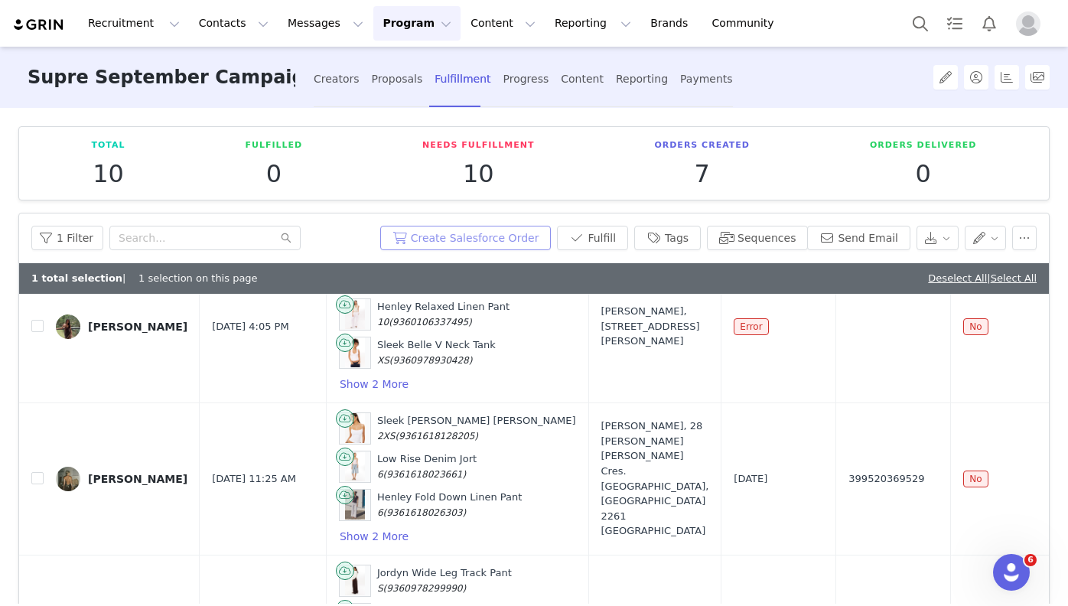
click at [524, 237] on button "Create Salesforce Order" at bounding box center [465, 238] width 171 height 24
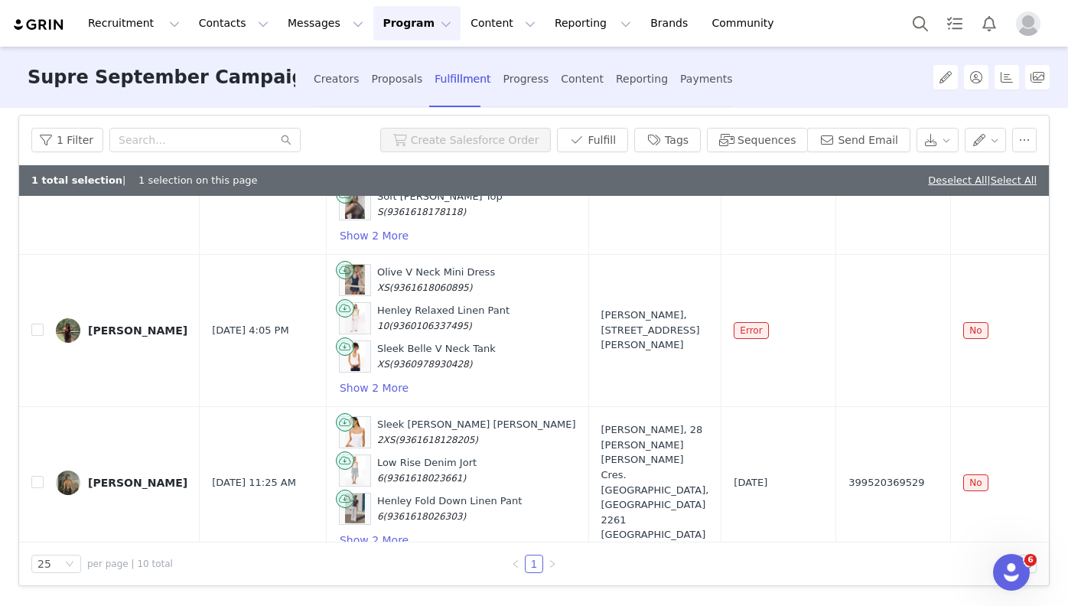
scroll to position [350, 0]
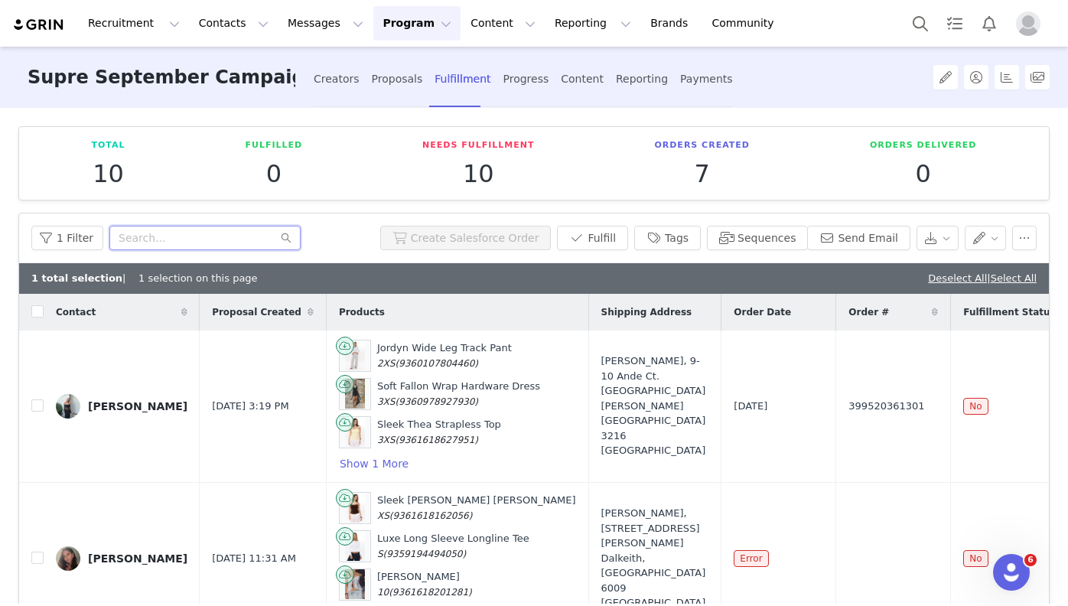
click at [209, 246] on input "text" at bounding box center [204, 238] width 191 height 24
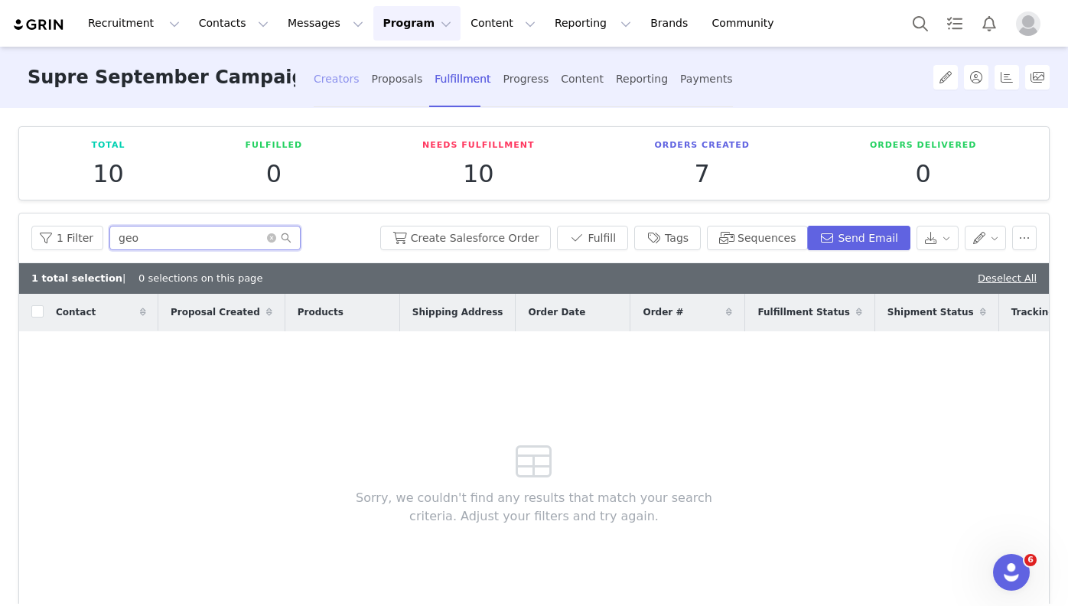
type input "geo"
click at [346, 73] on div "Creators" at bounding box center [337, 79] width 46 height 41
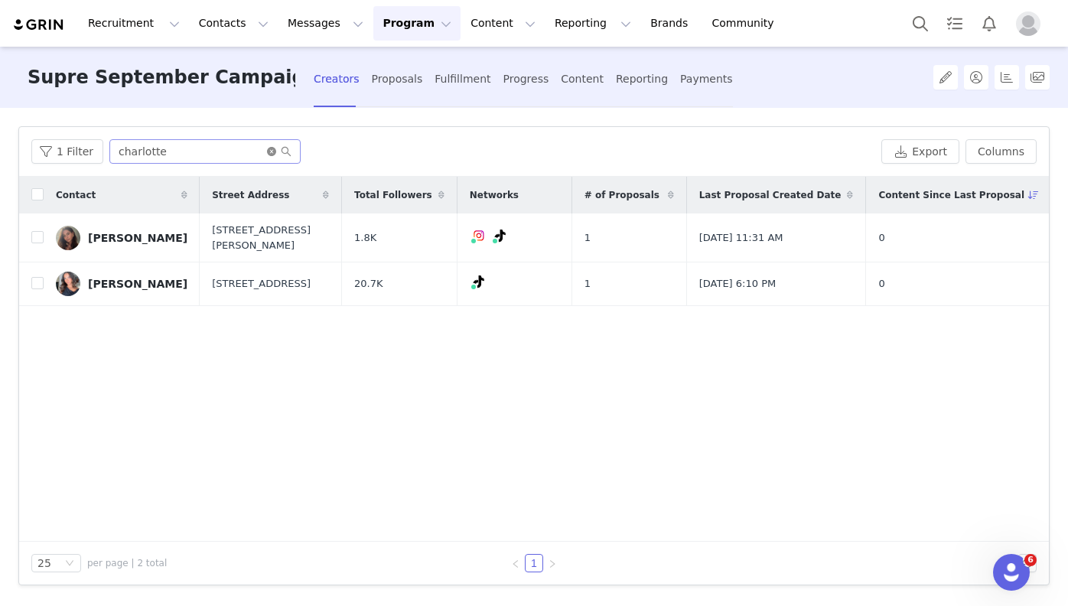
click at [269, 150] on icon "icon: close-circle" at bounding box center [271, 151] width 9 height 9
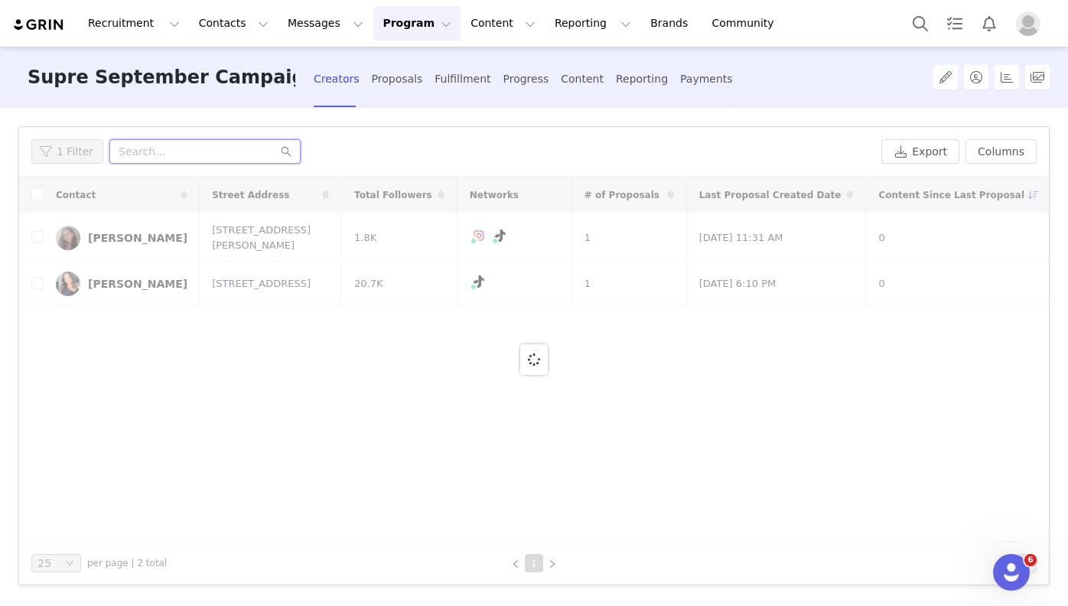
click at [185, 146] on input "text" at bounding box center [204, 151] width 191 height 24
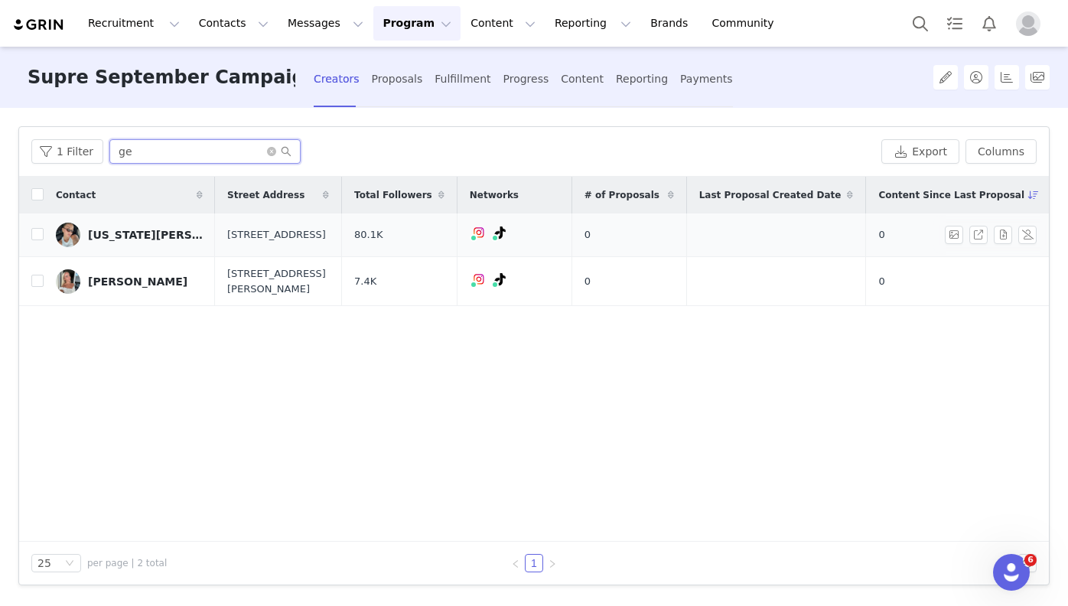
type input "ge"
click at [134, 241] on link "[US_STATE][PERSON_NAME]" at bounding box center [129, 235] width 147 height 24
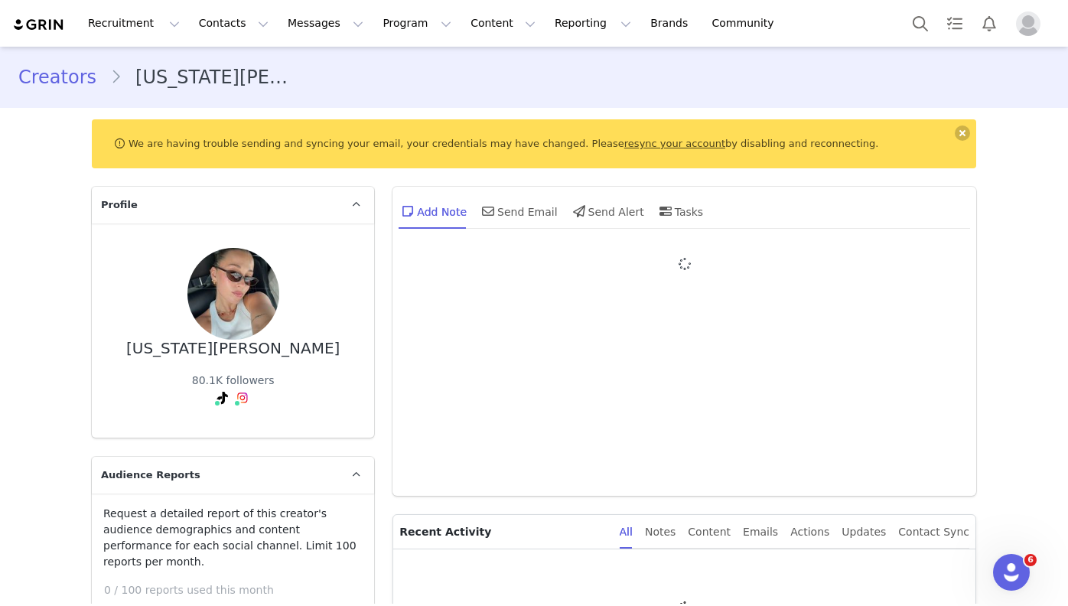
type input "+1 ([GEOGRAPHIC_DATA])"
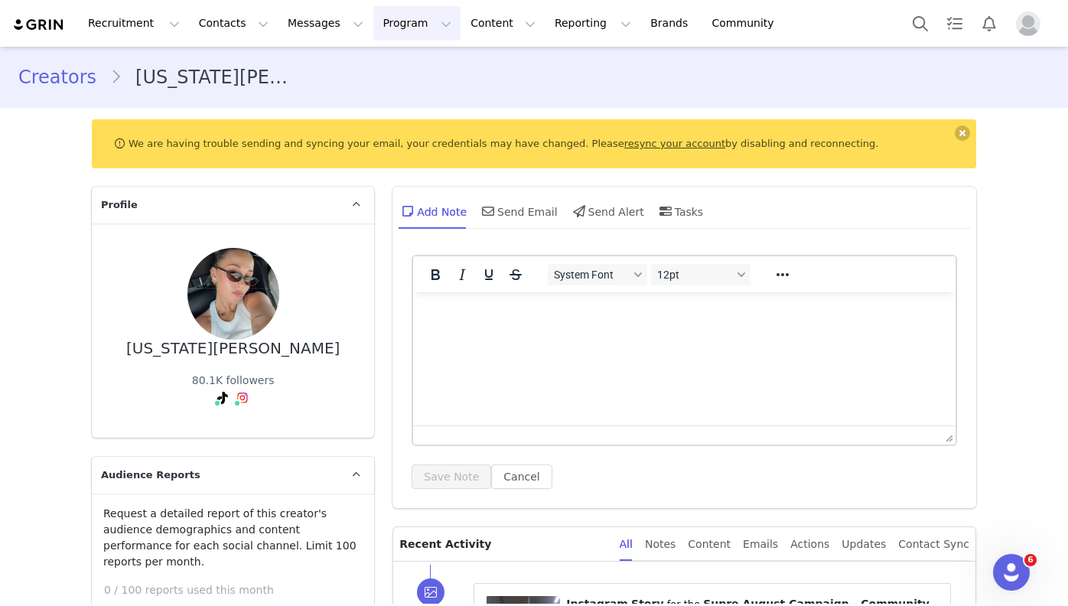
click at [388, 29] on button "Program Program" at bounding box center [416, 23] width 87 height 34
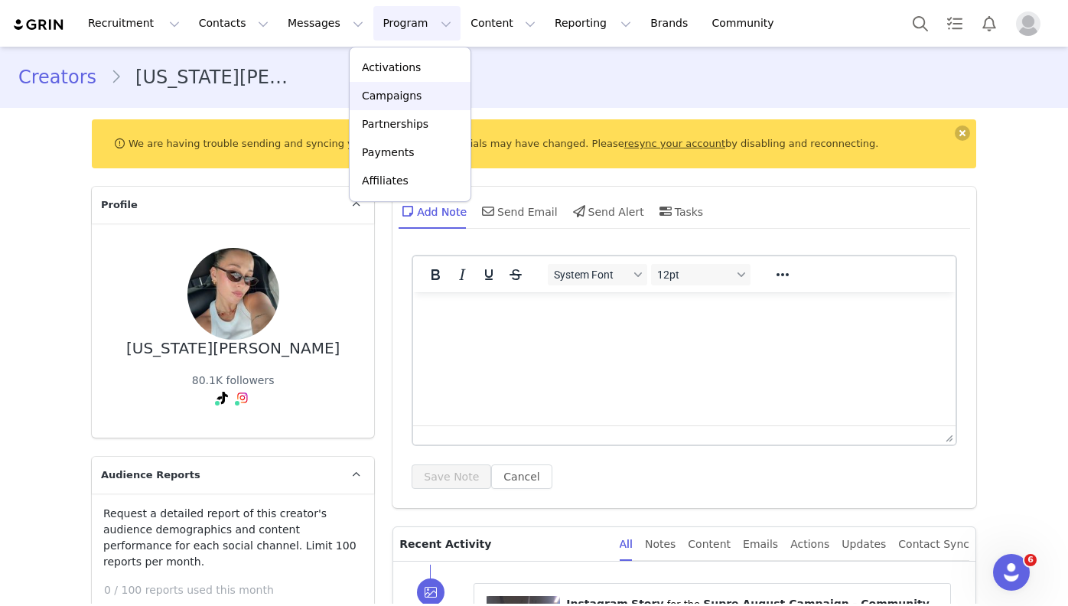
click at [412, 90] on p "Campaigns" at bounding box center [392, 96] width 60 height 16
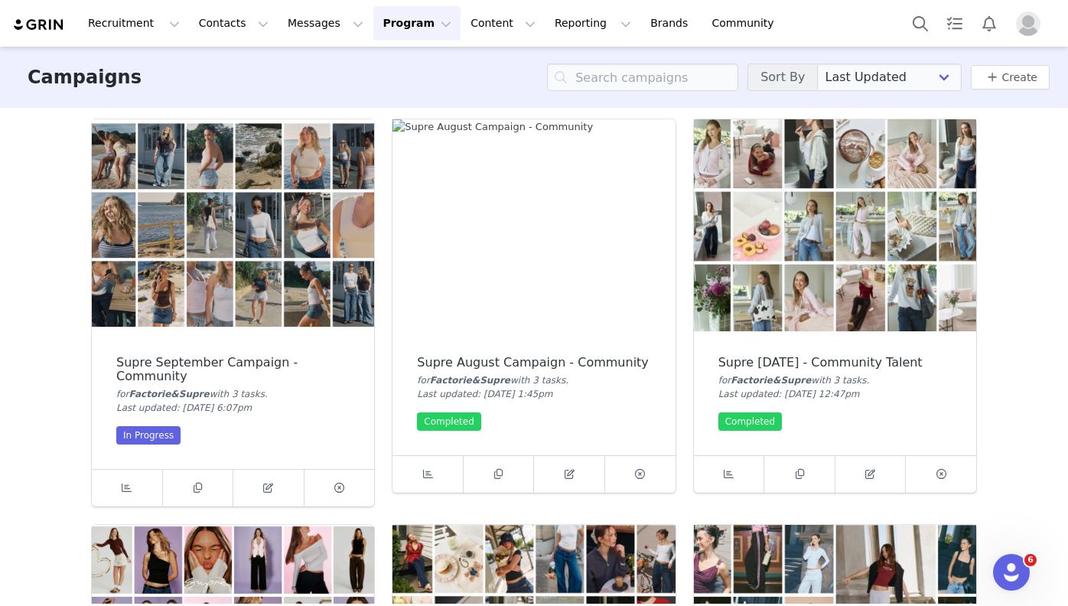
click at [248, 252] on img at bounding box center [233, 225] width 282 height 212
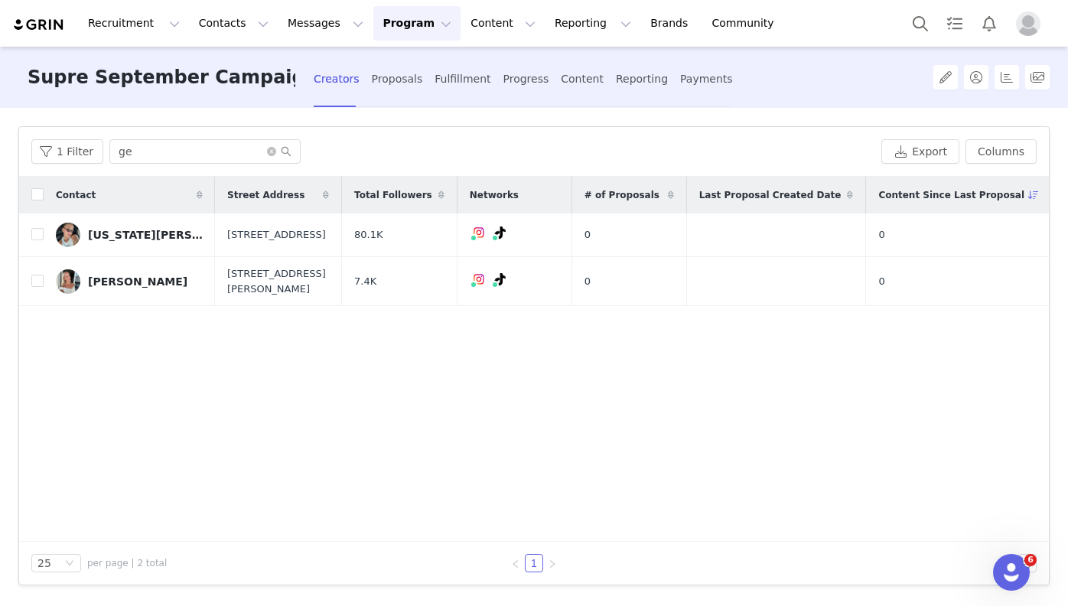
click at [422, 77] on div "Creators Proposals Fulfillment Progress Content Reporting Payments" at bounding box center [523, 79] width 419 height 41
click at [400, 86] on div "Proposals" at bounding box center [397, 79] width 51 height 41
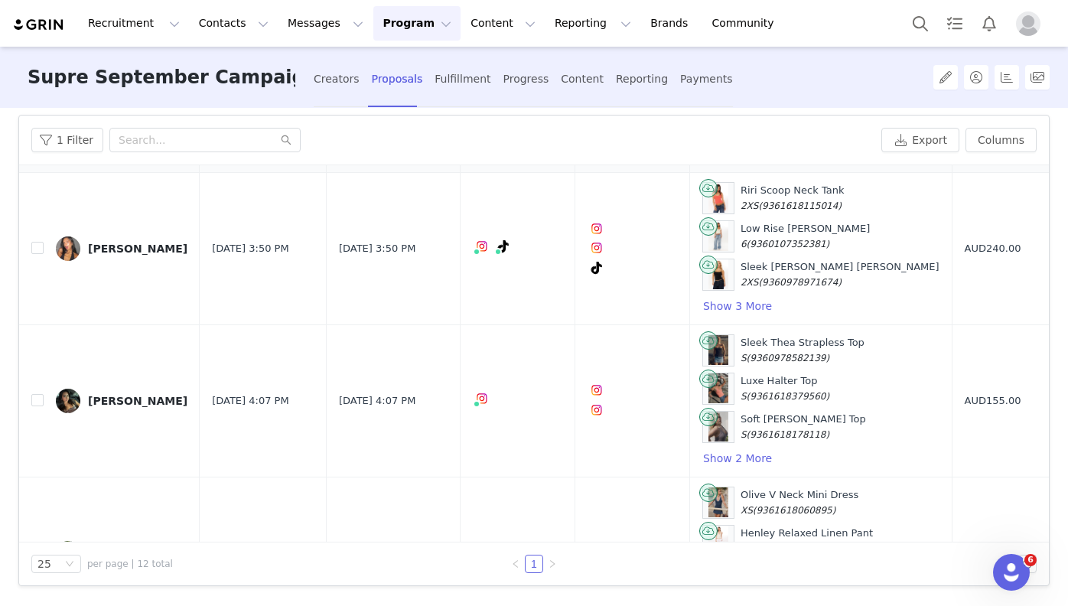
scroll to position [207, 0]
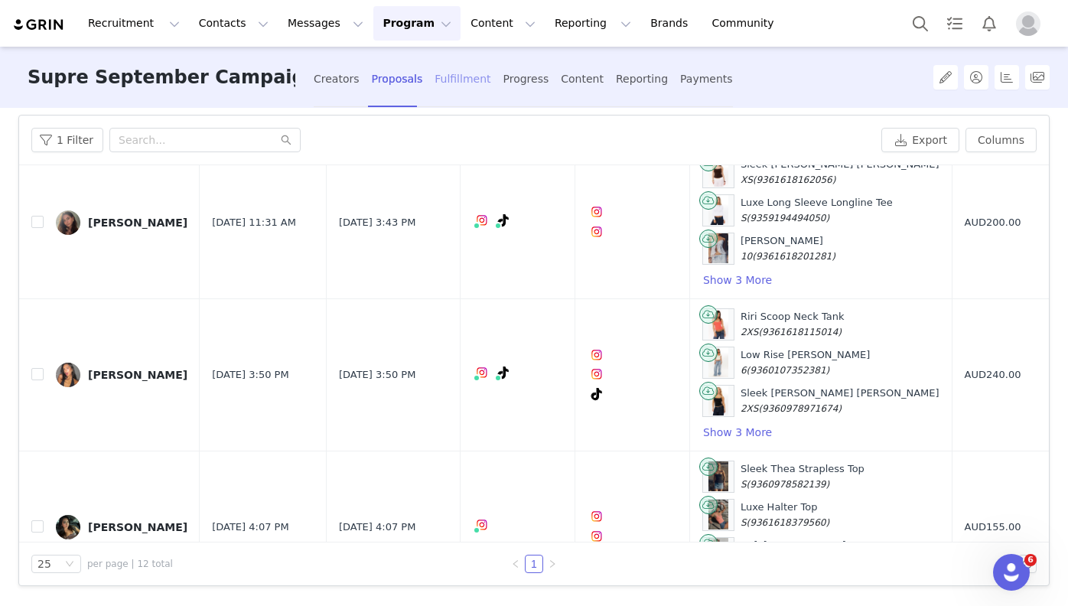
click at [453, 86] on div "Fulfillment" at bounding box center [463, 79] width 56 height 41
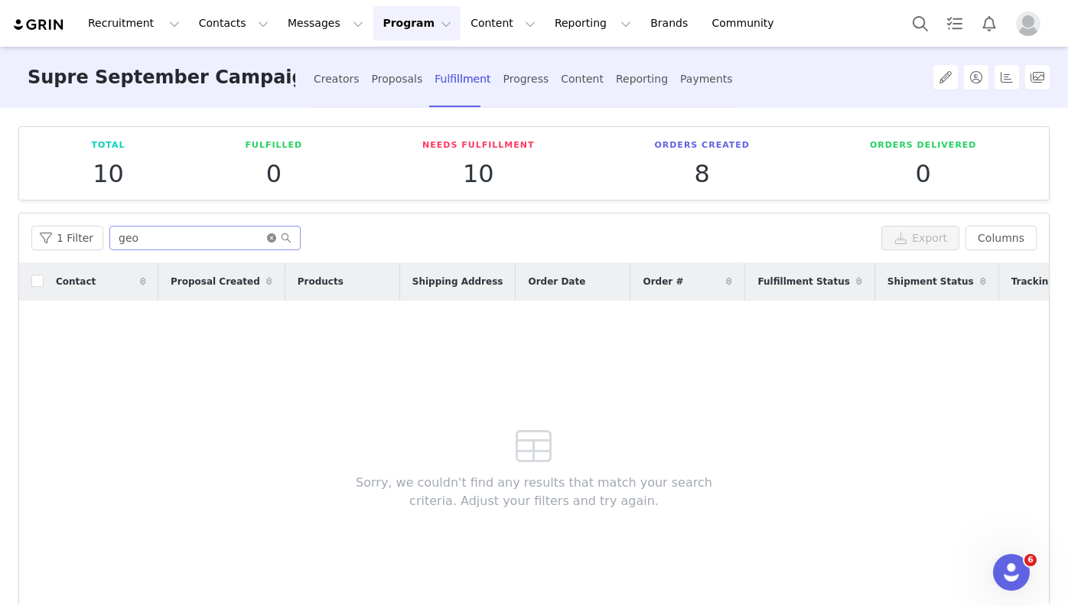
click at [269, 238] on icon "icon: close-circle" at bounding box center [271, 237] width 9 height 9
